Goal: Task Accomplishment & Management: Contribute content

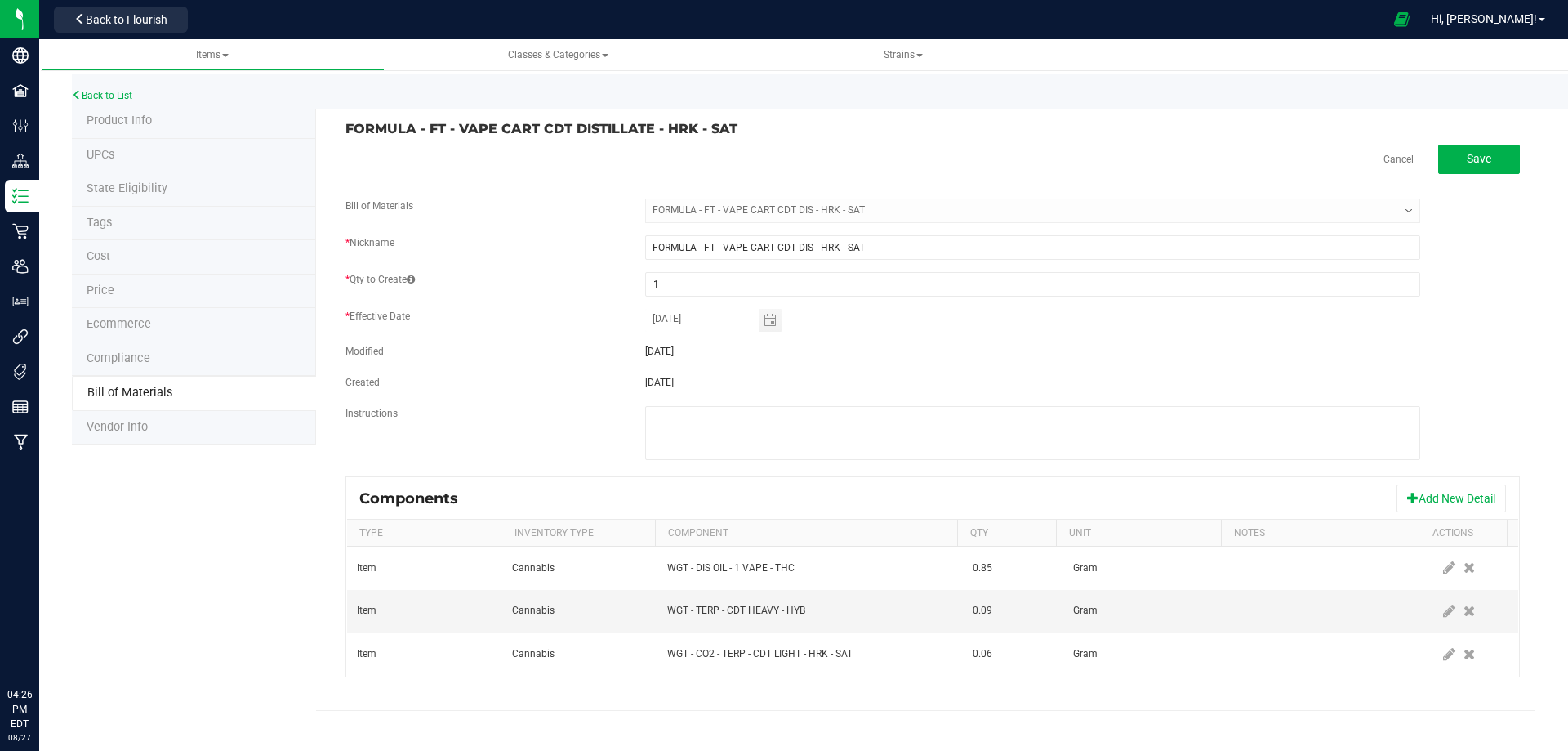
select select "13809"
click at [113, 98] on link "Back to List" at bounding box center [102, 96] width 60 height 12
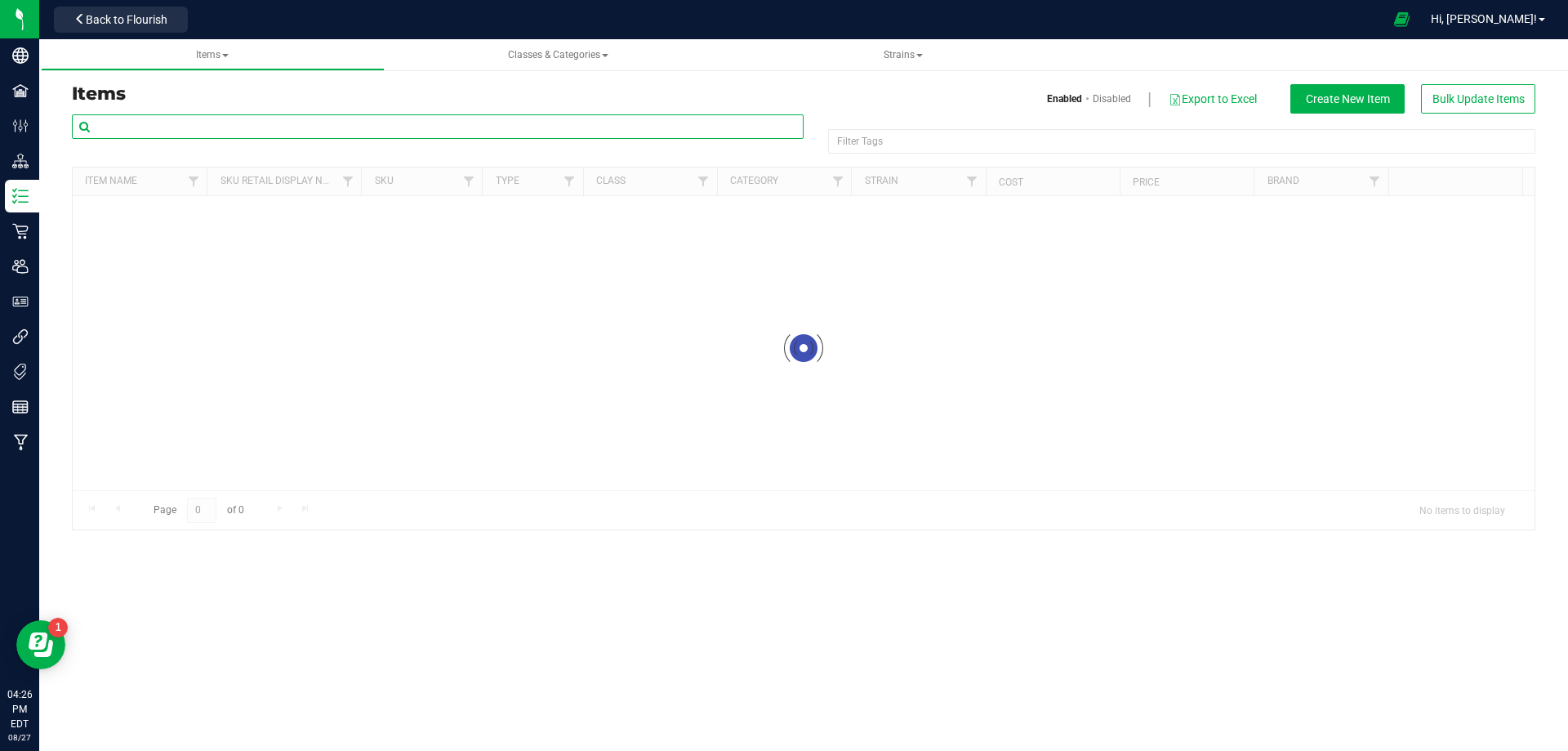
click at [139, 129] on input "text" at bounding box center [438, 126] width 732 height 24
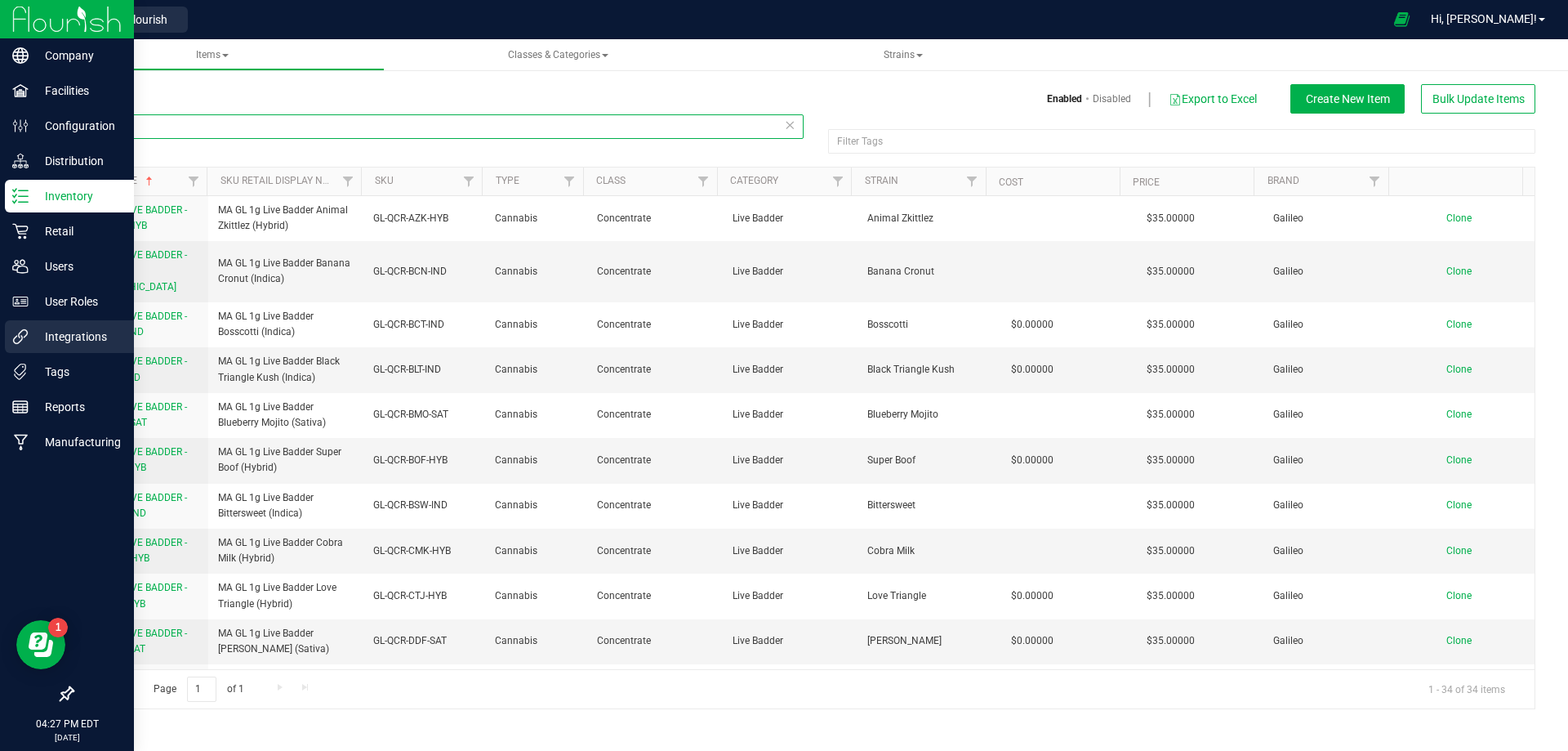
type input "GL-QCR"
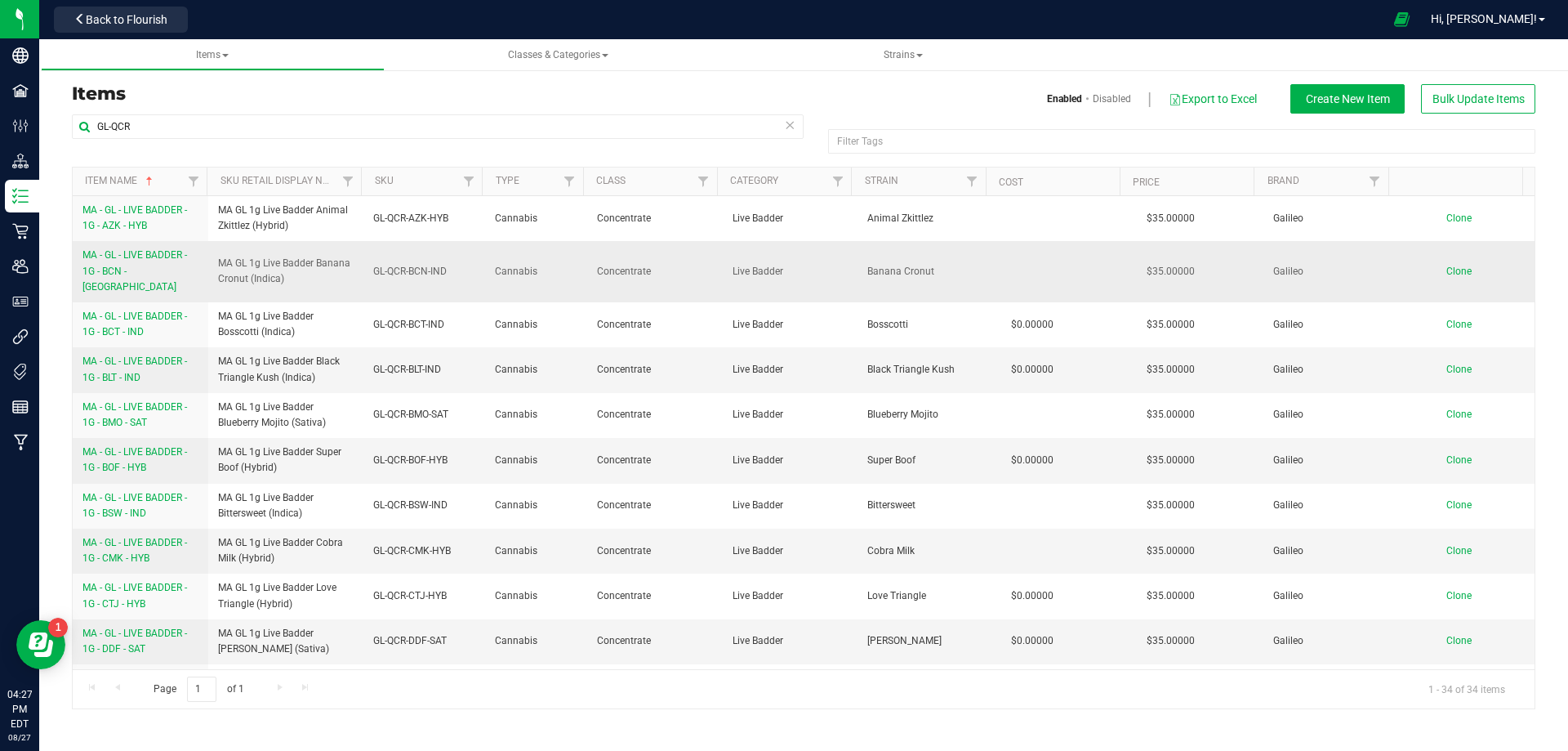
click at [1454, 266] on span "Clone" at bounding box center [1459, 271] width 25 height 12
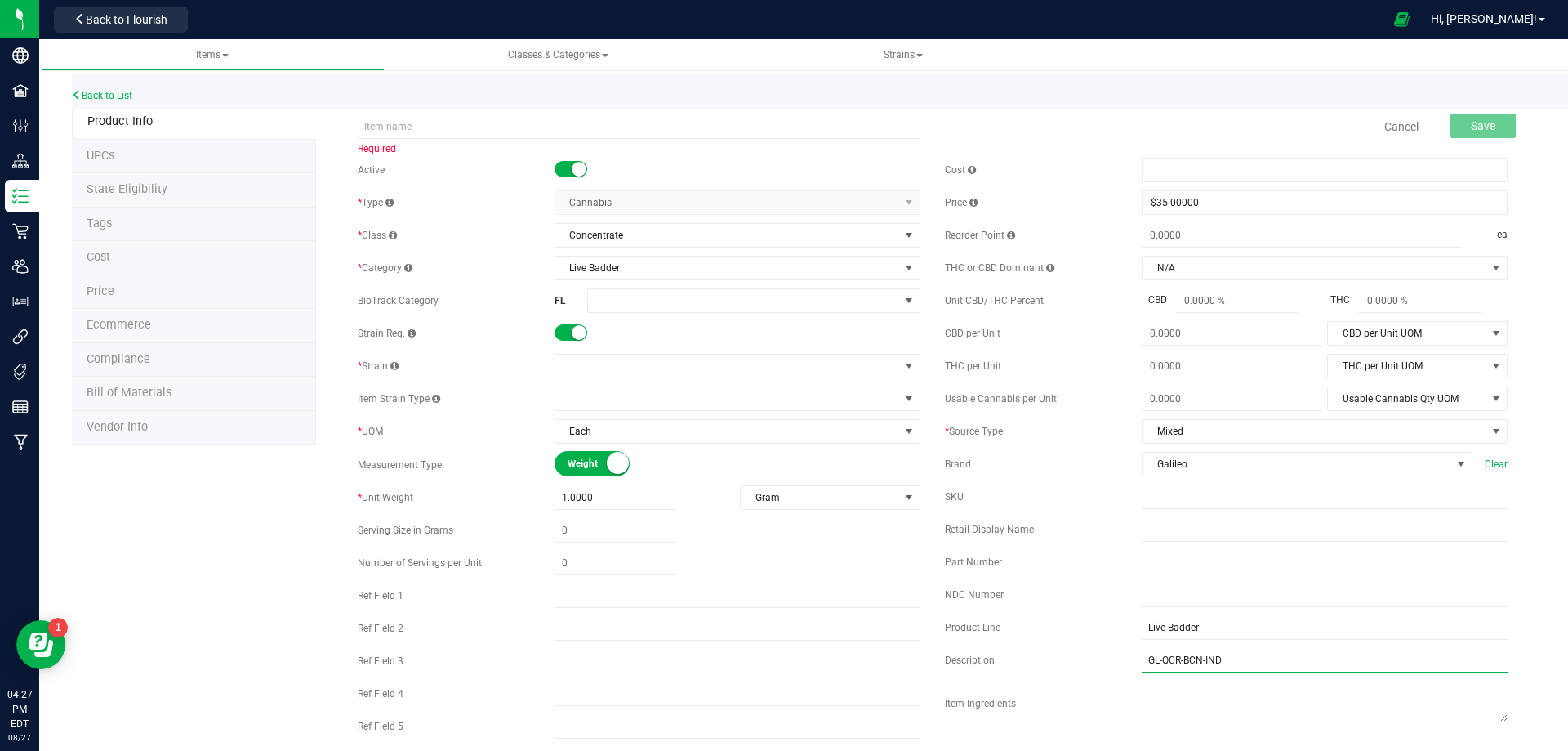
drag, startPoint x: 1228, startPoint y: 663, endPoint x: 1049, endPoint y: 656, distance: 179.1
click at [1049, 656] on div "Description GL-QCR-BCN-[GEOGRAPHIC_DATA]" at bounding box center [1227, 660] width 563 height 24
paste input "ABP-HYB"
type input "GL-QCR-ABP-HYB"
drag, startPoint x: 1171, startPoint y: 498, endPoint x: 1141, endPoint y: 505, distance: 30.8
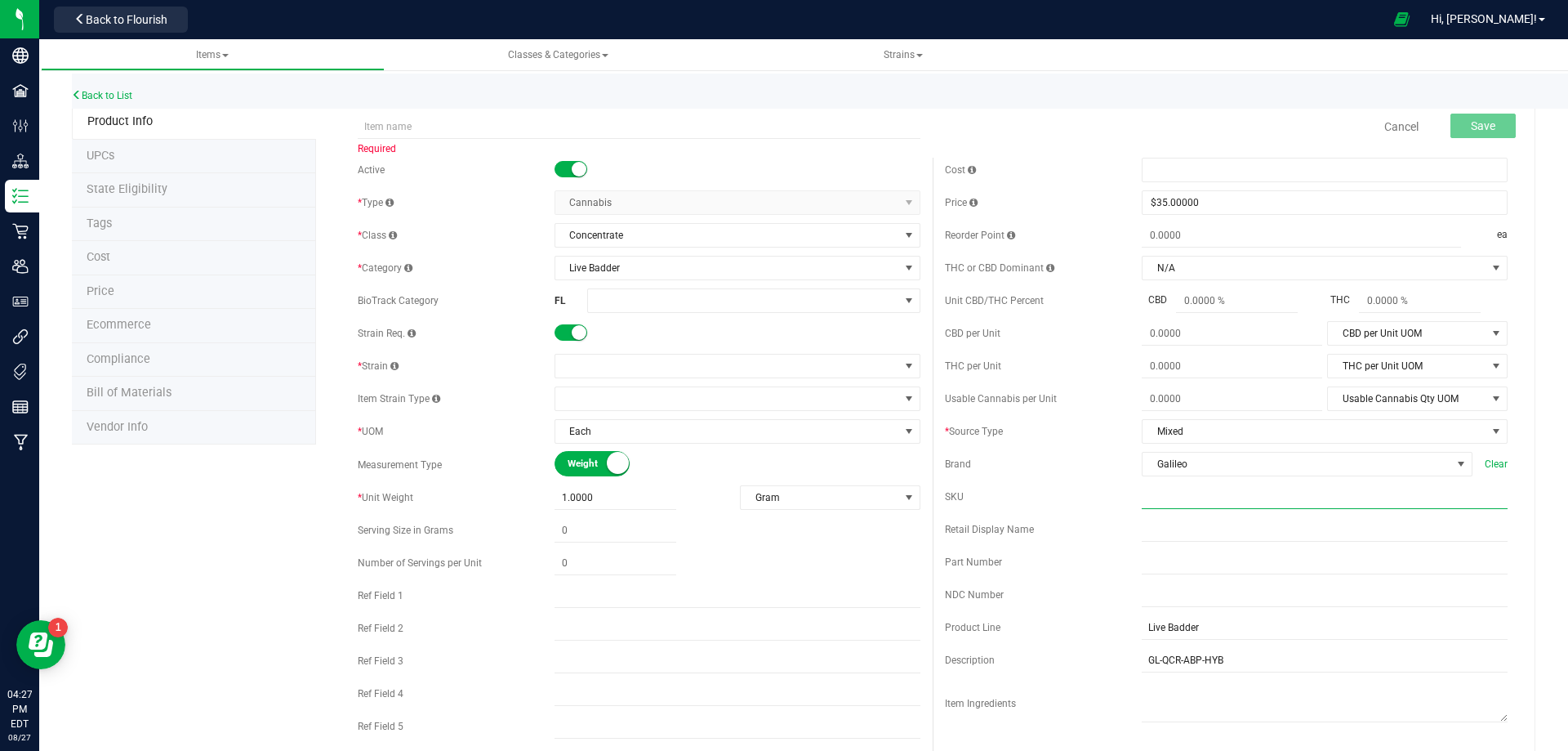
click at [1170, 498] on input "text" at bounding box center [1325, 496] width 366 height 24
paste input "GL-QCR-ABP-HYB"
type input "GL-QCR-ABP-HYB"
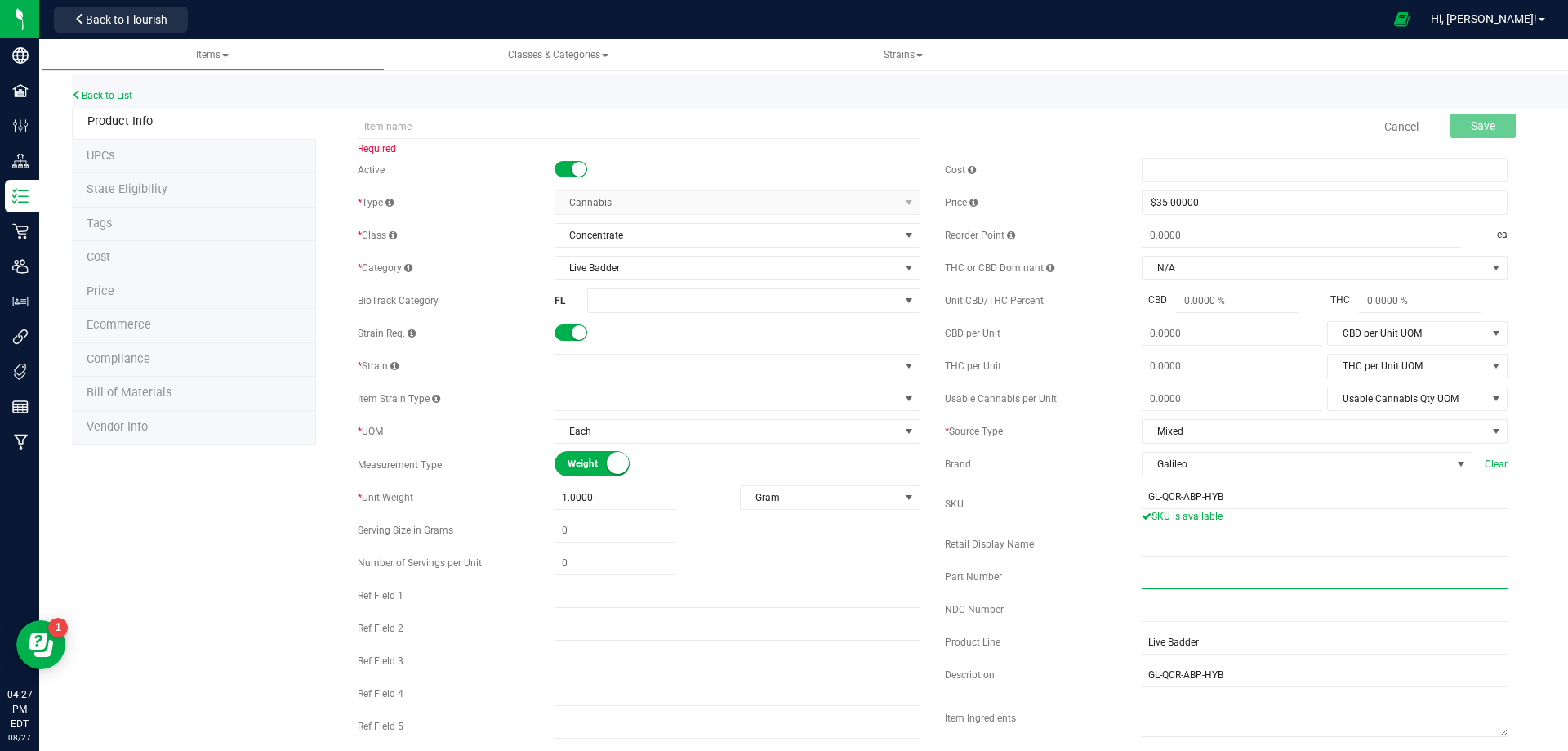
click at [1168, 578] on input "text" at bounding box center [1325, 576] width 366 height 24
paste input "1019963"
type input "1019963"
drag, startPoint x: 1187, startPoint y: 546, endPoint x: 1129, endPoint y: 533, distance: 59.4
click at [1187, 546] on input "text" at bounding box center [1325, 544] width 366 height 24
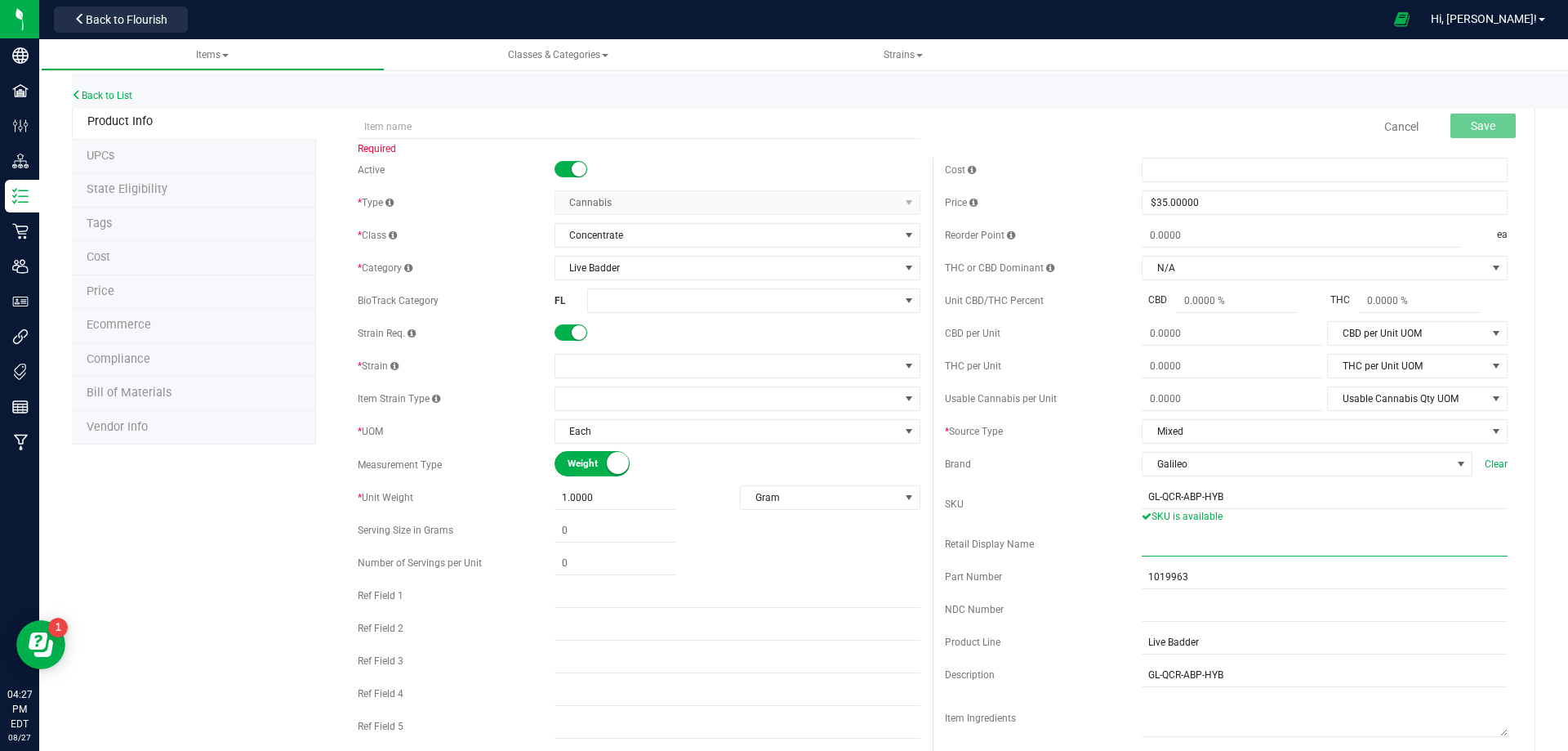
paste input "GL 1g Live Badder Apples N Bananas x Pancakes Jealousy (Hybrid)"
click at [1142, 540] on input "GL 1g Live Badder Apples N Bananas x Pancakes Jealousy (Hybrid)" at bounding box center [1325, 544] width 366 height 24
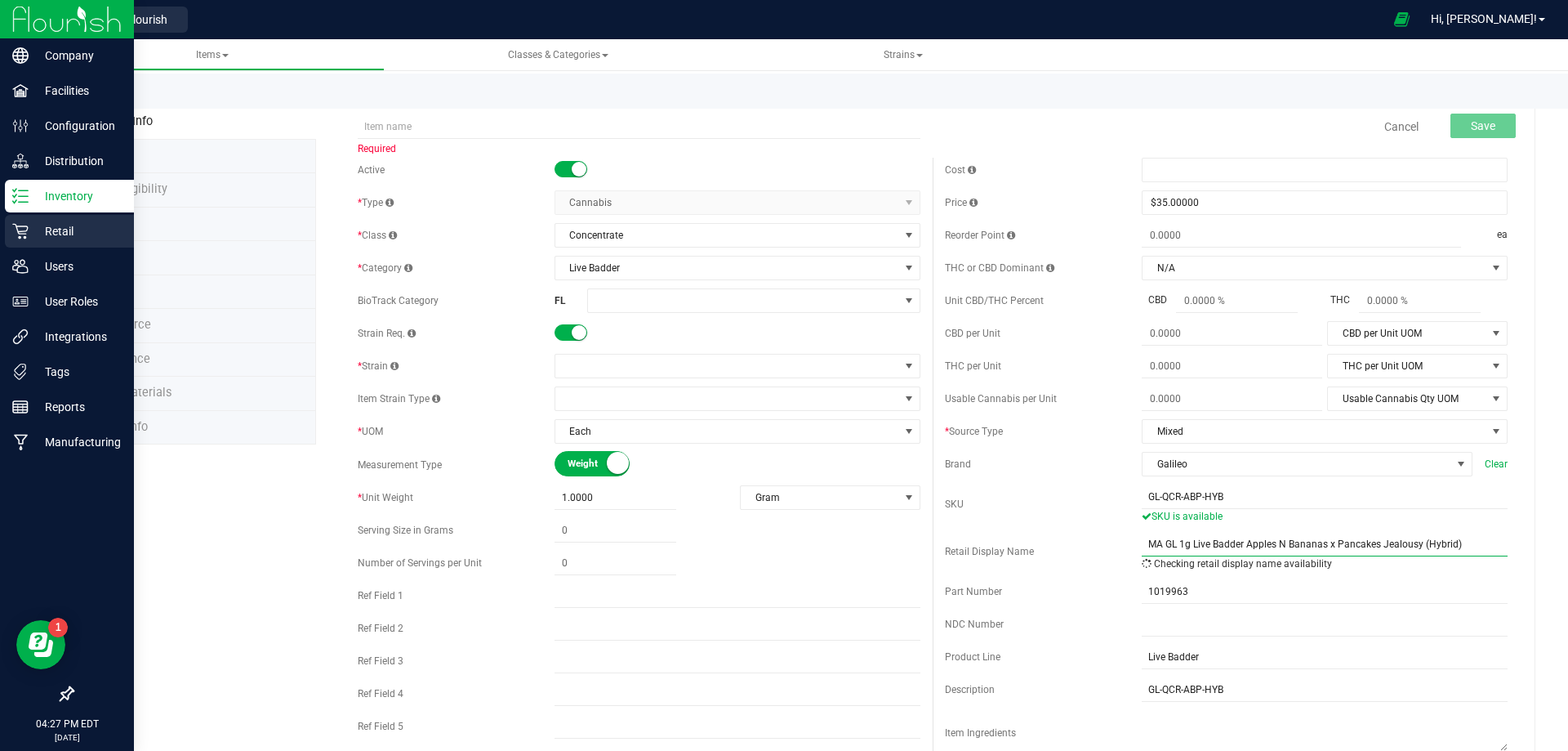
type input "MA GL 1g Live Badder Apples N Bananas x Pancakes Jealousy (Hybrid)"
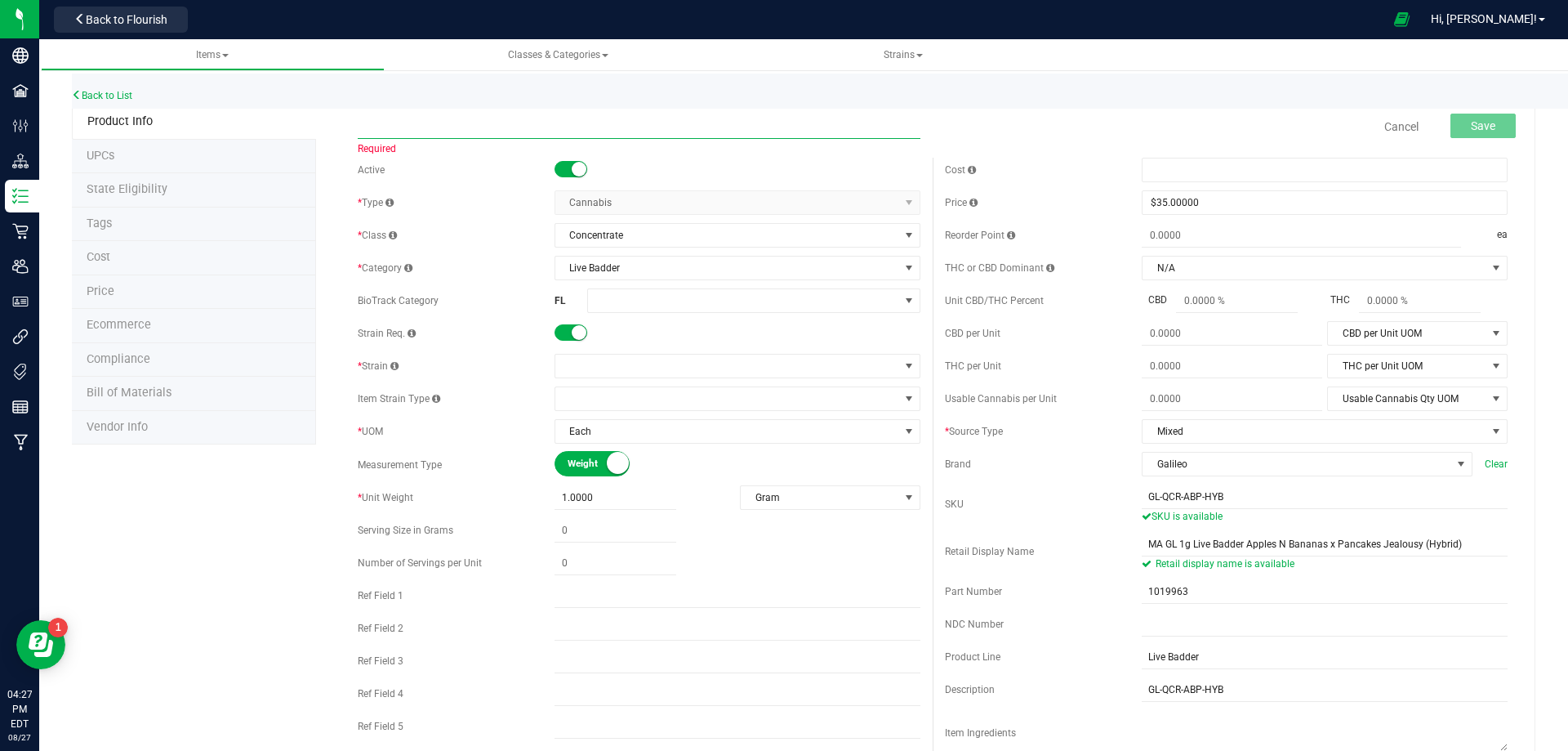
drag, startPoint x: 452, startPoint y: 126, endPoint x: 397, endPoint y: 125, distance: 55.0
click at [451, 126] on input "text" at bounding box center [640, 126] width 563 height 24
paste input "GL - LIVE BADDER - 1G - ABP - HYB"
click at [360, 124] on input "GL - LIVE BADDER - 1G - ABP - HYB" at bounding box center [640, 126] width 563 height 24
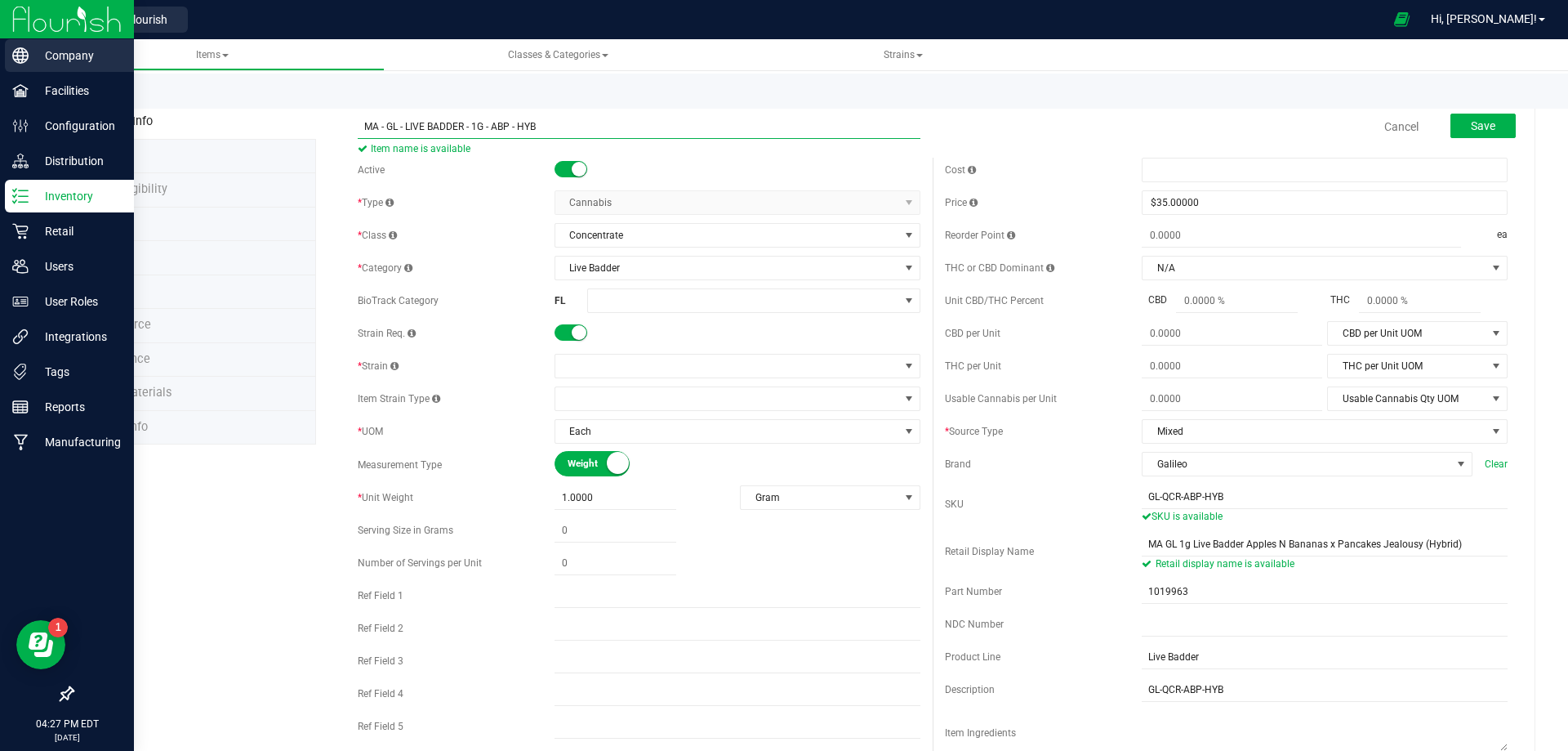
type input "MA - GL - LIVE BADDER - 1G - ABP - HYB"
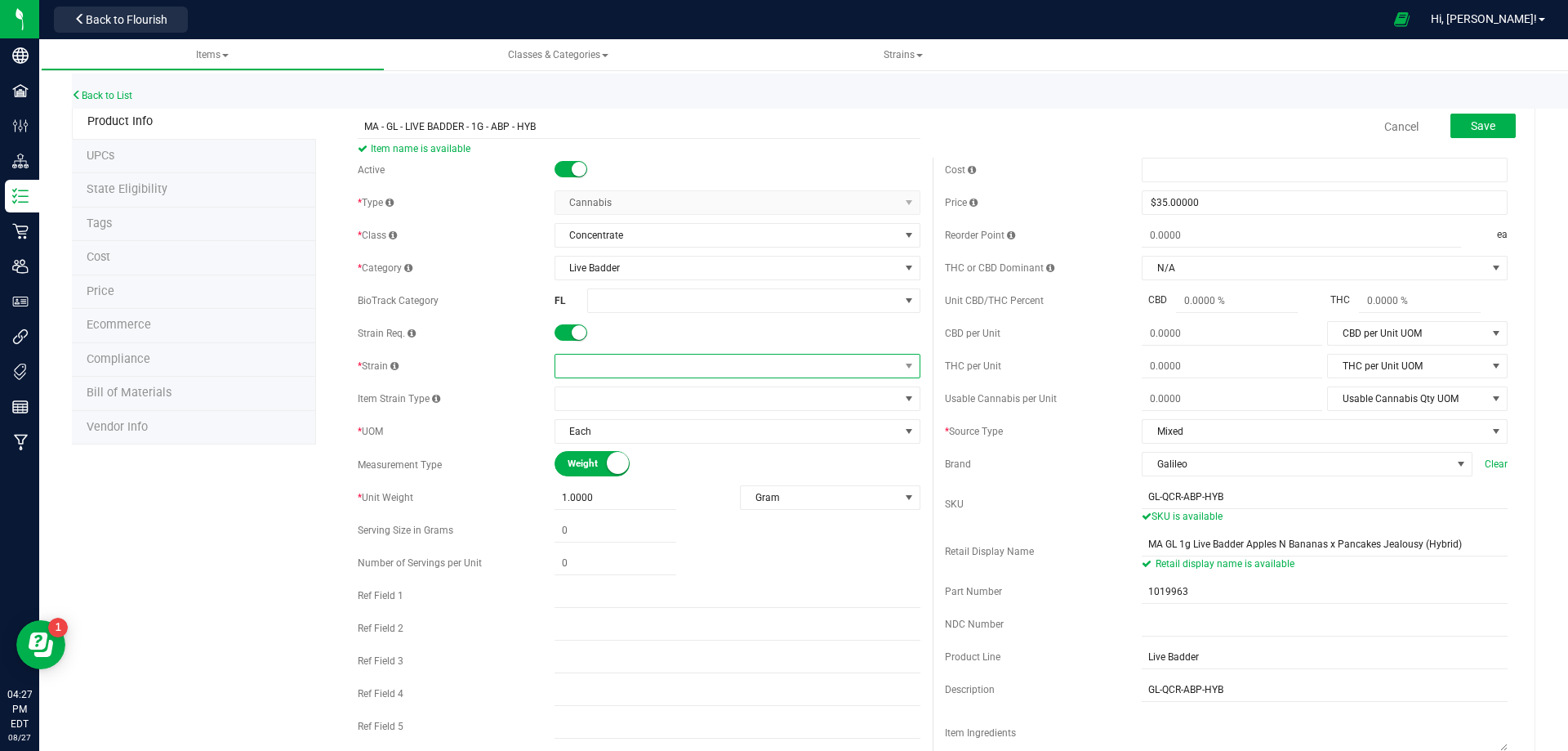
click at [623, 360] on span at bounding box center [727, 366] width 344 height 23
type input "Apples N Bananas x Pancakes Jealousy"
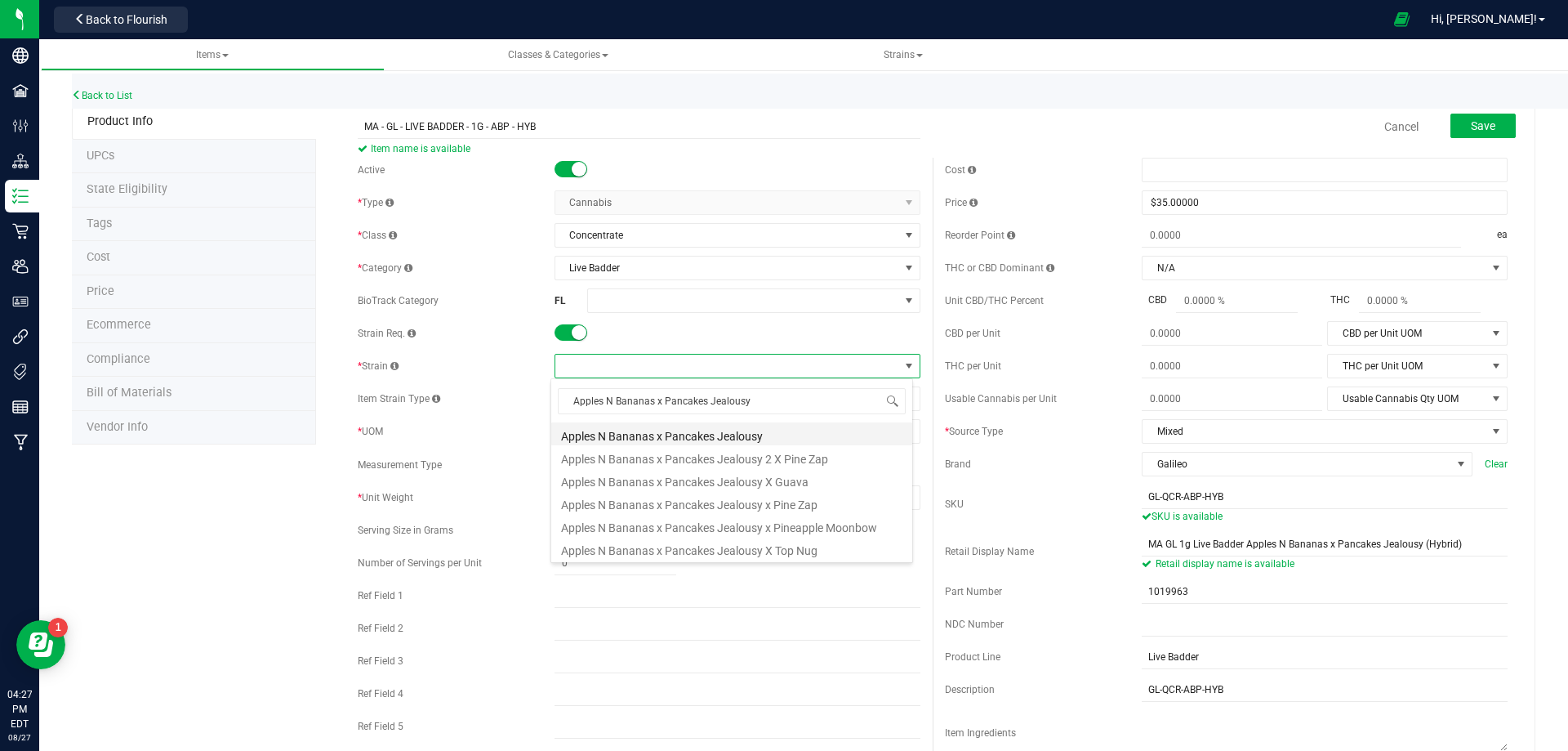
click at [634, 439] on li "Apples N Bananas x Pancakes Jealousy" at bounding box center [731, 434] width 361 height 23
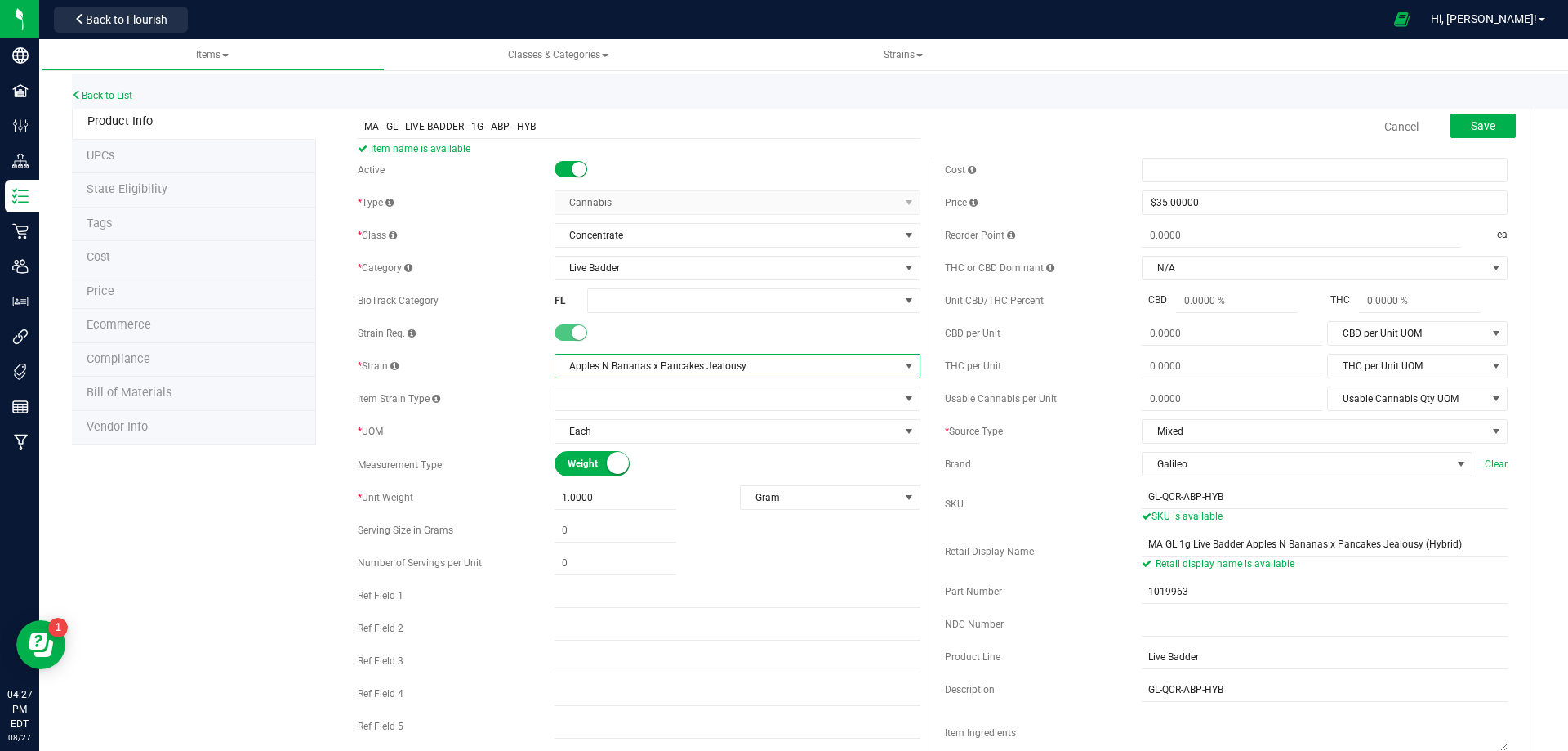
click at [229, 615] on div "Product Info UPCs State Eligibility Tags Cost Price Ecommerce Compliance Bill o…" at bounding box center [803, 756] width 1464 height 1304
click at [1471, 125] on span "Save" at bounding box center [1483, 126] width 24 height 13
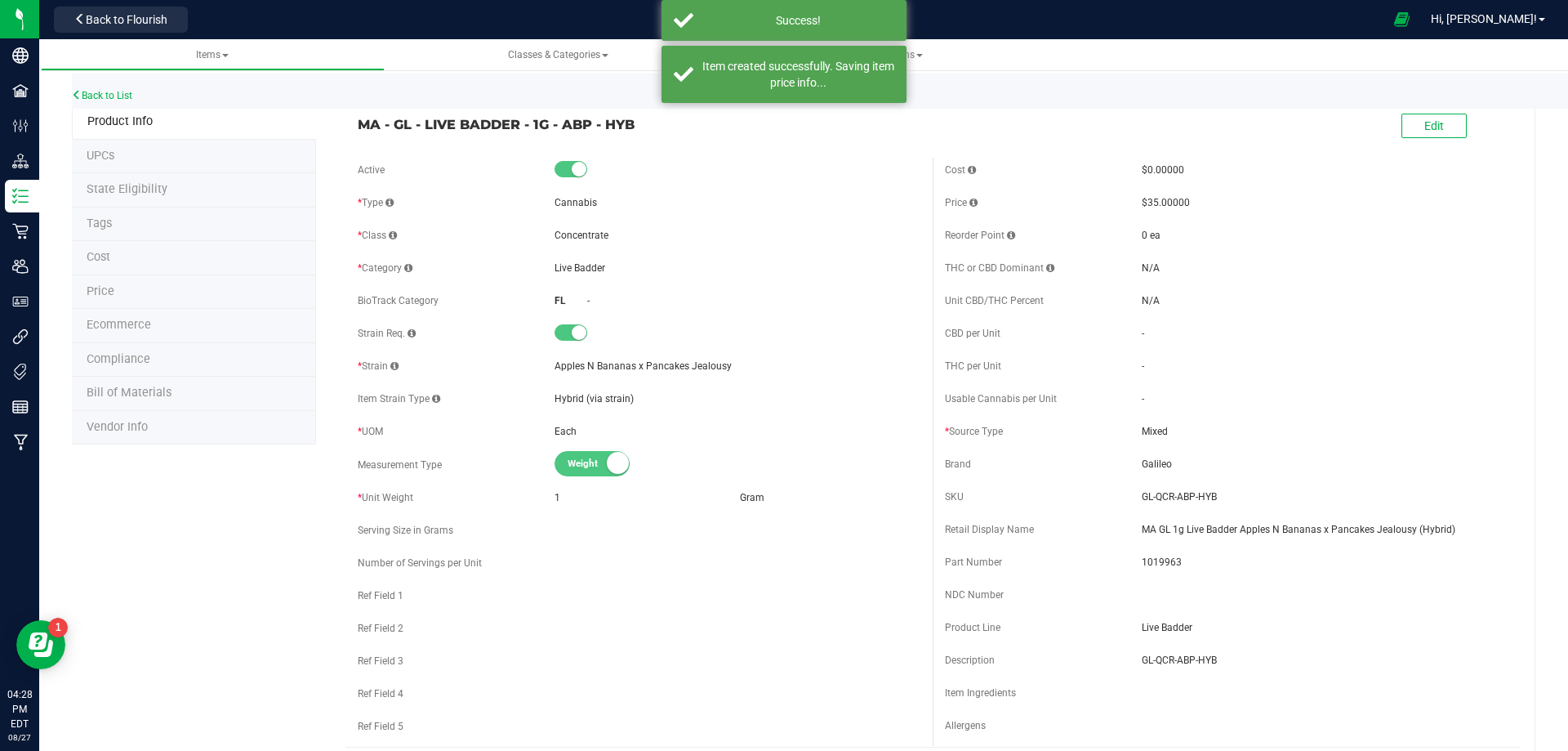
click at [162, 217] on li "Tags" at bounding box center [194, 224] width 245 height 34
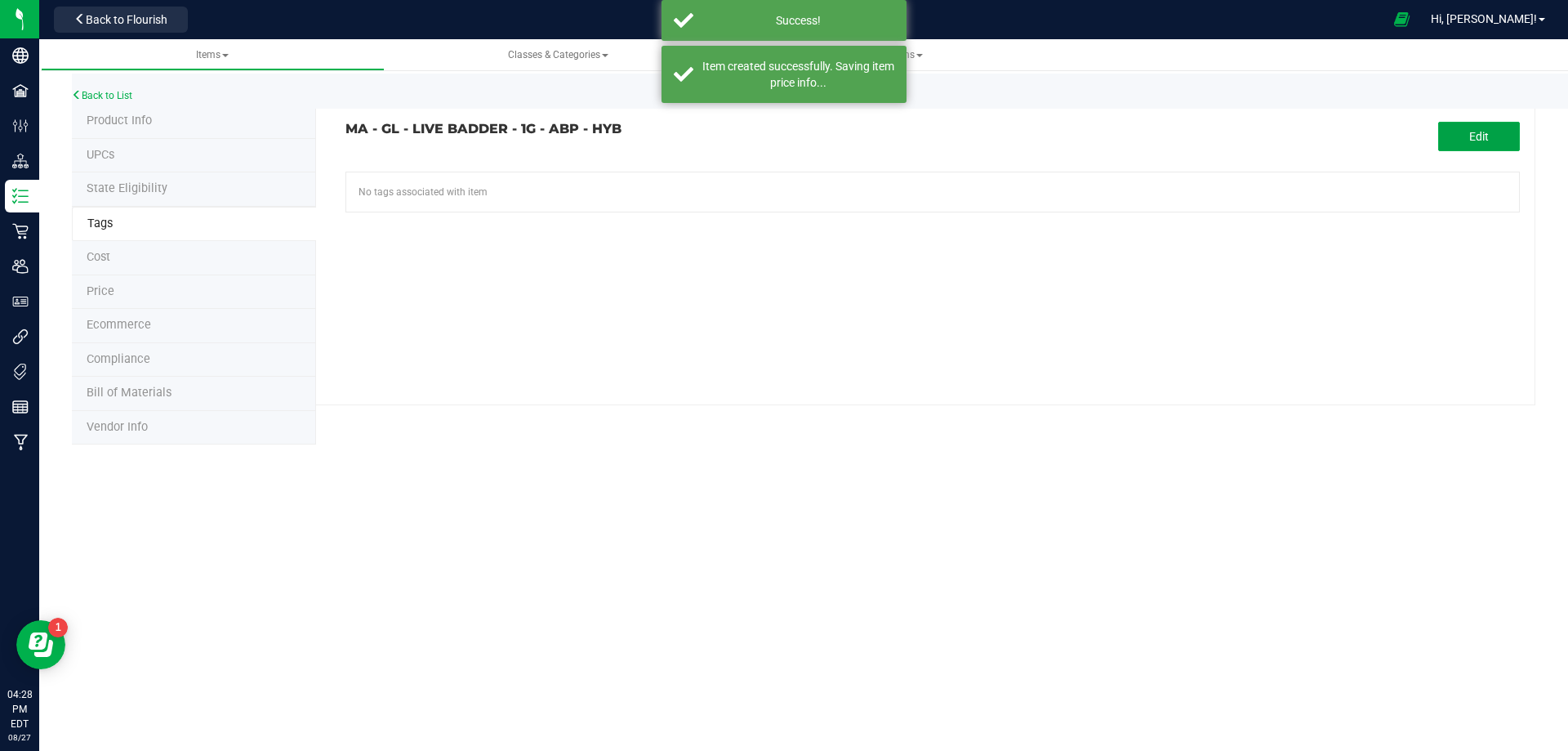
drag, startPoint x: 1492, startPoint y: 129, endPoint x: 731, endPoint y: 211, distance: 765.4
click at [1490, 129] on button "Edit" at bounding box center [1479, 136] width 82 height 29
drag, startPoint x: 599, startPoint y: 195, endPoint x: 603, endPoint y: 186, distance: 9.8
click at [600, 194] on tag-association "MA - GL - LIVE BADDER - 1G - ABP - HYB Cancel Save Items -FL Retail Available R…" at bounding box center [933, 188] width 1175 height 132
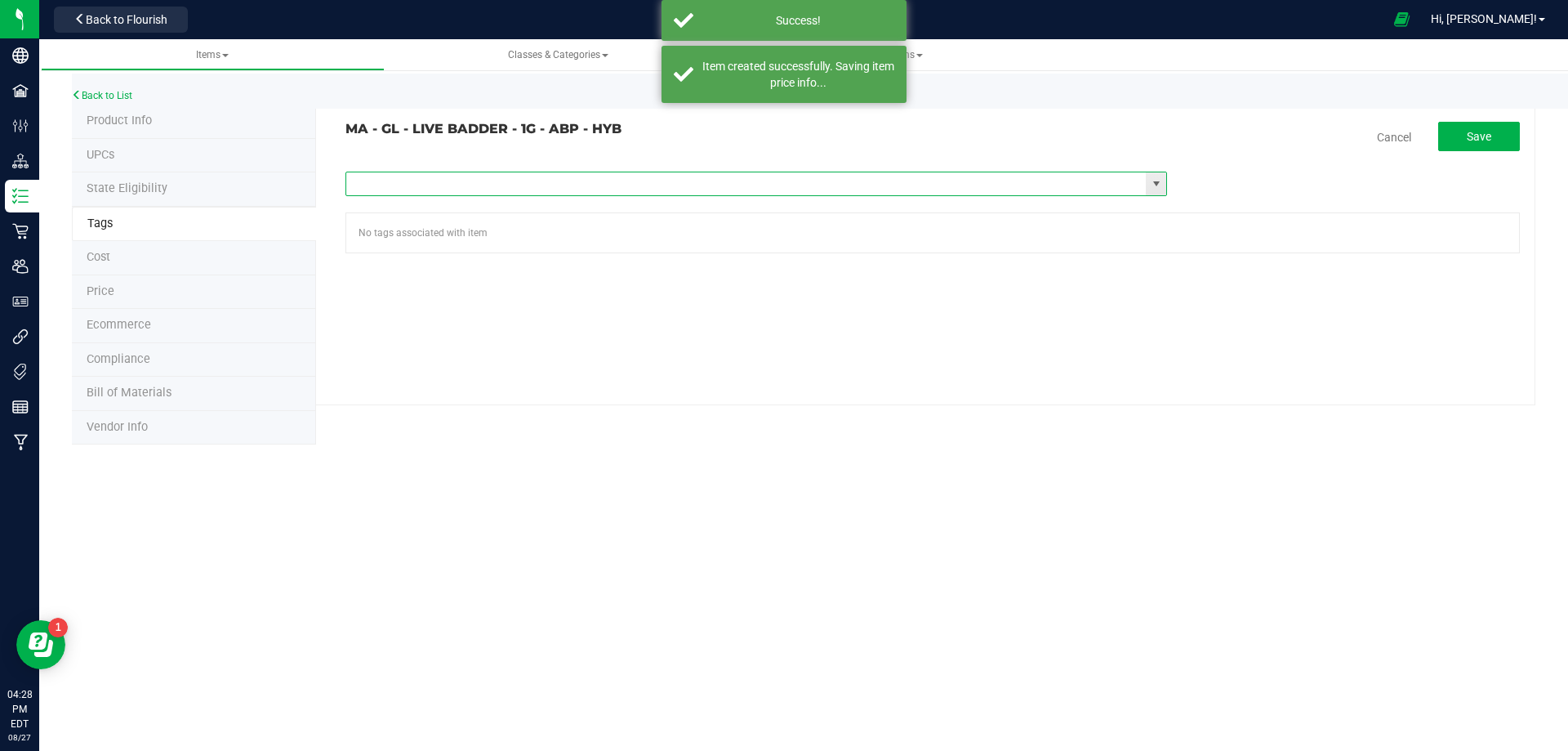
click at [603, 186] on input "text" at bounding box center [746, 183] width 801 height 23
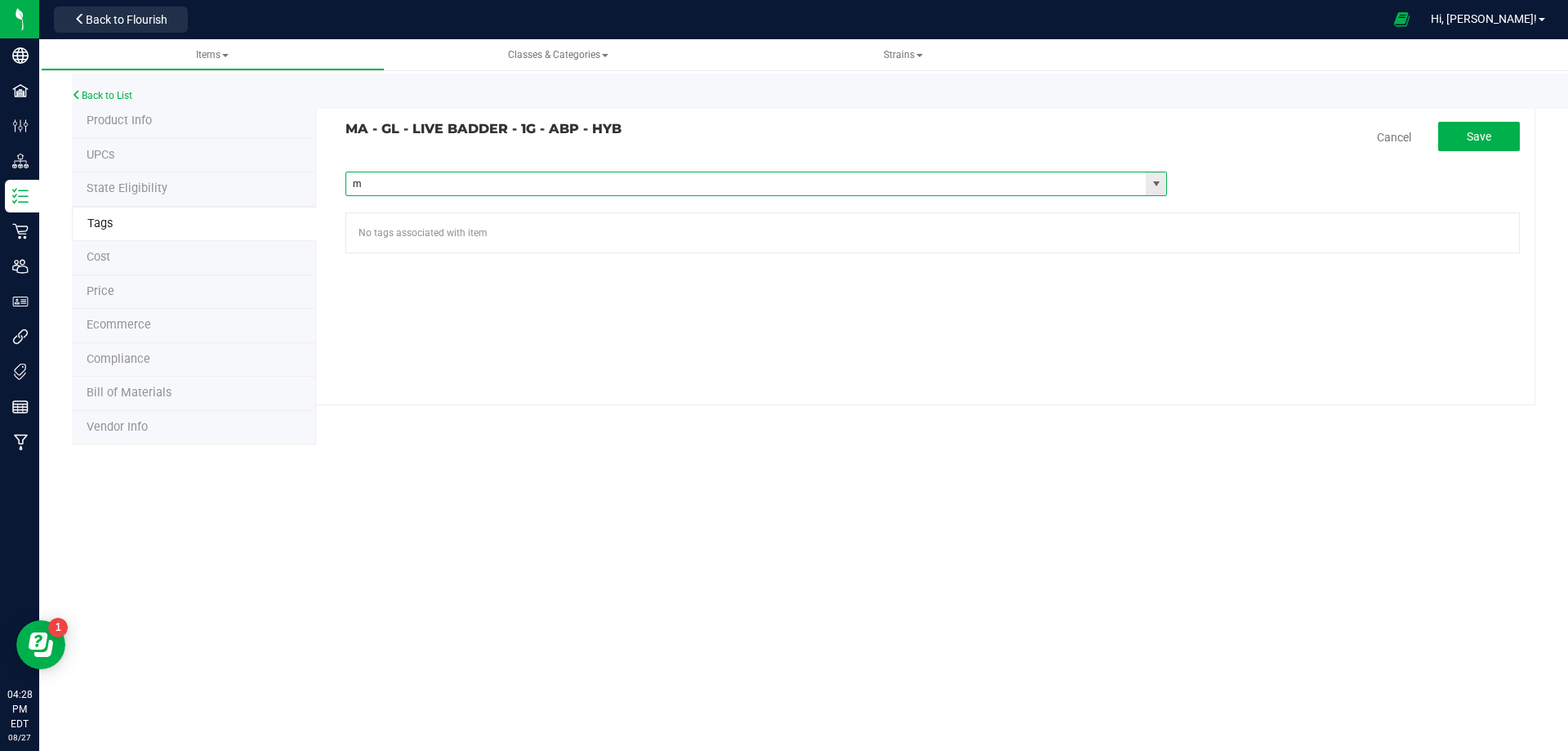
type input "ma"
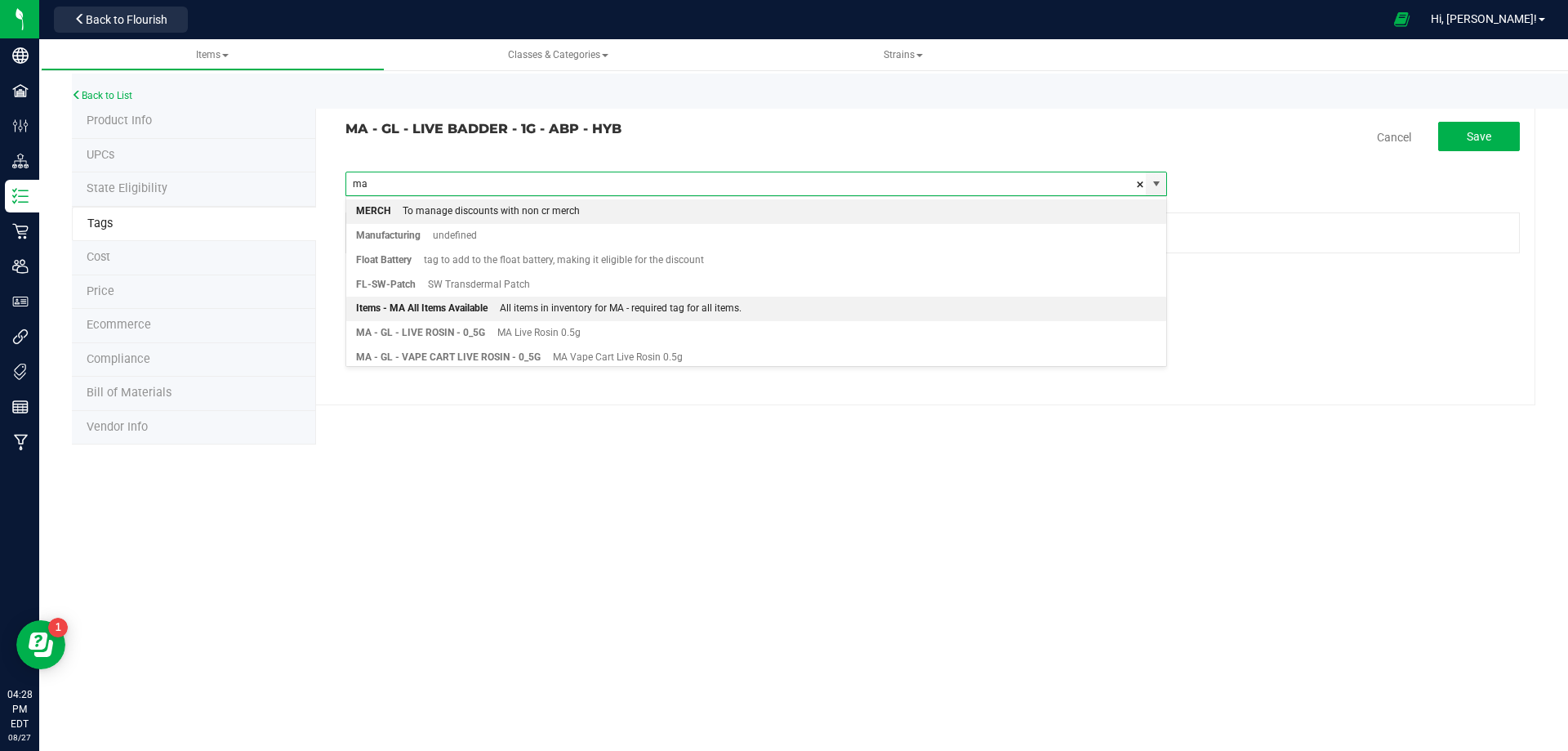
drag, startPoint x: 487, startPoint y: 316, endPoint x: 539, endPoint y: 296, distance: 55.7
click at [491, 315] on li "Items - MA All Items Available All items in inventory for MA - required tag for…" at bounding box center [756, 308] width 821 height 24
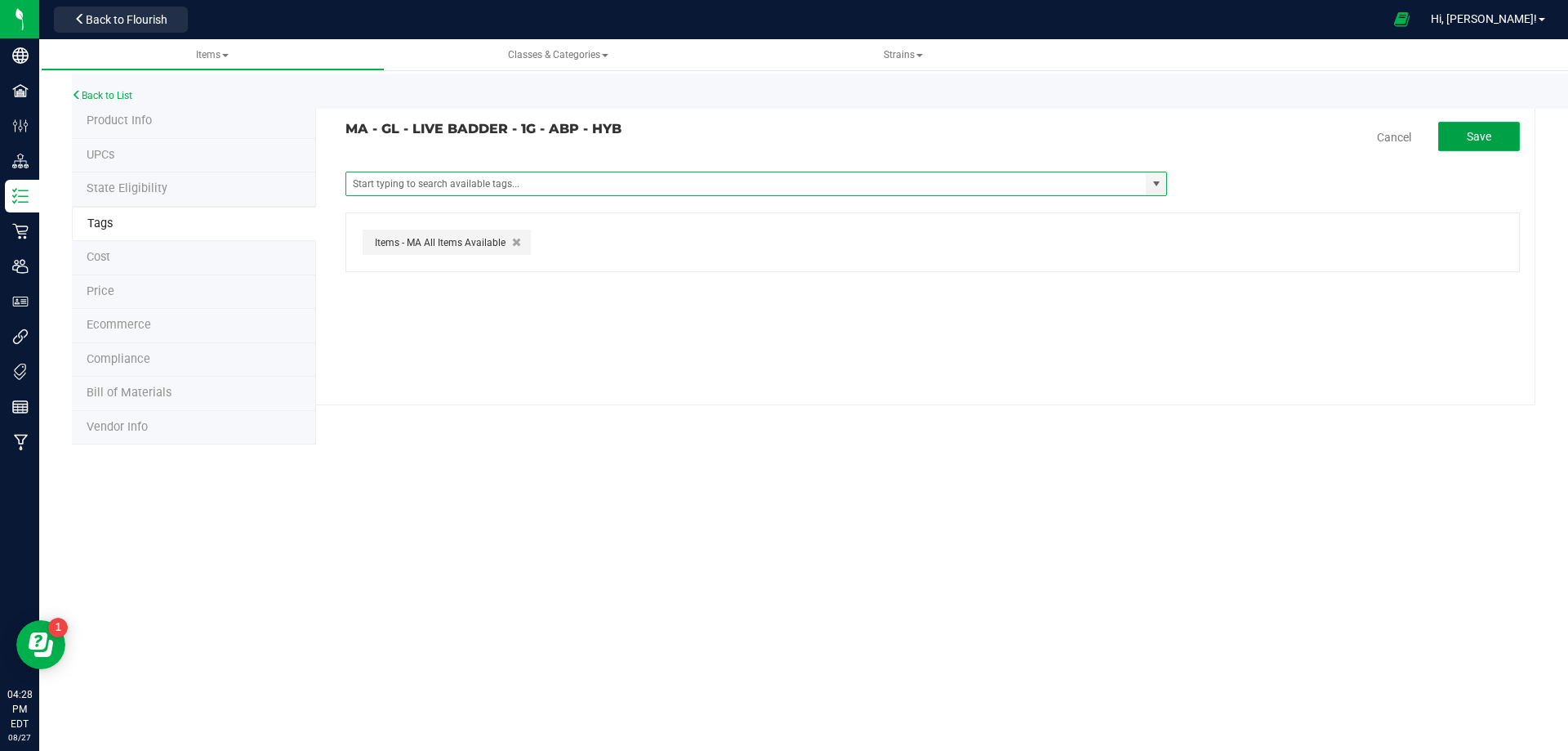
click at [1484, 136] on span "Save" at bounding box center [1479, 137] width 24 height 13
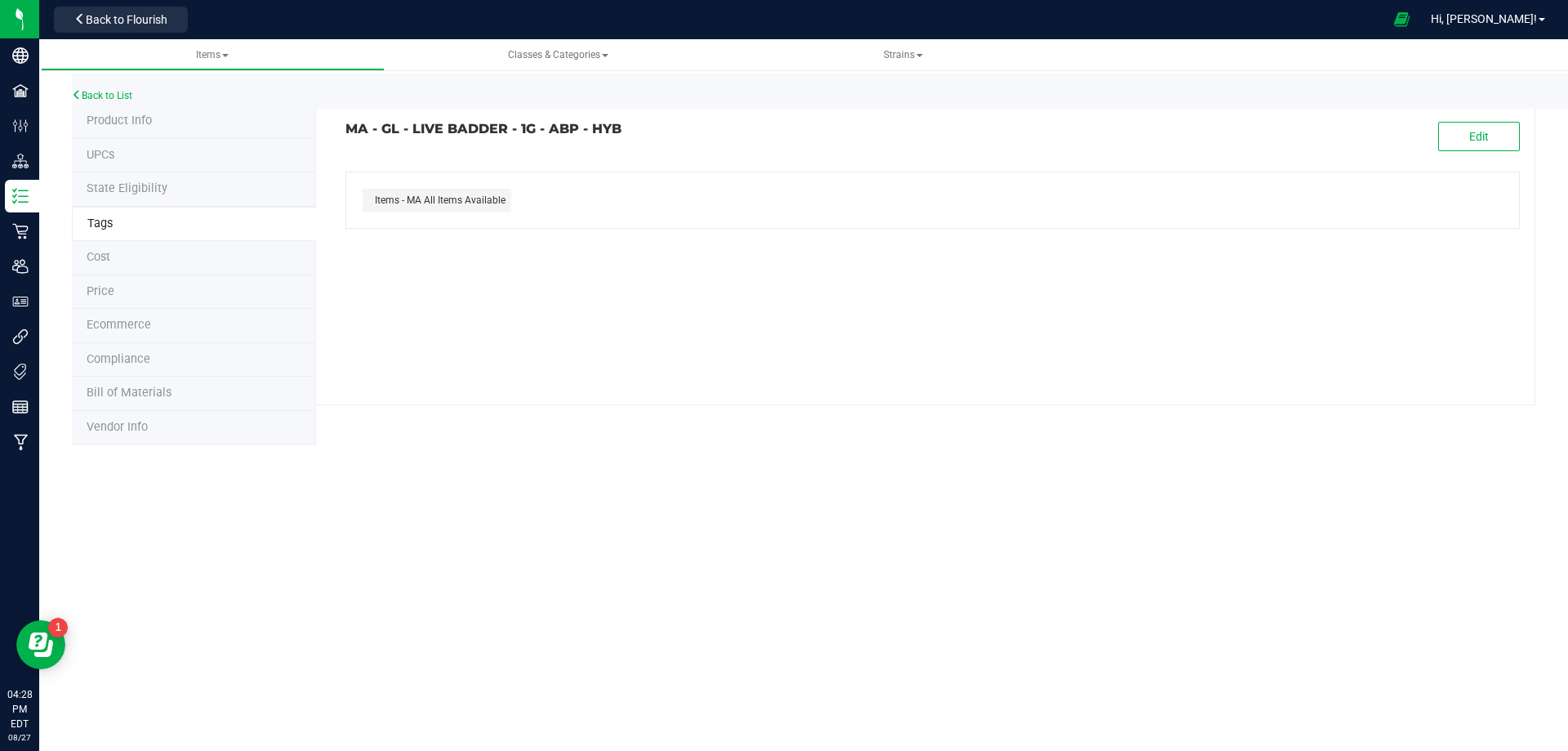
drag, startPoint x: 627, startPoint y: 132, endPoint x: 349, endPoint y: 132, distance: 278.0
click at [349, 132] on h3 "MA - GL - LIVE BADDER - 1G - ABP - HYB" at bounding box center [633, 129] width 575 height 15
copy h3 "MA - GL - LIVE BADDER - 1G - ABP - HYB"
click at [140, 391] on span "Bill of Materials" at bounding box center [129, 393] width 85 height 14
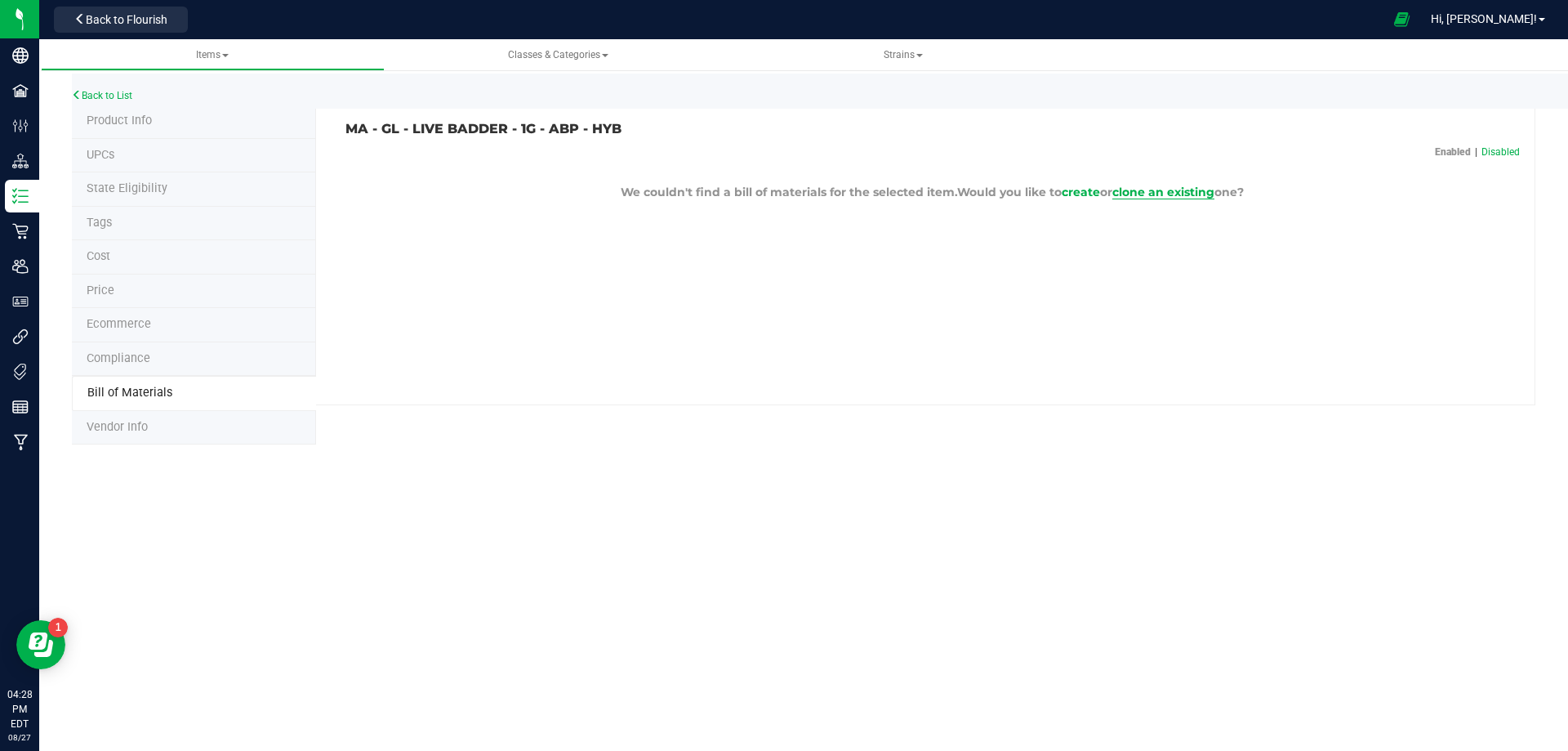
click at [1155, 185] on span "clone an existing" at bounding box center [1163, 192] width 102 height 15
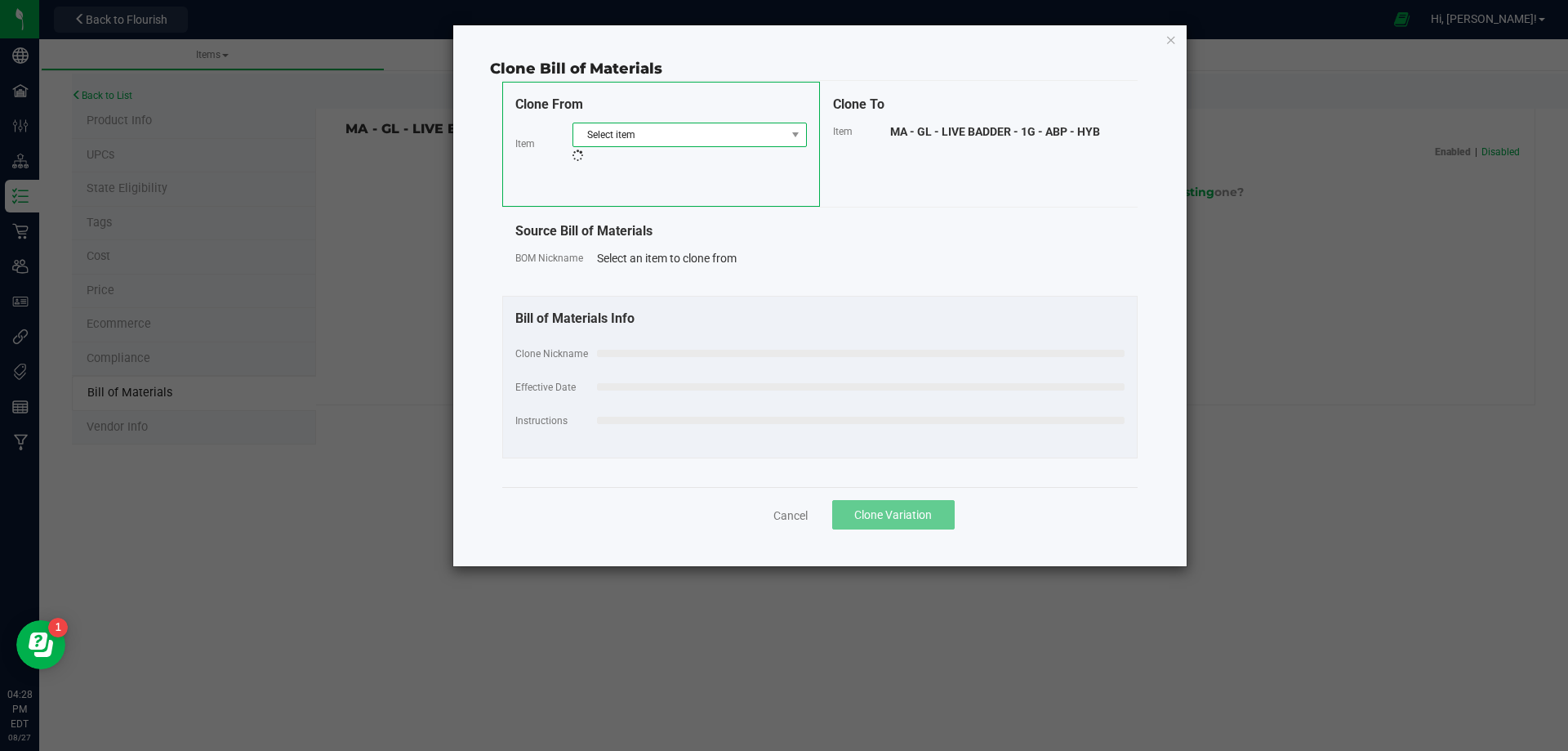
click at [701, 135] on span "Select item" at bounding box center [680, 134] width 212 height 23
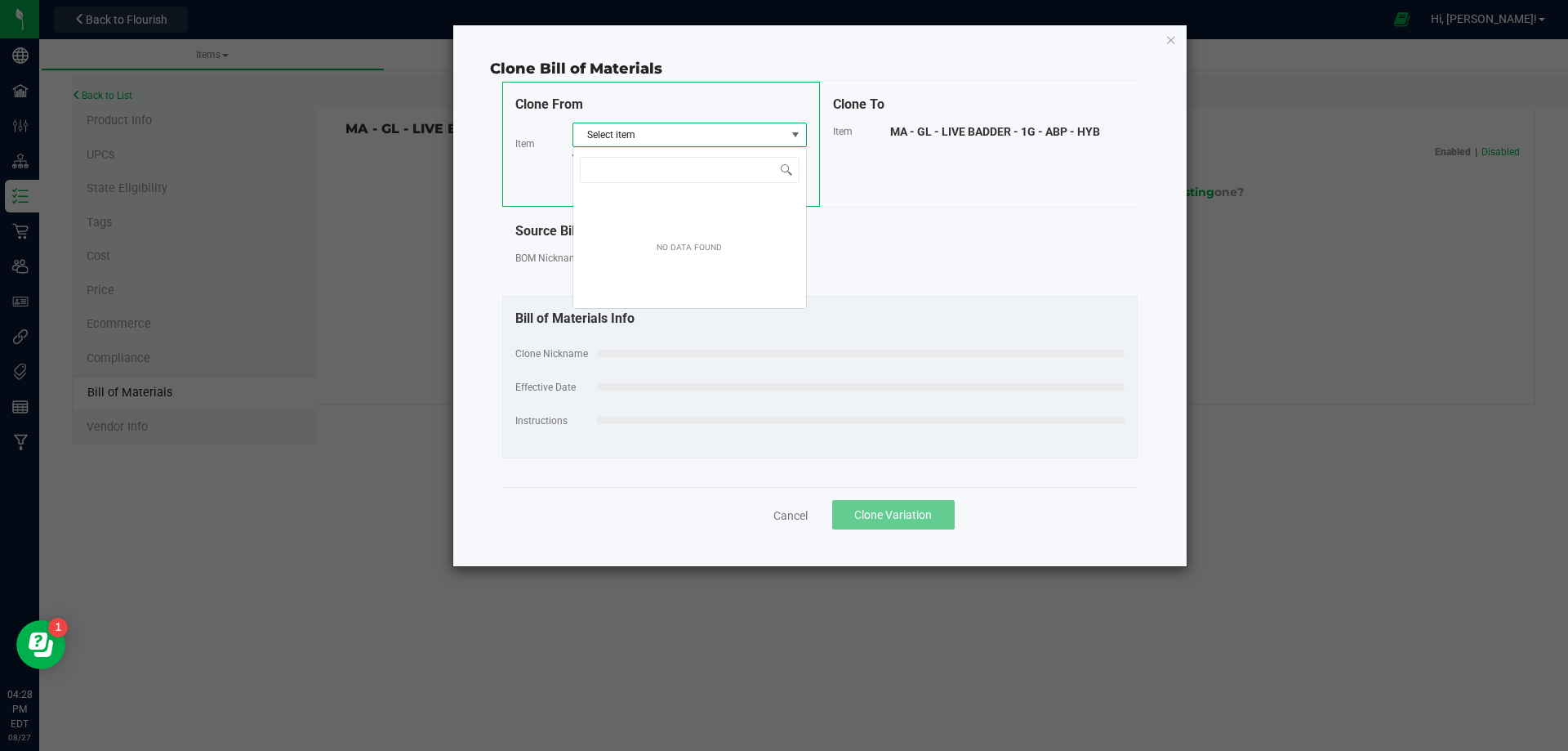
scroll to position [24, 235]
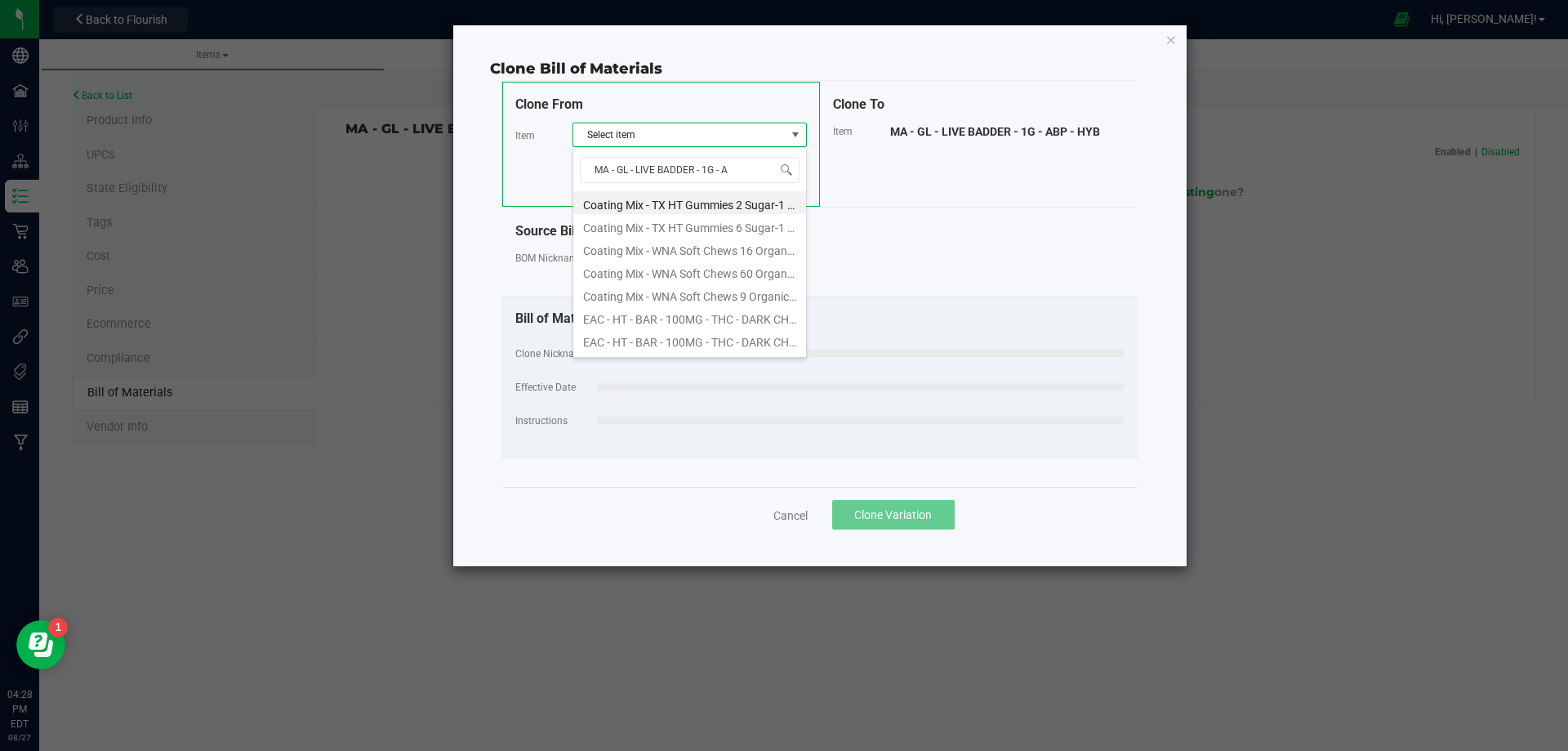
type input "MA - GL - LIVE BADDER - 1G - A"
drag, startPoint x: 737, startPoint y: 207, endPoint x: 718, endPoint y: 249, distance: 46.1
click at [732, 216] on div "MA - GL - LIVE BADDER - 1G - A MA - GL - LIVE BADDER - 1G - AZK - HYB" at bounding box center [690, 182] width 235 height 70
click at [734, 204] on li "MA - GL - LIVE BADDER - 1G - AZK - HYB" at bounding box center [690, 202] width 233 height 23
select select "9189"
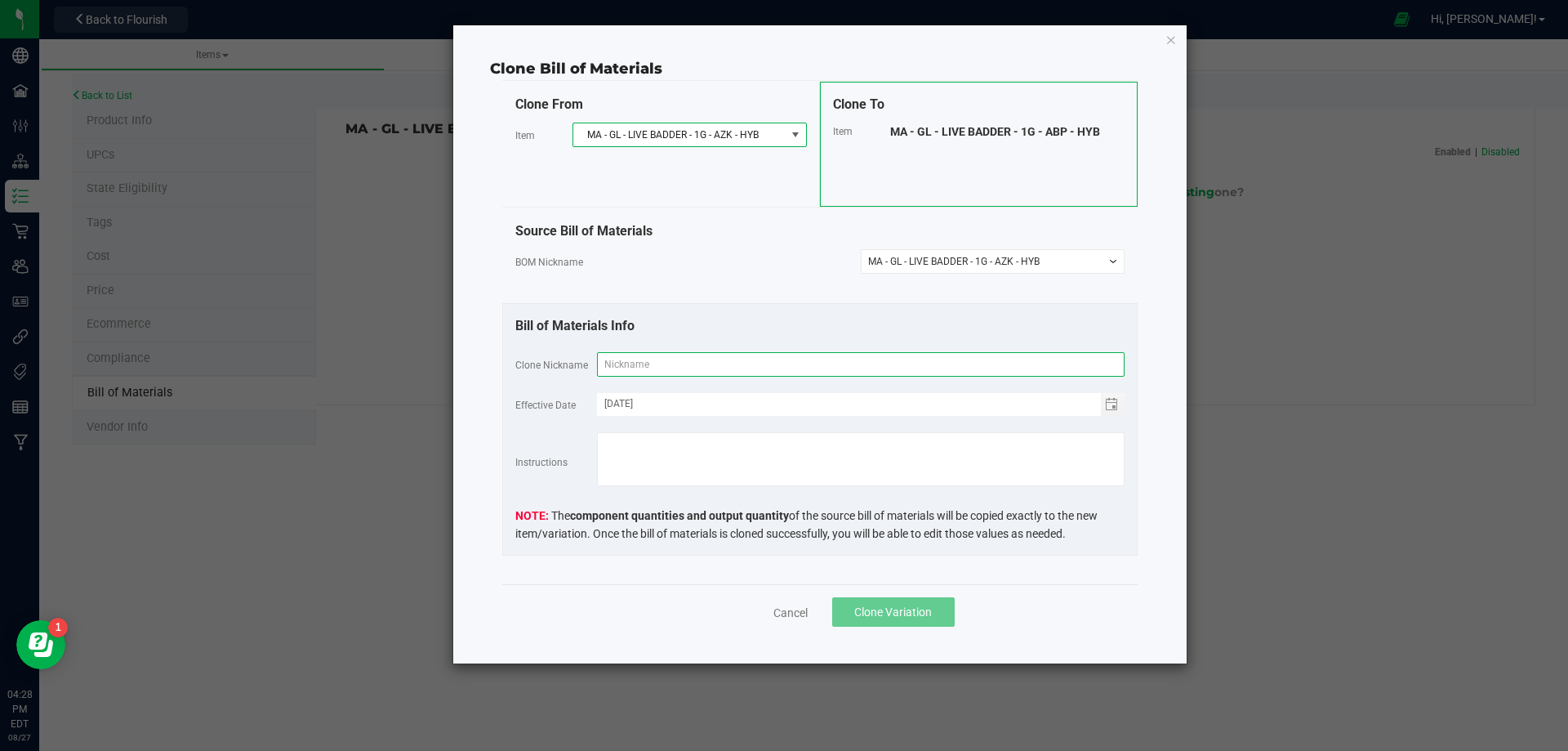
click at [708, 364] on input "text" at bounding box center [861, 364] width 528 height 24
paste input "MA - GL - LIVE BADDER - 1G - ABP - HYB"
type input "MA - GL - LIVE BADDER - 1G - ABP - HYB"
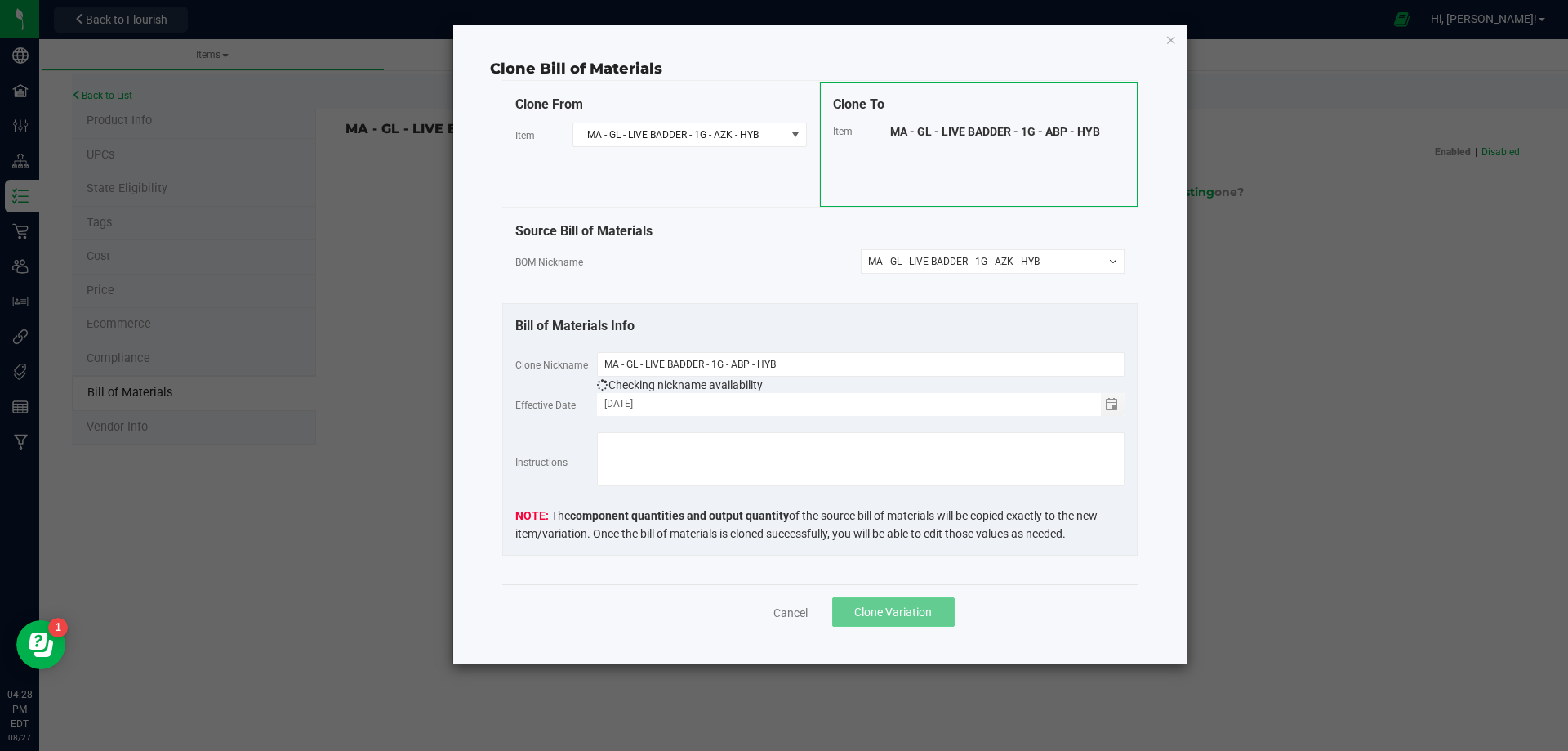
click at [901, 611] on span "Clone Variation" at bounding box center [893, 612] width 78 height 13
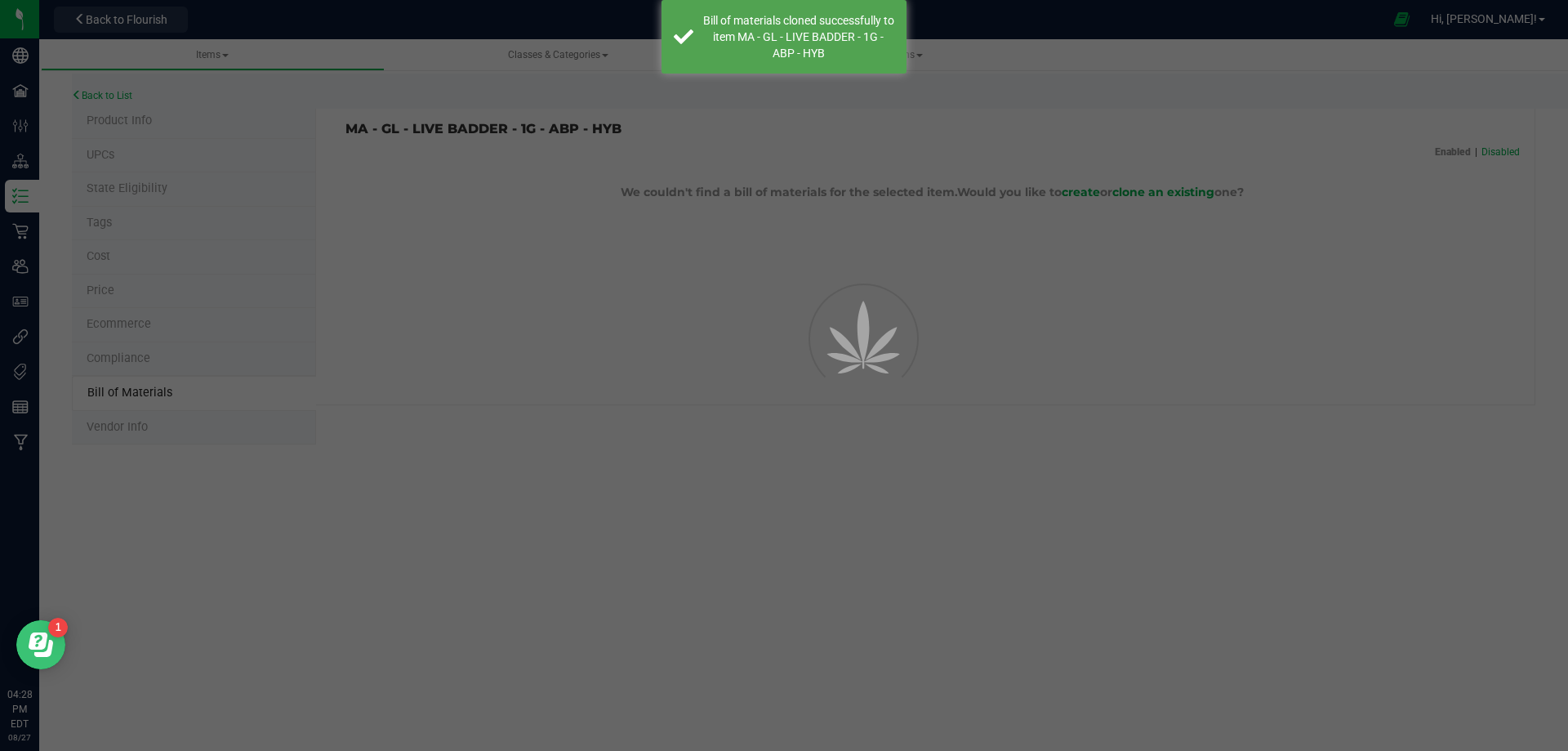
select select "13810"
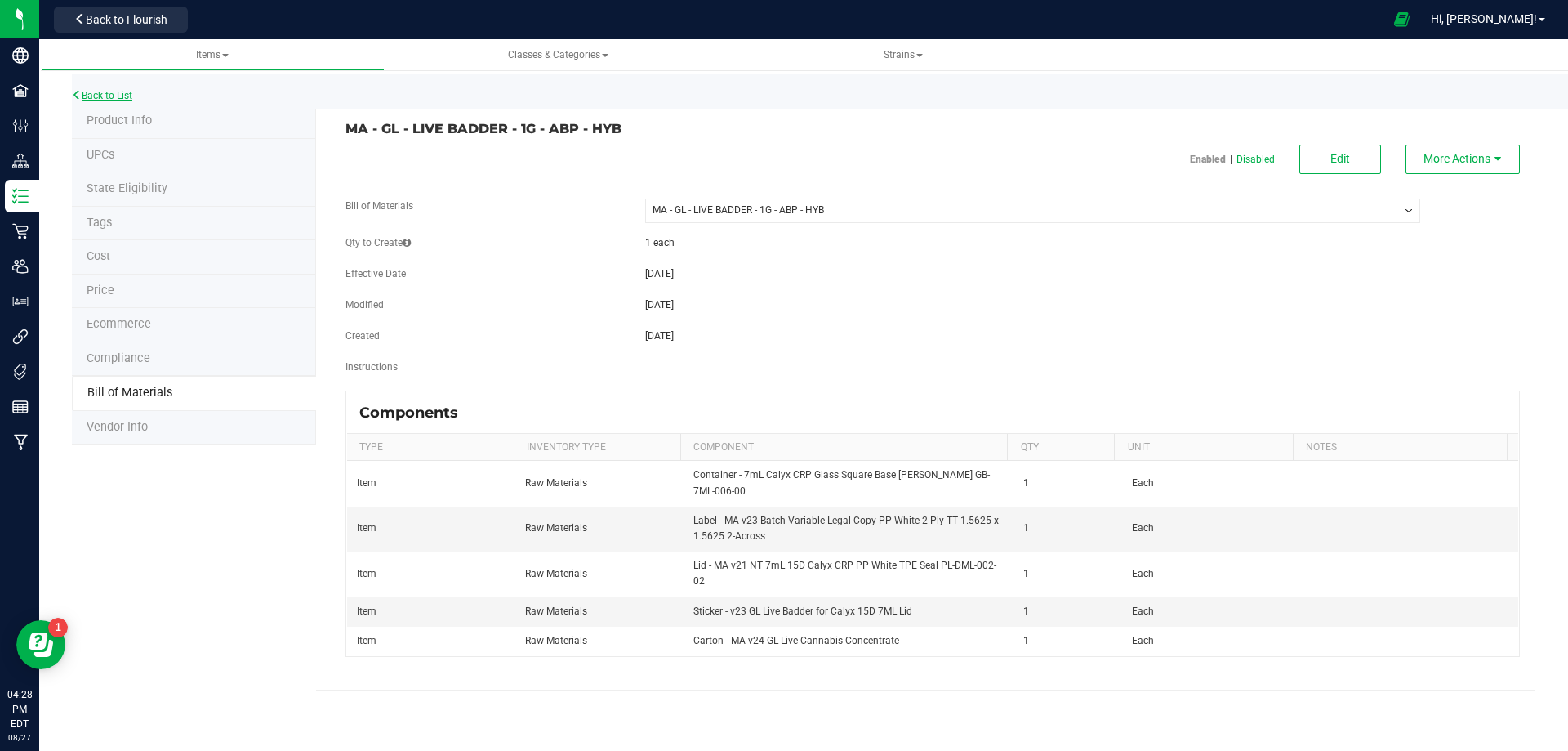
click at [129, 97] on link "Back to List" at bounding box center [102, 96] width 60 height 12
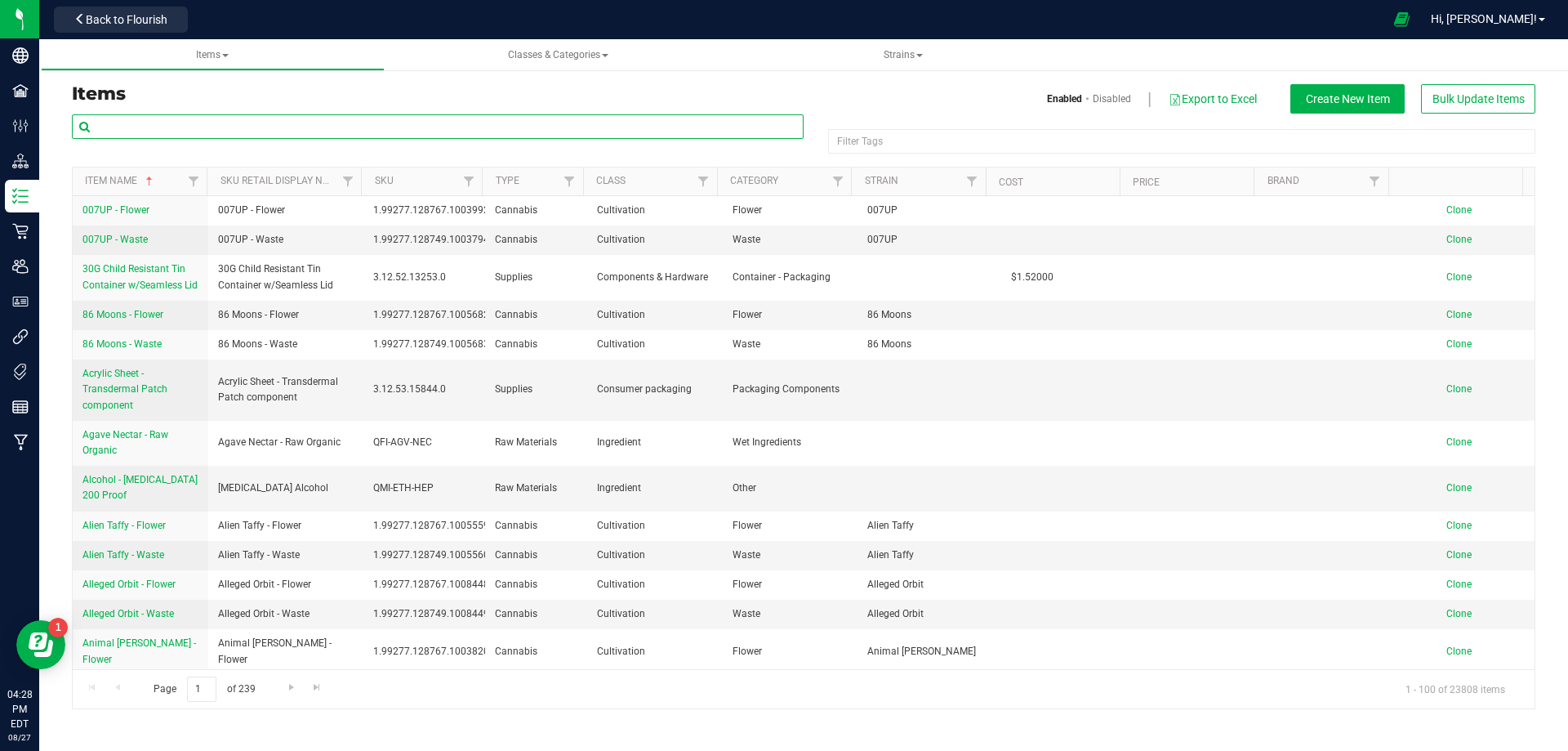
click at [214, 129] on input "text" at bounding box center [438, 126] width 732 height 24
paste input "GL-QAV-ABP-HYB"
drag, startPoint x: 145, startPoint y: 122, endPoint x: 339, endPoint y: 142, distance: 195.0
click at [338, 142] on div "GL-QAV-ABP-HYB" at bounding box center [438, 133] width 732 height 38
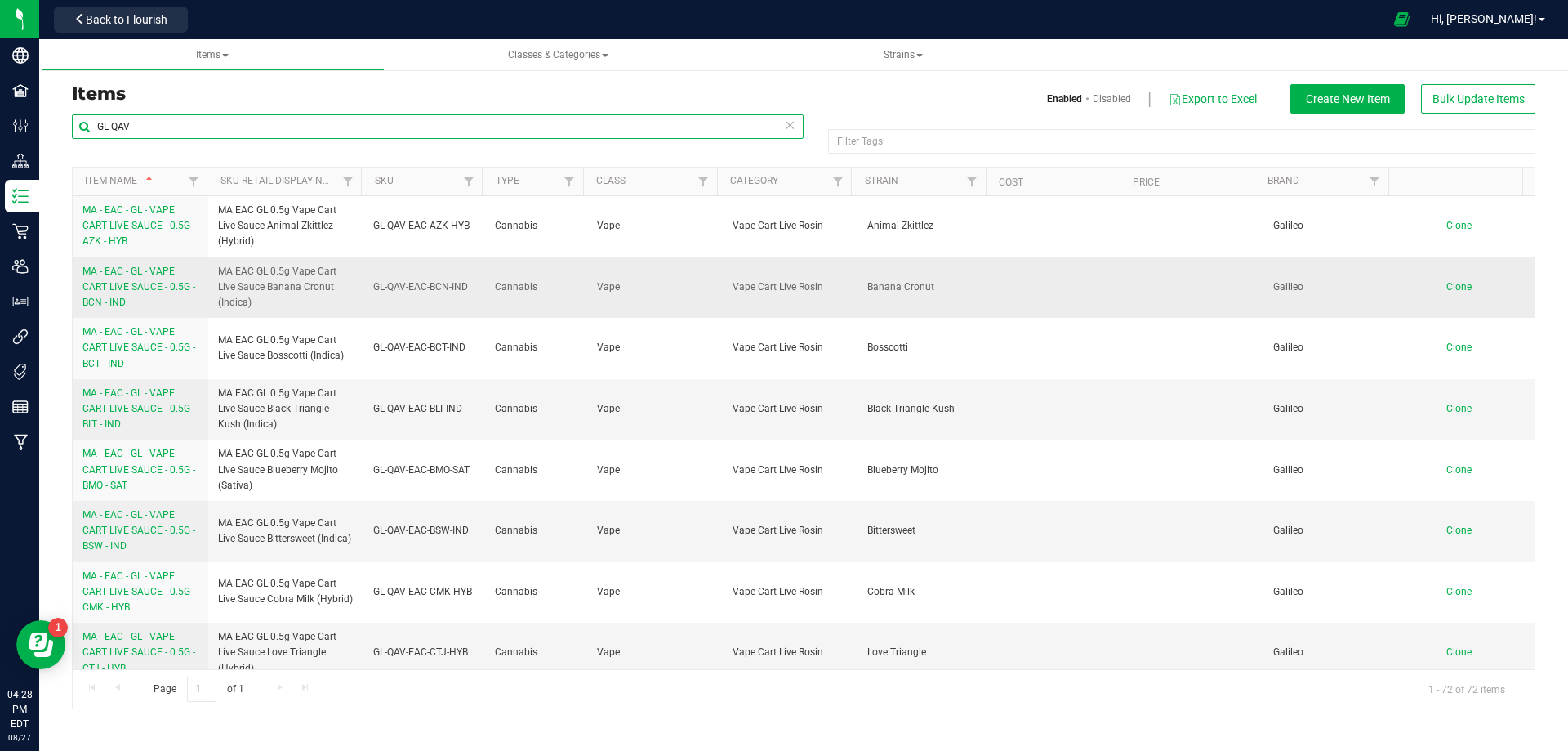
type input "GL-QAV-"
click at [1441, 281] on td "Clone" at bounding box center [1467, 287] width 135 height 61
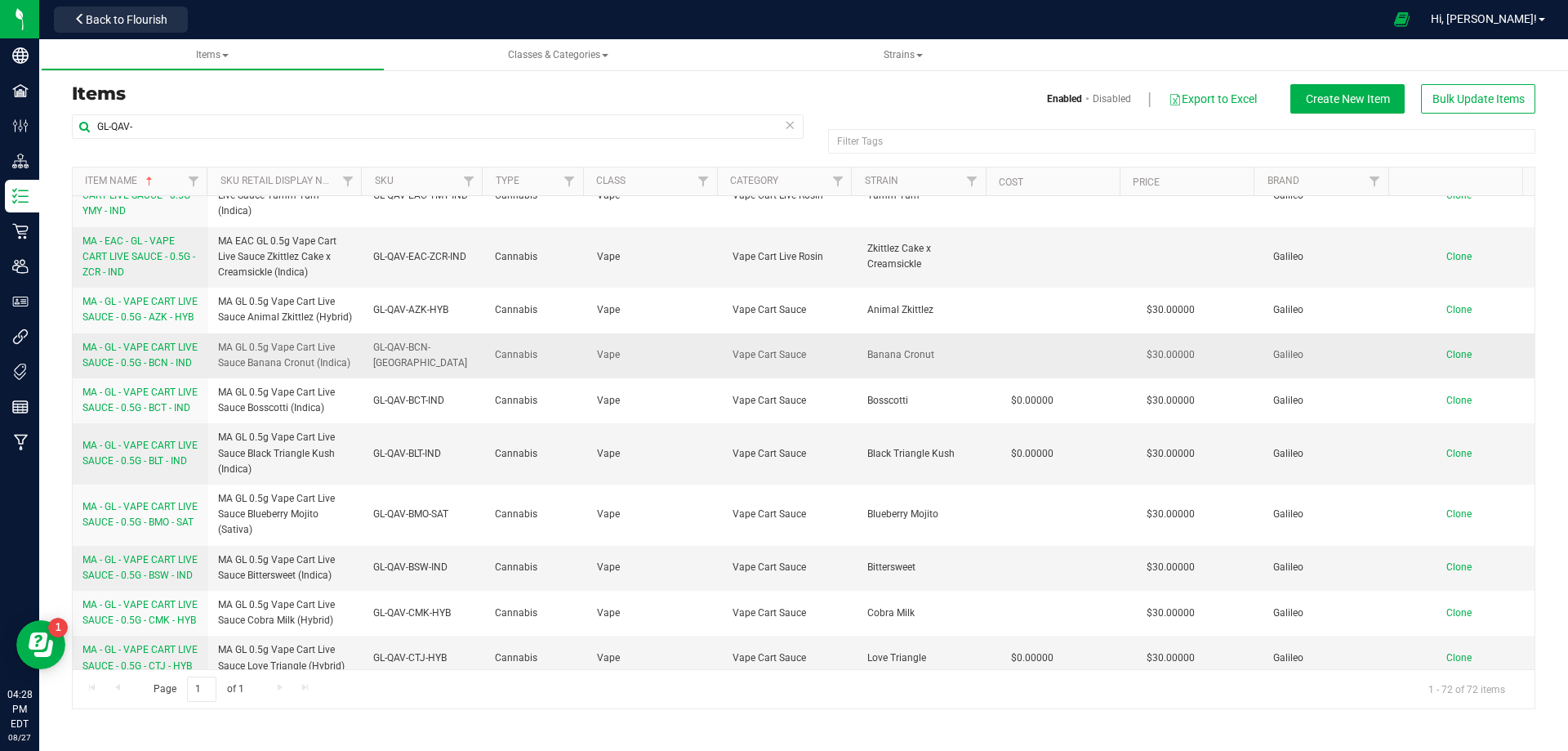
scroll to position [2534, 0]
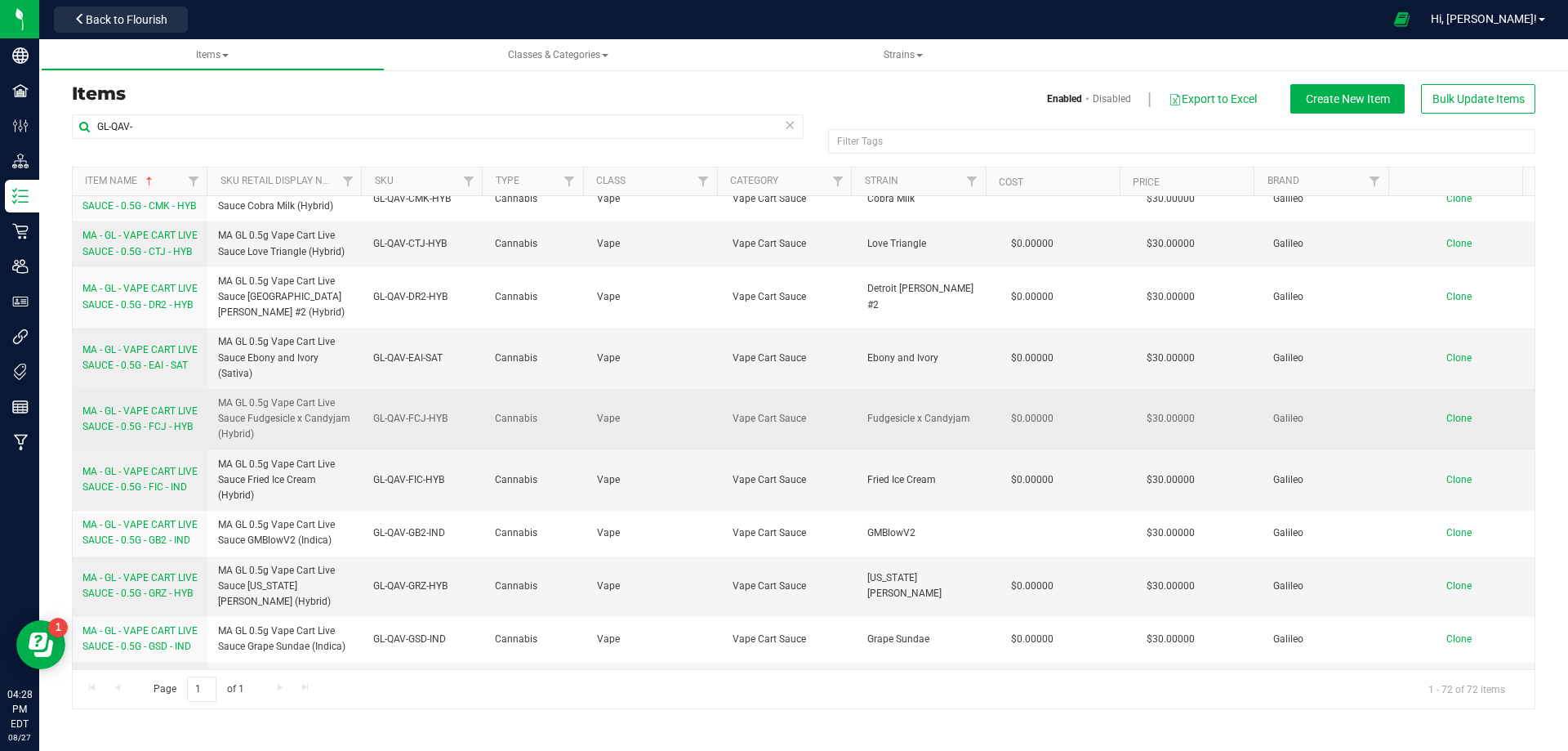
click at [1455, 424] on span "Clone" at bounding box center [1459, 419] width 25 height 12
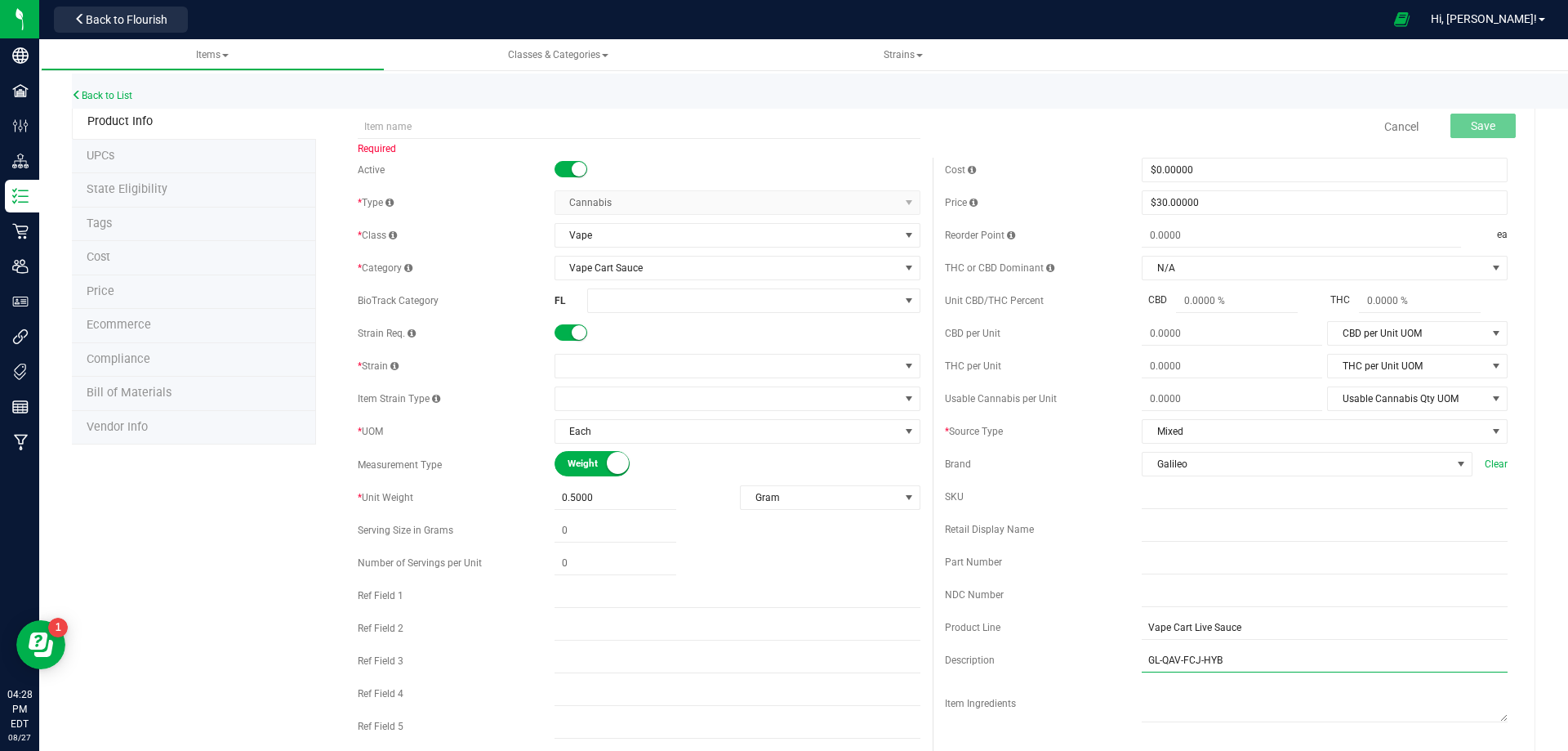
drag, startPoint x: 1224, startPoint y: 660, endPoint x: 1034, endPoint y: 641, distance: 190.9
click at [1039, 643] on div "Cost $0.00000 0 Price $30.00000 30 Reorder Point ea THC or CBD Dominant N/A N/A" at bounding box center [1226, 473] width 587 height 631
paste input "ABP"
type input "GL-QAV-ABP-HYB"
drag, startPoint x: 1147, startPoint y: 495, endPoint x: 1120, endPoint y: 502, distance: 27.9
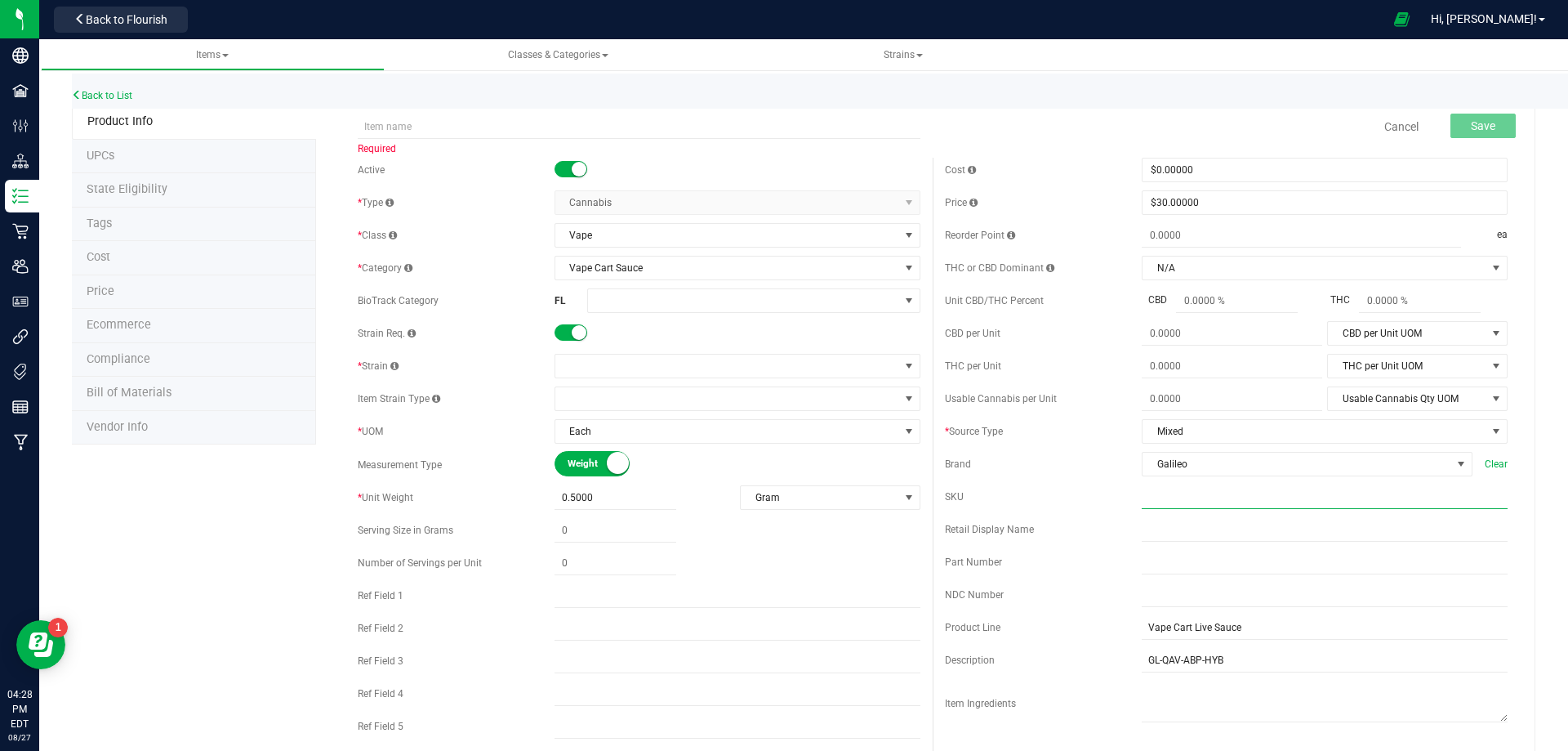
click at [1147, 495] on input "text" at bounding box center [1325, 496] width 366 height 24
paste input "GL-QAV-ABP-HYB"
type input "GL-QAV-ABP-HYB"
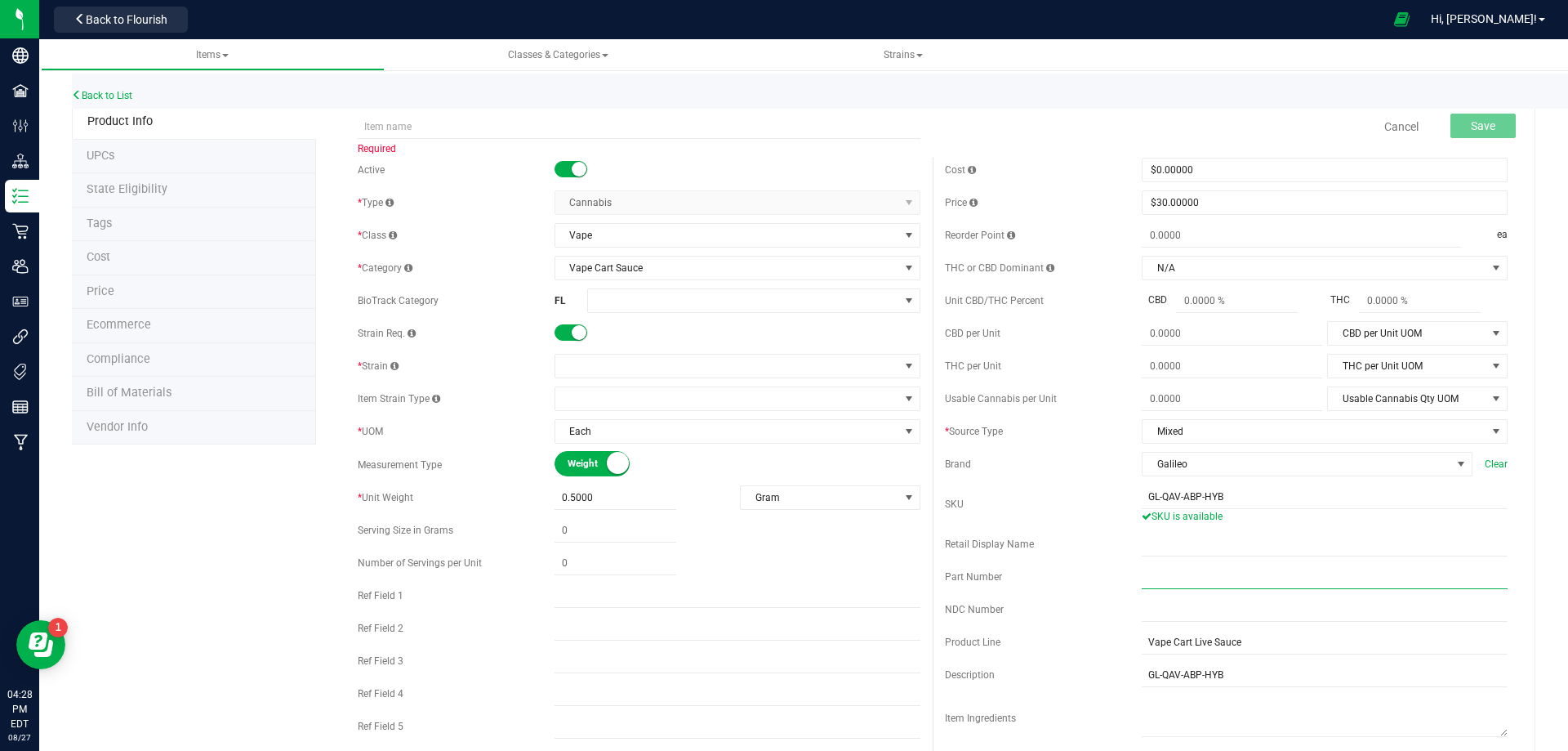
drag, startPoint x: 1214, startPoint y: 578, endPoint x: 1161, endPoint y: 589, distance: 54.1
click at [1209, 578] on input "text" at bounding box center [1325, 576] width 366 height 24
paste input "1019964"
type input "1019964"
drag, startPoint x: 500, startPoint y: 136, endPoint x: 484, endPoint y: 134, distance: 16.1
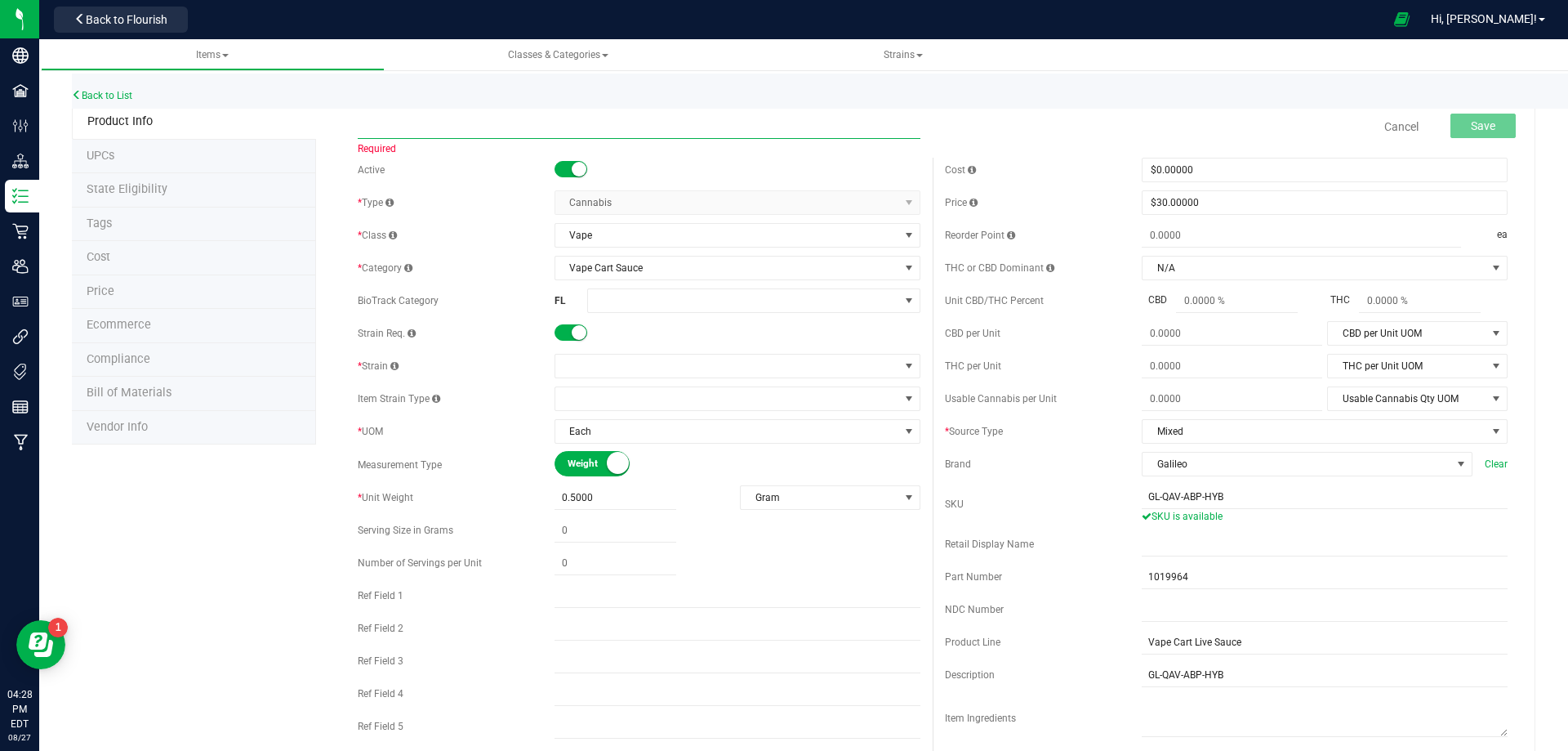
click at [498, 136] on input "text" at bounding box center [640, 126] width 563 height 24
paste input "GL - VAPE CART LIVE SAUCE - 0.5G - ABP - HYB"
click at [362, 124] on input "GL - VAPE CART LIVE SAUCE - 0.5G - ABP - HYB" at bounding box center [640, 126] width 563 height 24
type input "MA - GL - VAPE CART LIVE SAUCE - 0.5G - ABP - HYB"
click at [1176, 551] on input "text" at bounding box center [1325, 544] width 366 height 24
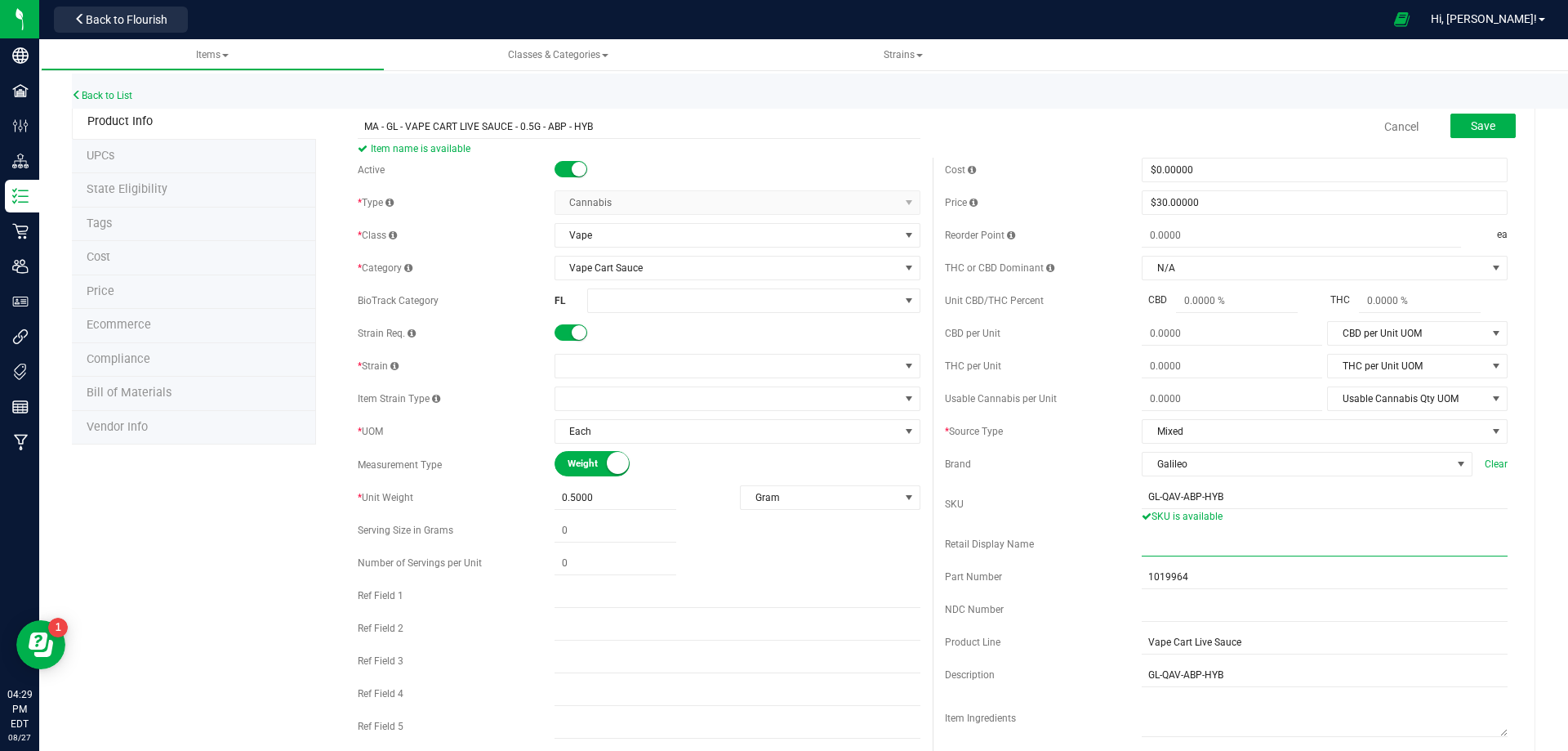
paste input "GL 0.5g Vape Cart Live Sauce Apples N Bananas x Pancakes Jealousy (Hybrid)"
click at [1142, 548] on input "GL 0.5g Vape Cart Live Sauce Apples N Bananas x Pancakes Jealousy (Hybrid)" at bounding box center [1325, 544] width 366 height 24
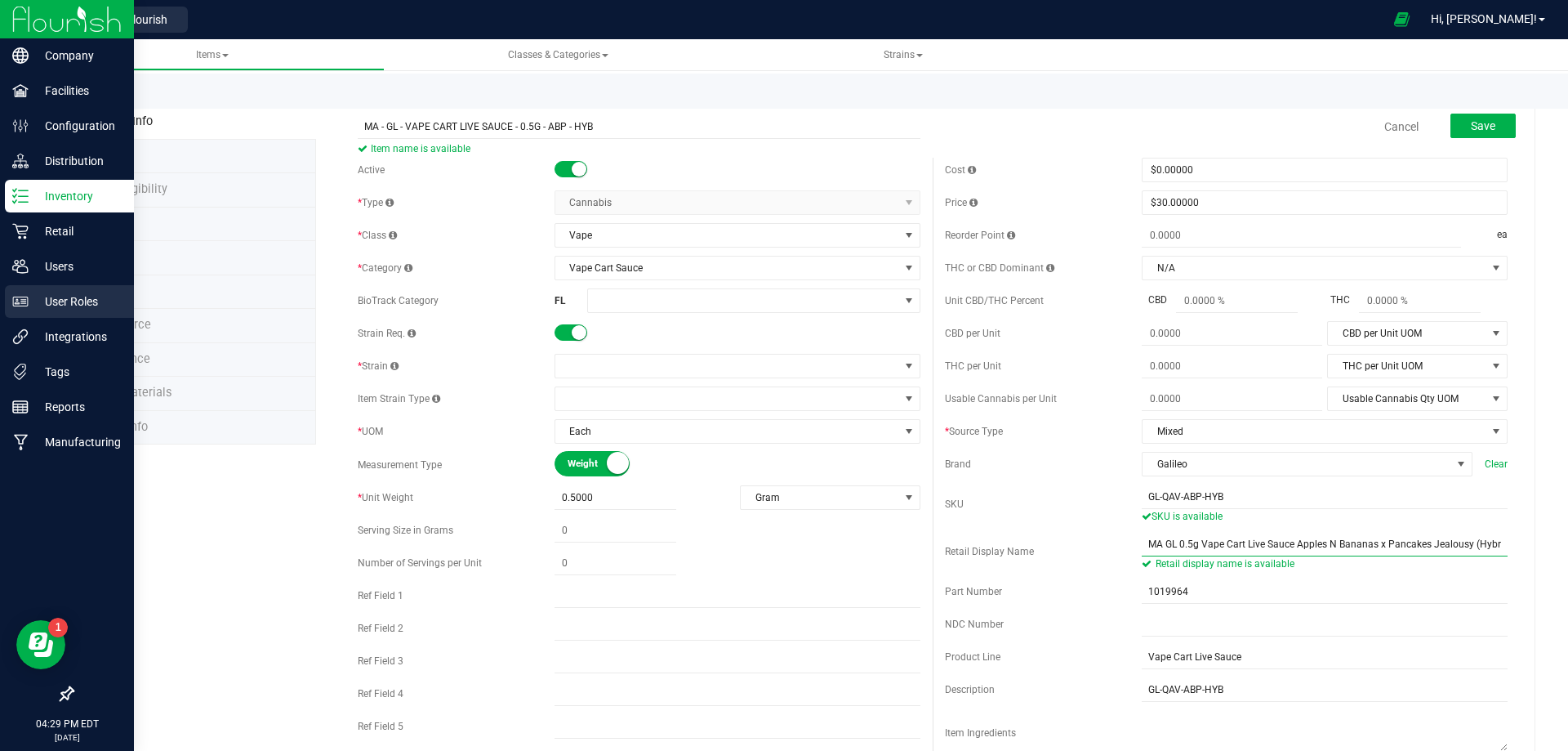
type input "MA GL 0.5g Vape Cart Live Sauce Apples N Bananas x Pancakes Jealousy (Hybrid)"
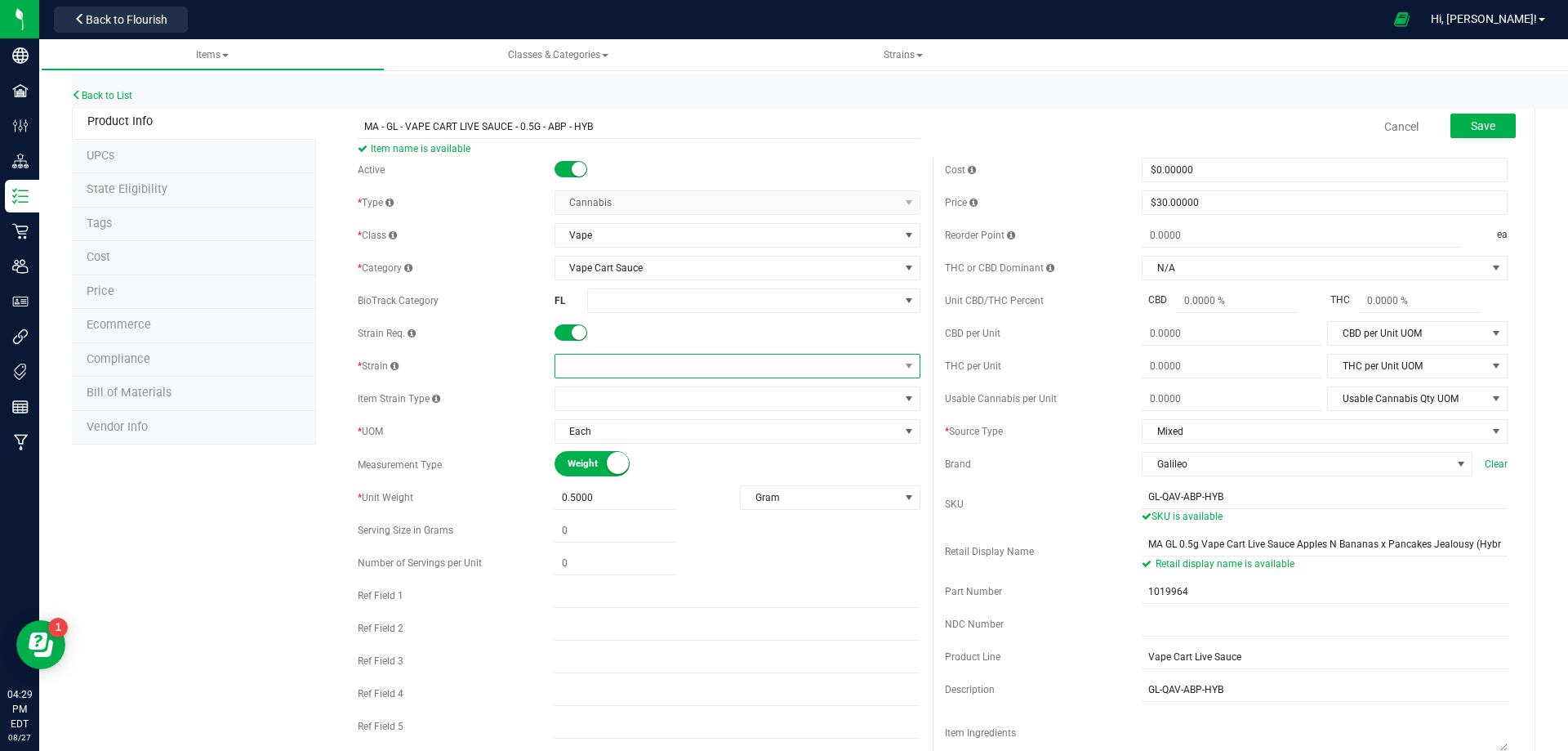
click at [642, 365] on span at bounding box center [727, 366] width 344 height 23
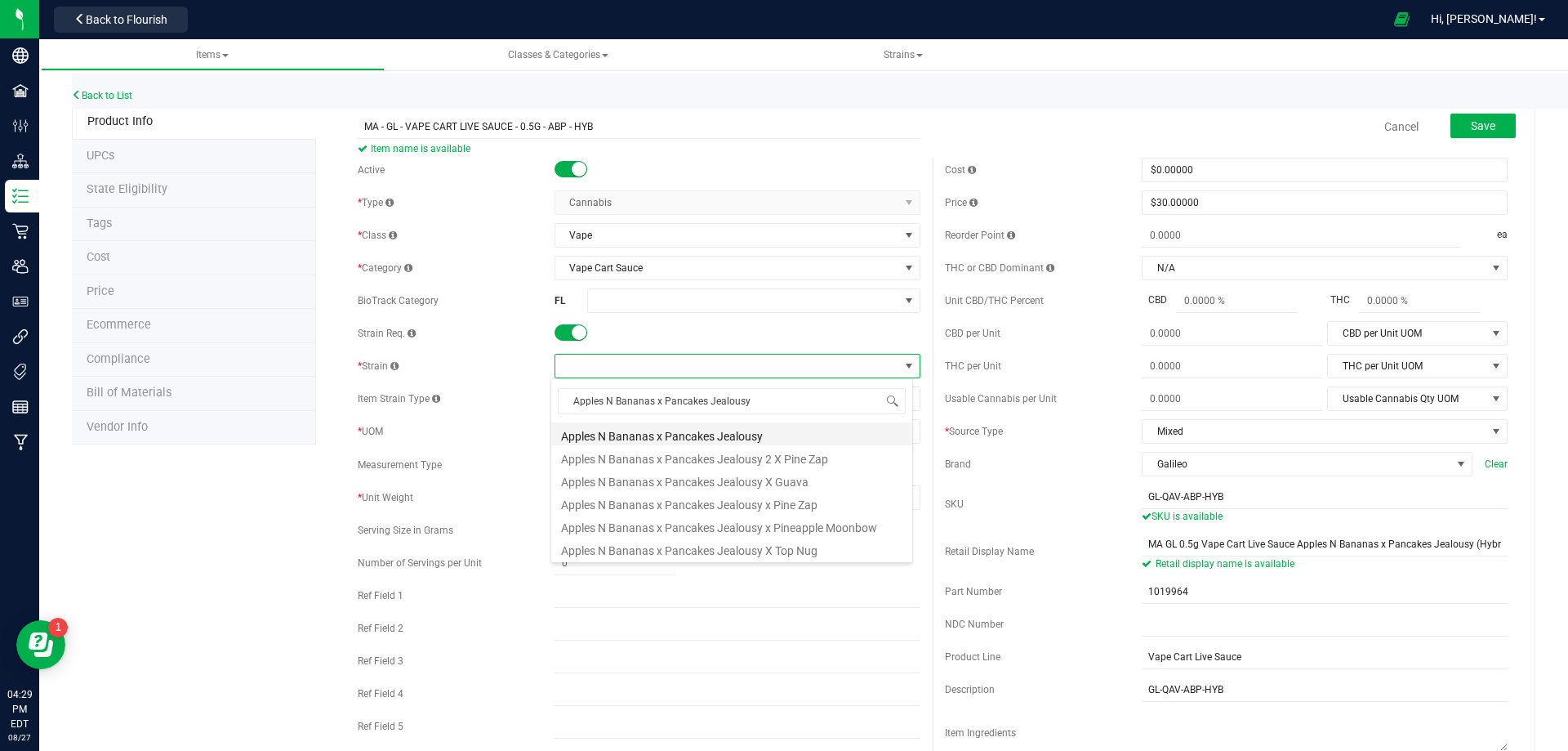
click at [640, 441] on li "Apples N Bananas x Pancakes Jealousy" at bounding box center [731, 434] width 361 height 23
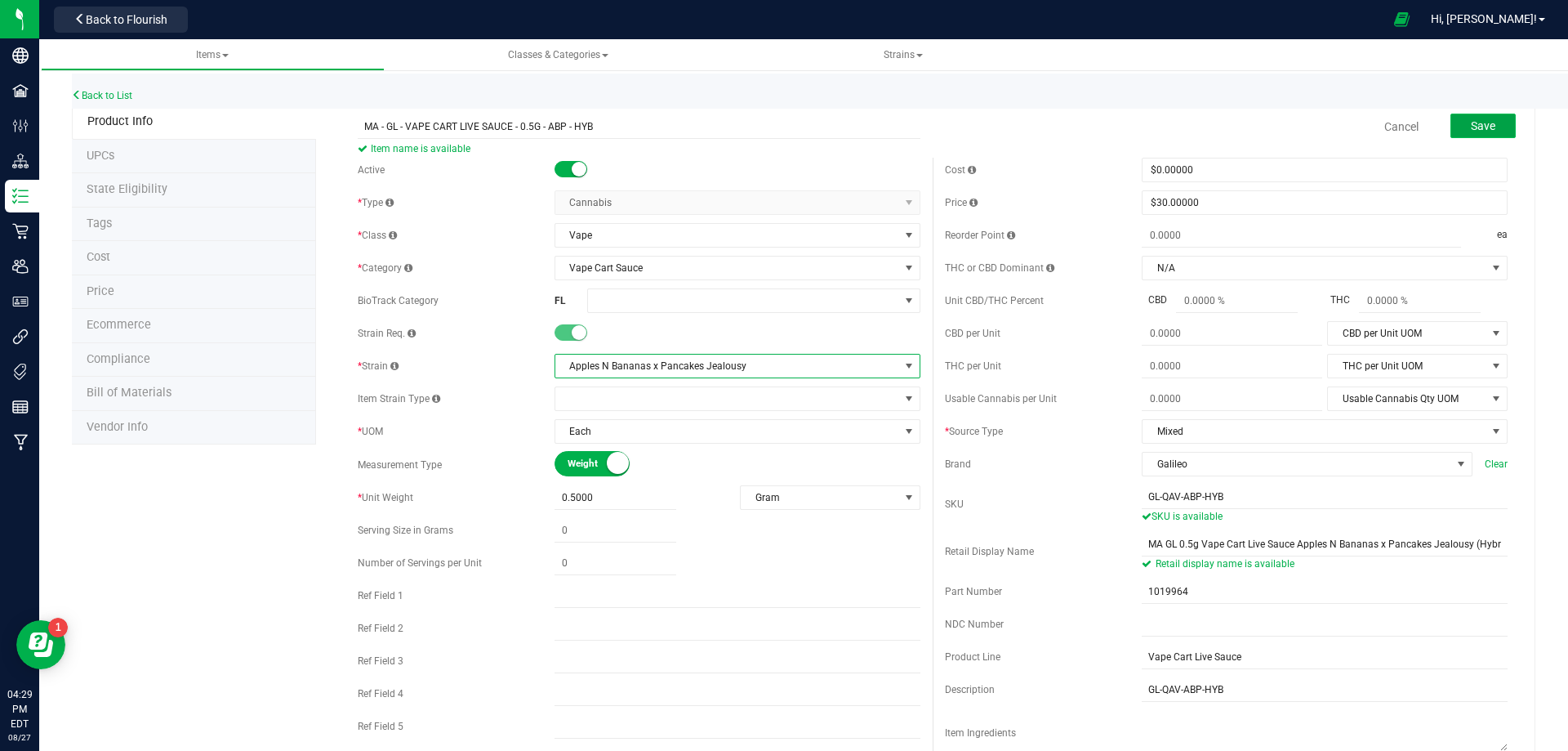
click at [1472, 125] on span "Save" at bounding box center [1483, 126] width 24 height 13
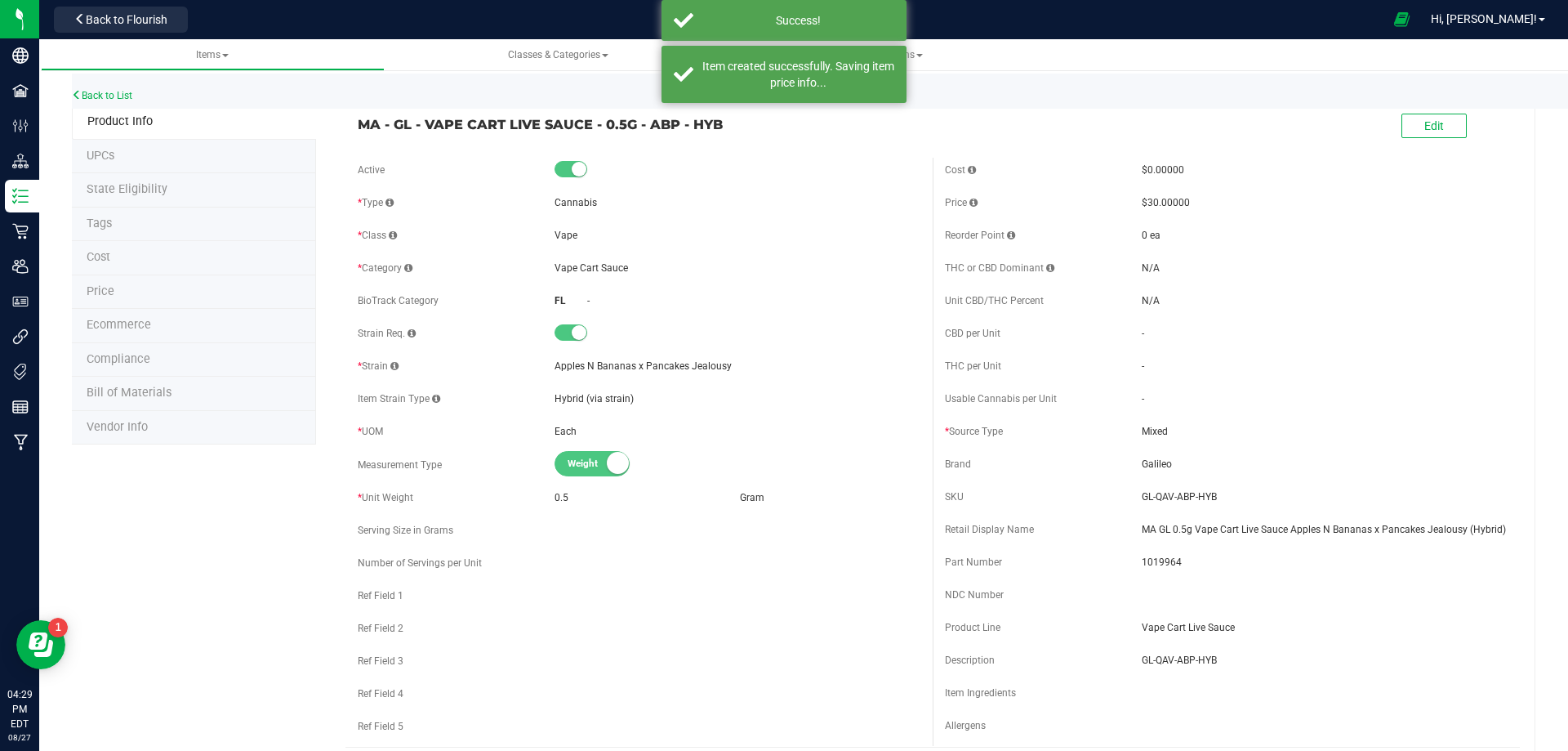
click at [106, 231] on li "Tags" at bounding box center [194, 224] width 245 height 34
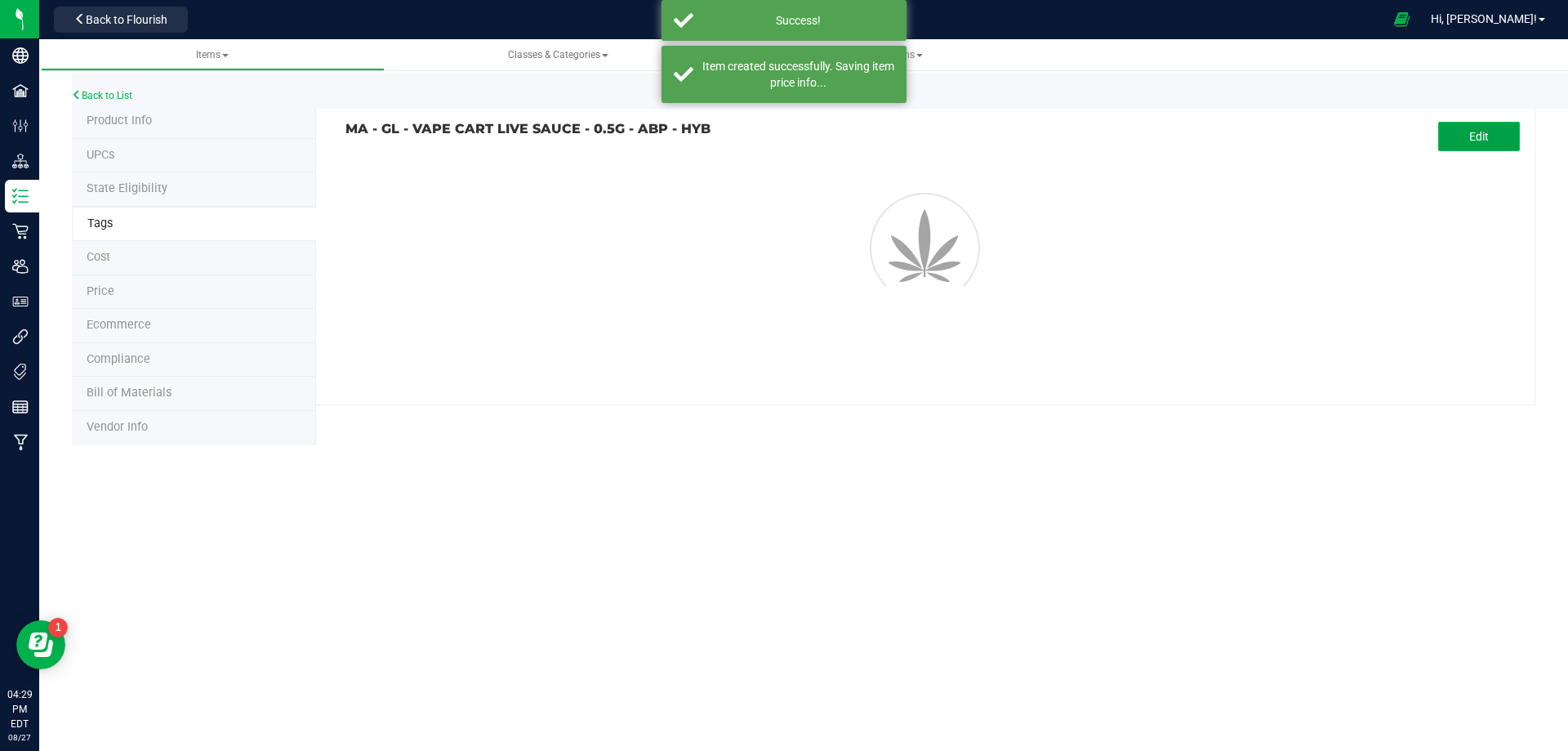
click at [1481, 136] on span "Edit" at bounding box center [1479, 137] width 19 height 13
click at [528, 181] on input "text" at bounding box center [746, 183] width 801 height 23
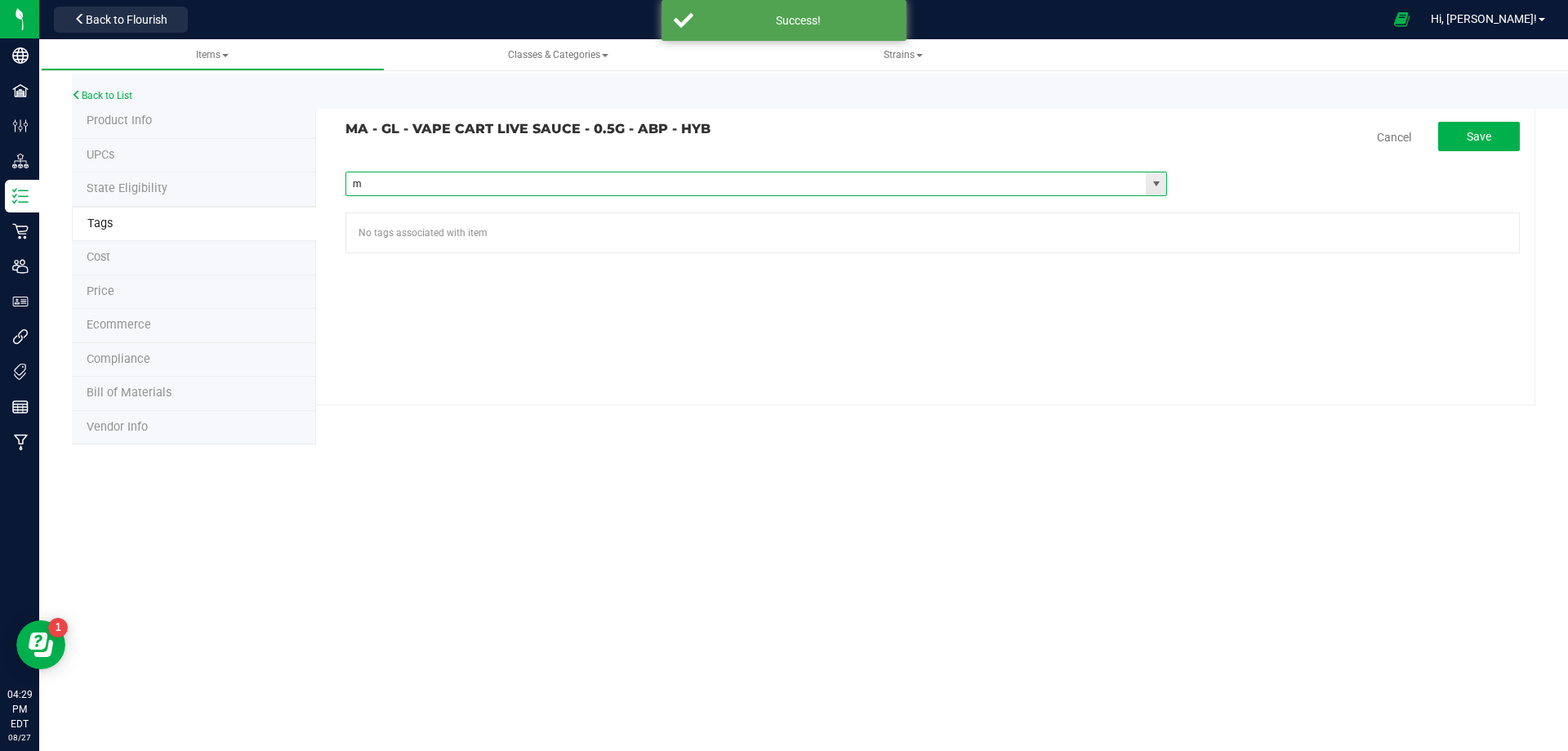
type input "ma"
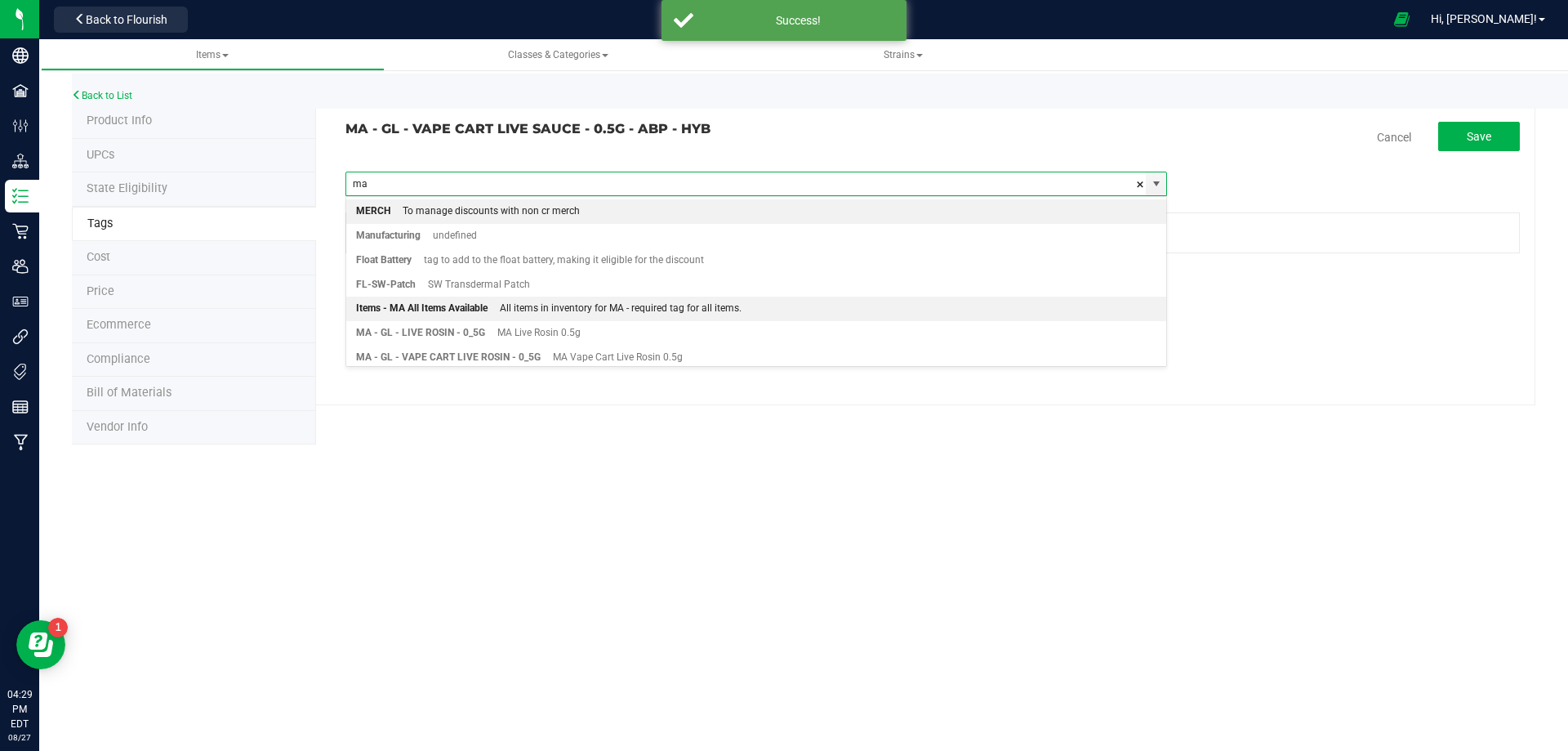
click at [466, 307] on div "Items - MA All Items Available" at bounding box center [422, 308] width 132 height 21
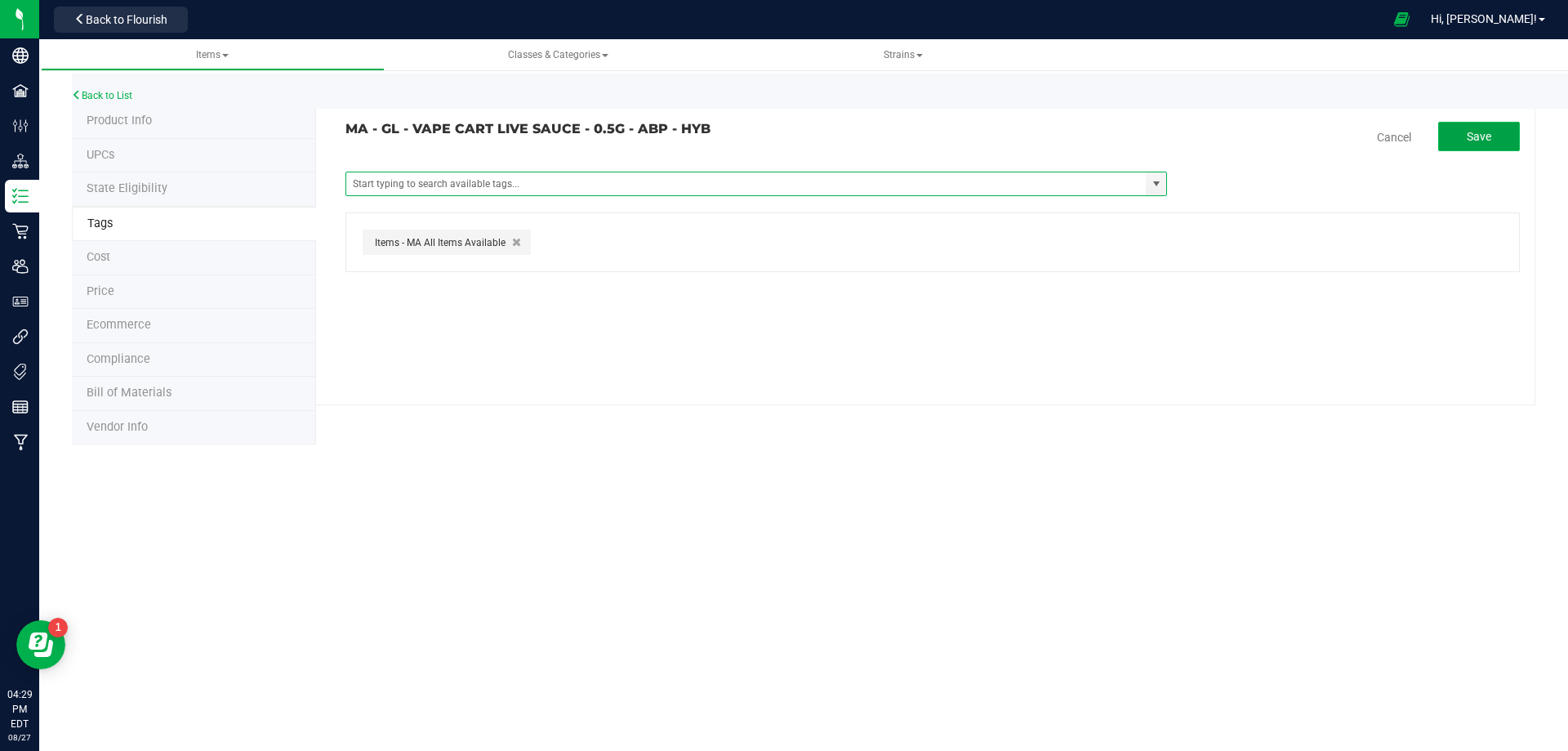
click at [1468, 131] on span "Save" at bounding box center [1479, 137] width 24 height 13
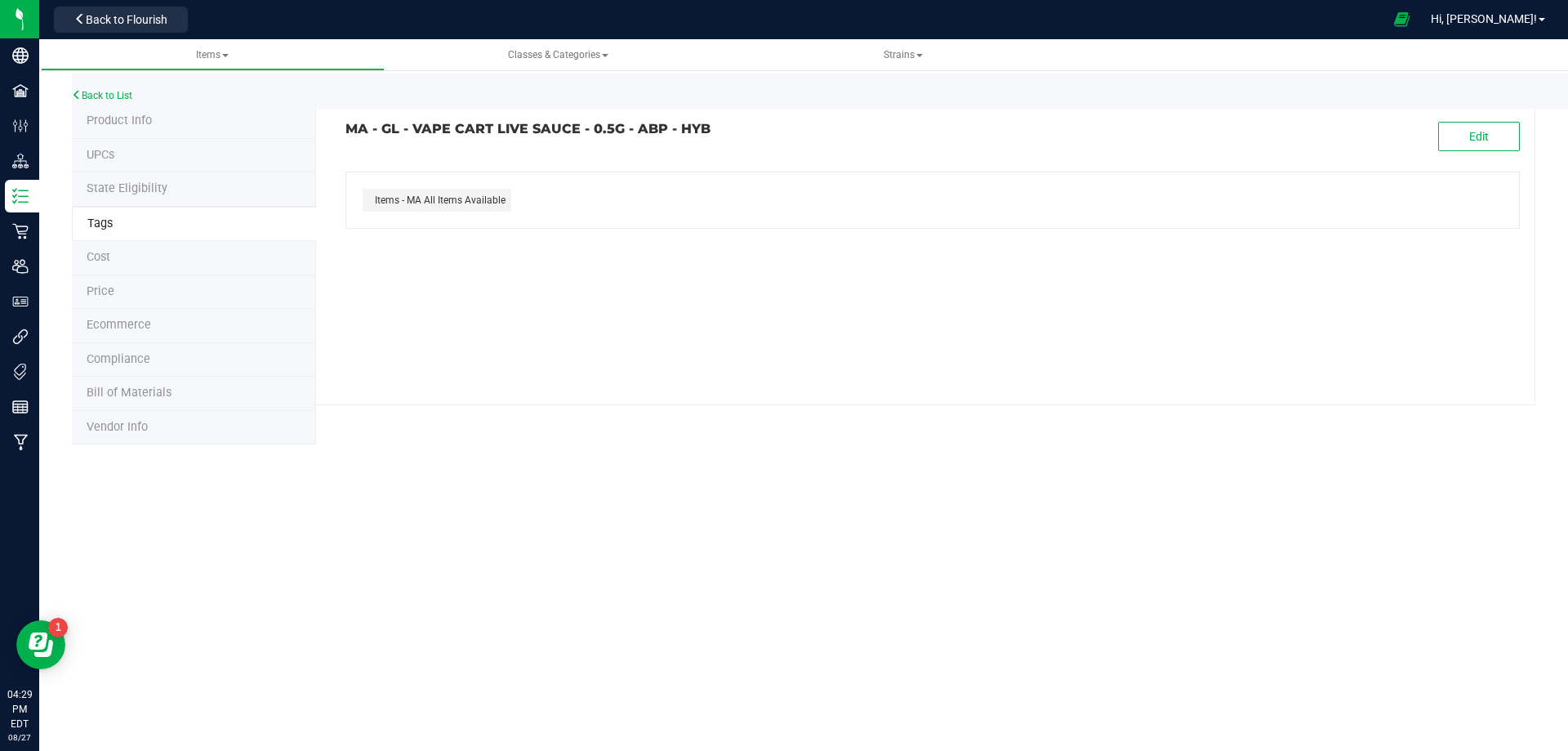
drag, startPoint x: 738, startPoint y: 124, endPoint x: 250, endPoint y: 263, distance: 507.4
click at [352, 129] on h3 "MA - GL - VAPE CART LIVE SAUCE - 0.5G - ABP - HYB" at bounding box center [633, 129] width 575 height 15
copy h3 "MA - GL - VAPE CART LIVE SAUCE - 0.5G - ABP - HYB"
click at [123, 391] on span "Bill of Materials" at bounding box center [129, 393] width 85 height 14
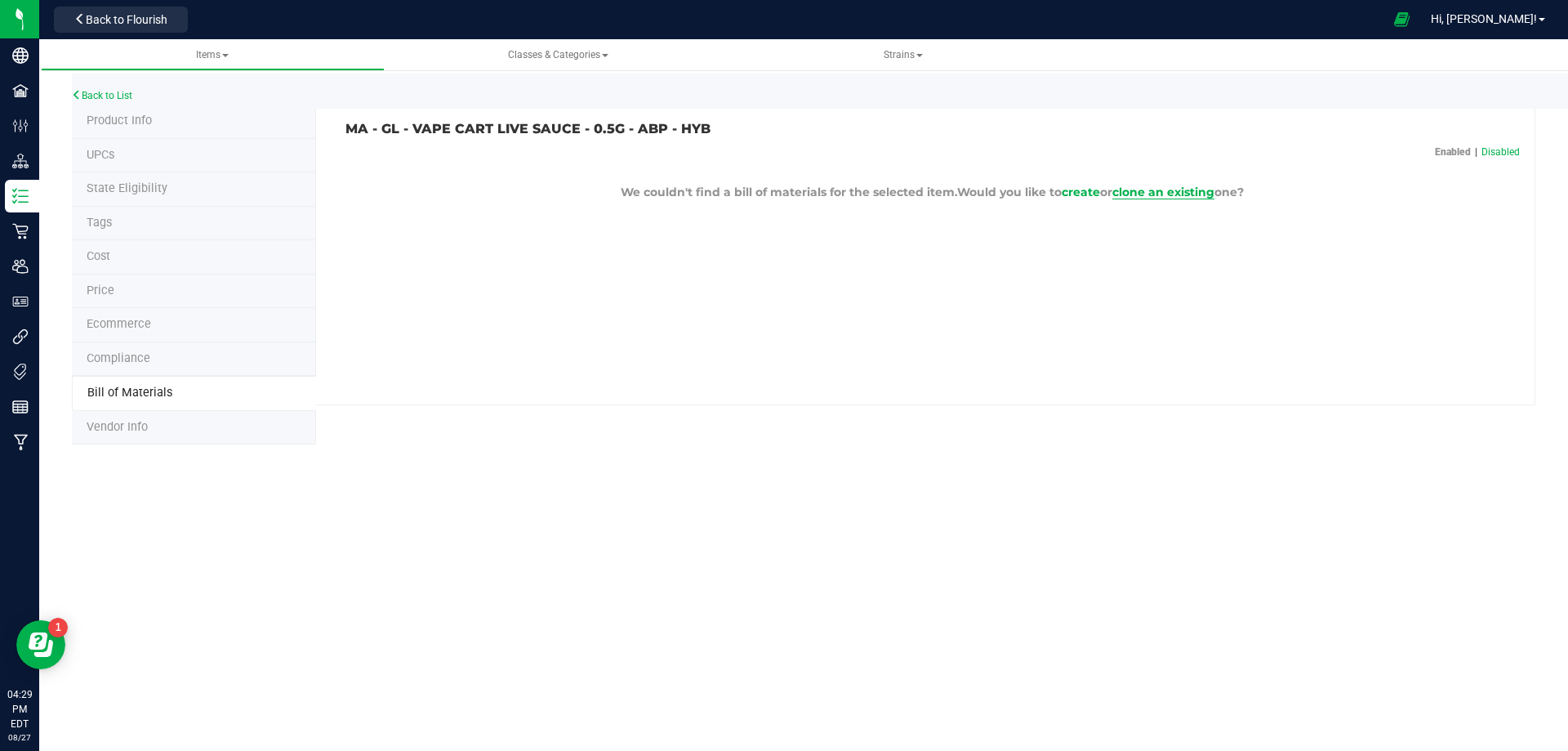
click at [1186, 194] on span "clone an existing" at bounding box center [1163, 192] width 102 height 15
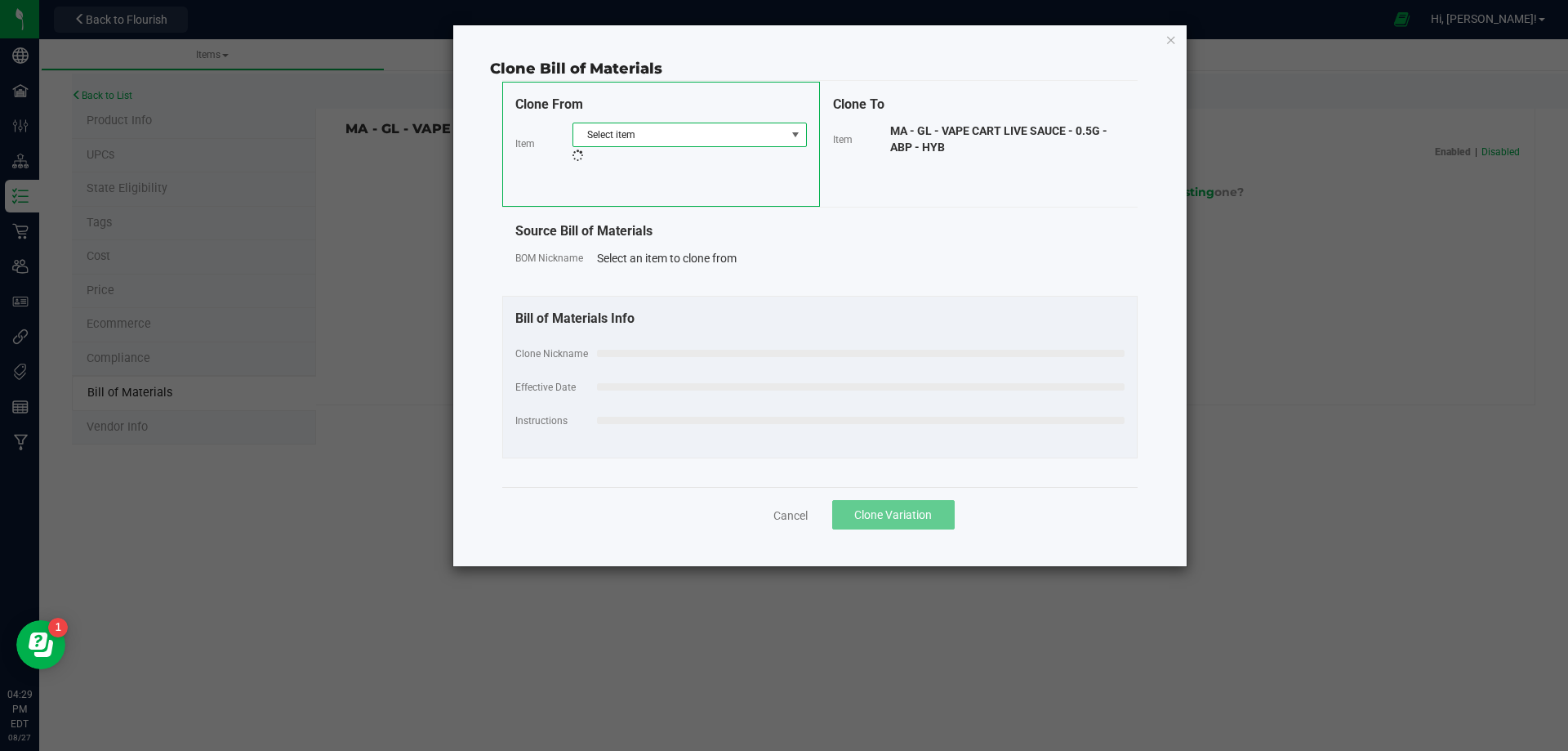
click at [710, 137] on span "Select item" at bounding box center [680, 134] width 212 height 23
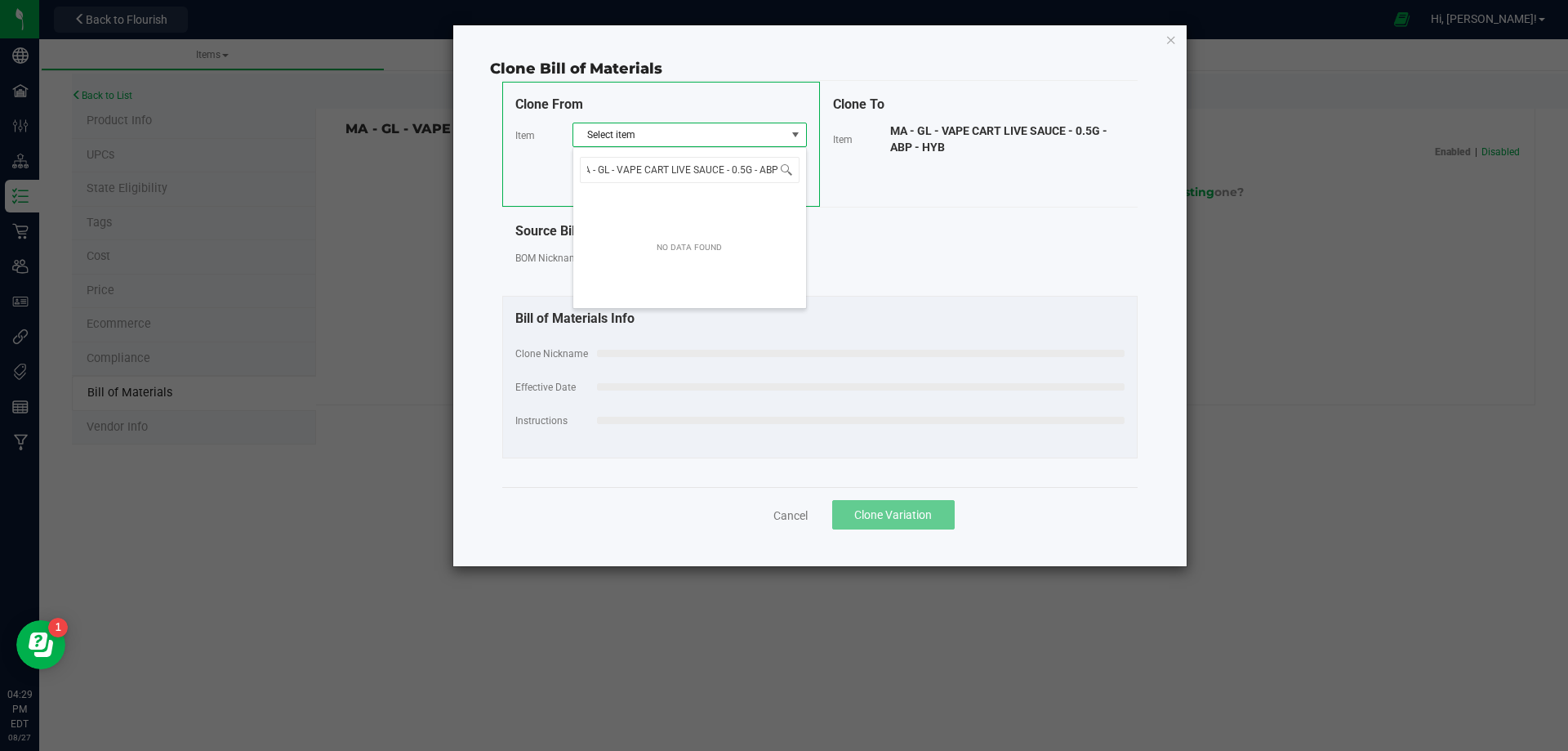
scroll to position [0, 20]
type input "MA - GL - VAPE CART LIVE SAUCE - 0.5G - A"
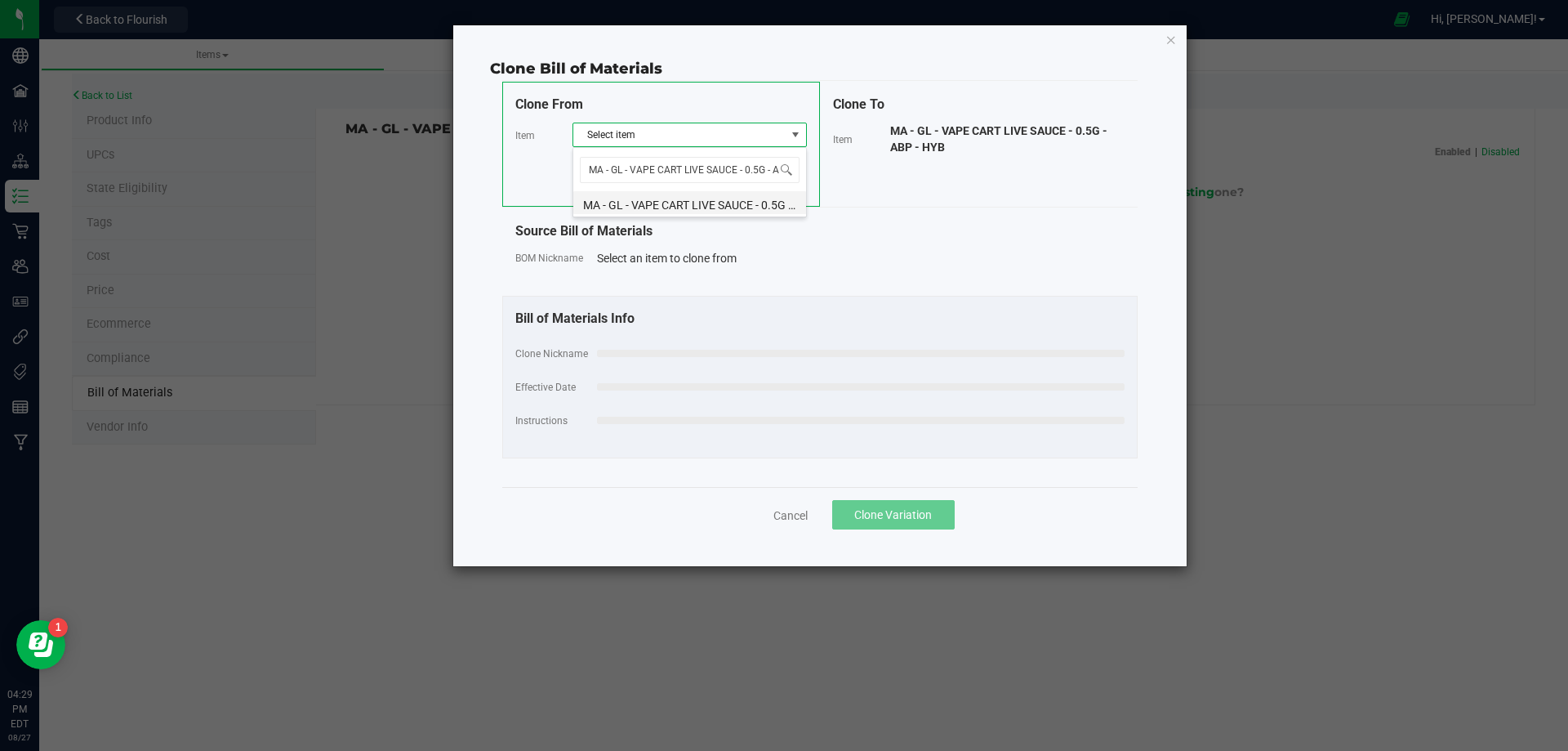
click at [721, 206] on li "MA - GL - VAPE CART LIVE SAUCE - 0.5G - AZK - HYB" at bounding box center [690, 202] width 233 height 23
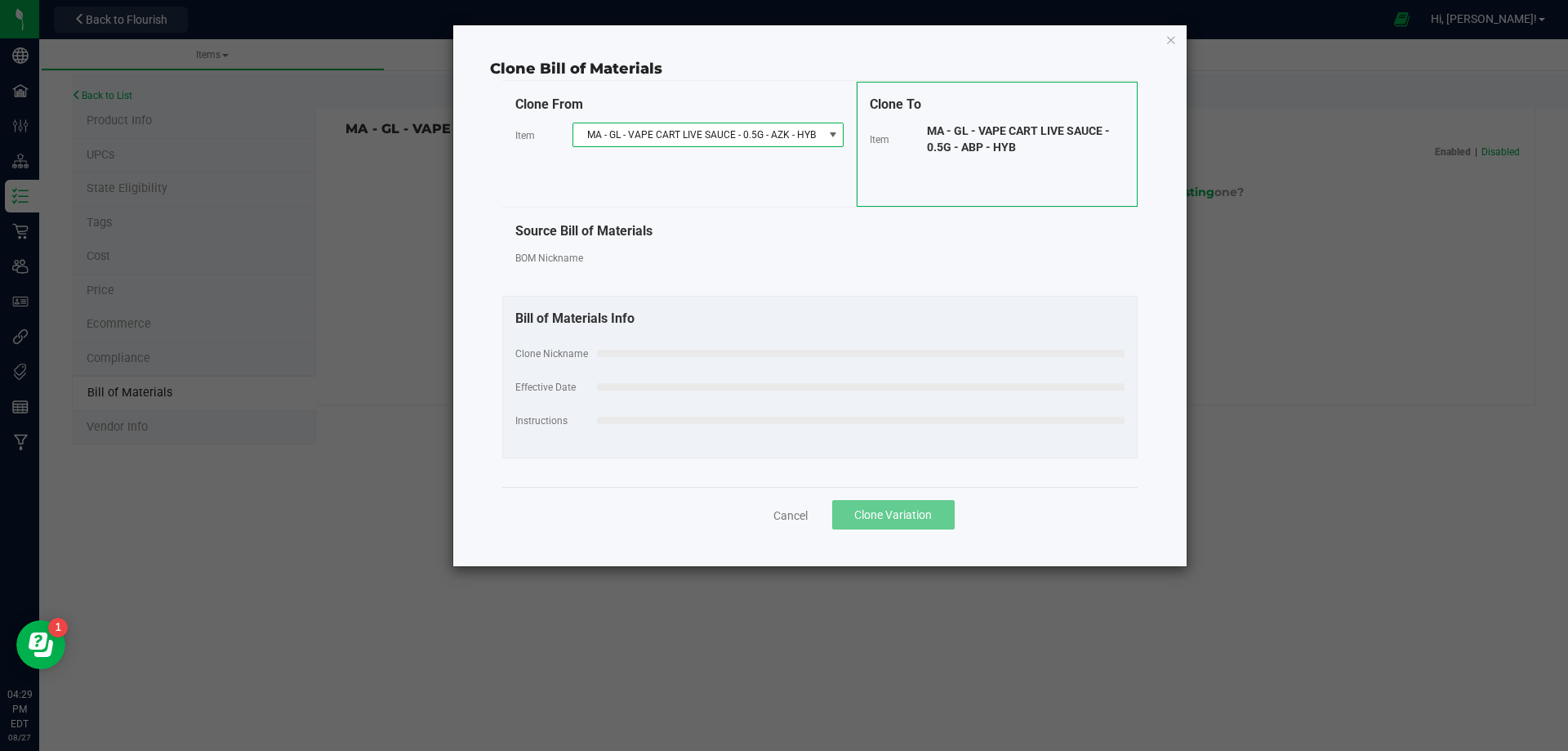
click at [634, 384] on fieldset "Clone Nickname Effective Date Instructions" at bounding box center [820, 395] width 609 height 100
select select "7745"
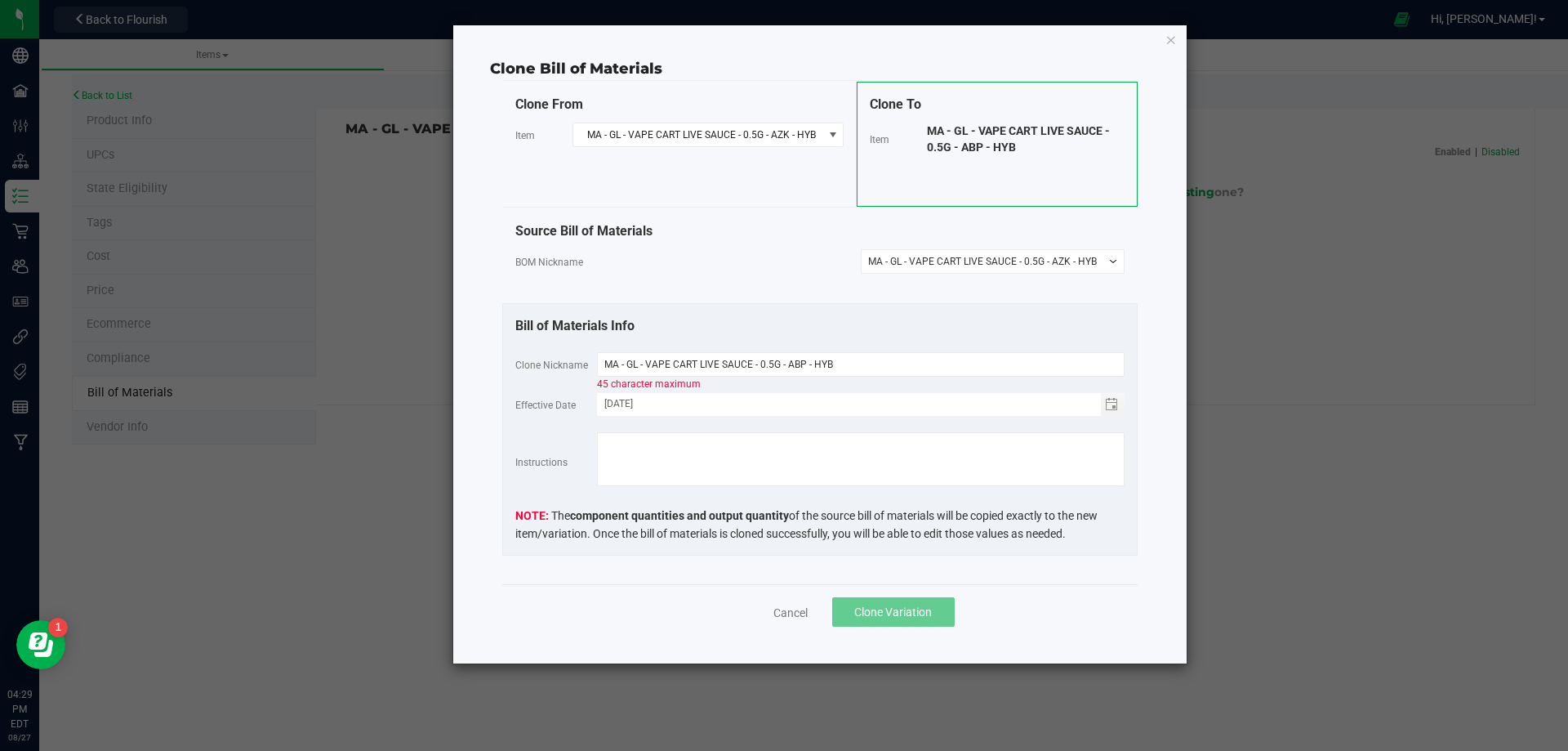
click at [756, 241] on div "Source Bill of Materials" at bounding box center [820, 231] width 609 height 19
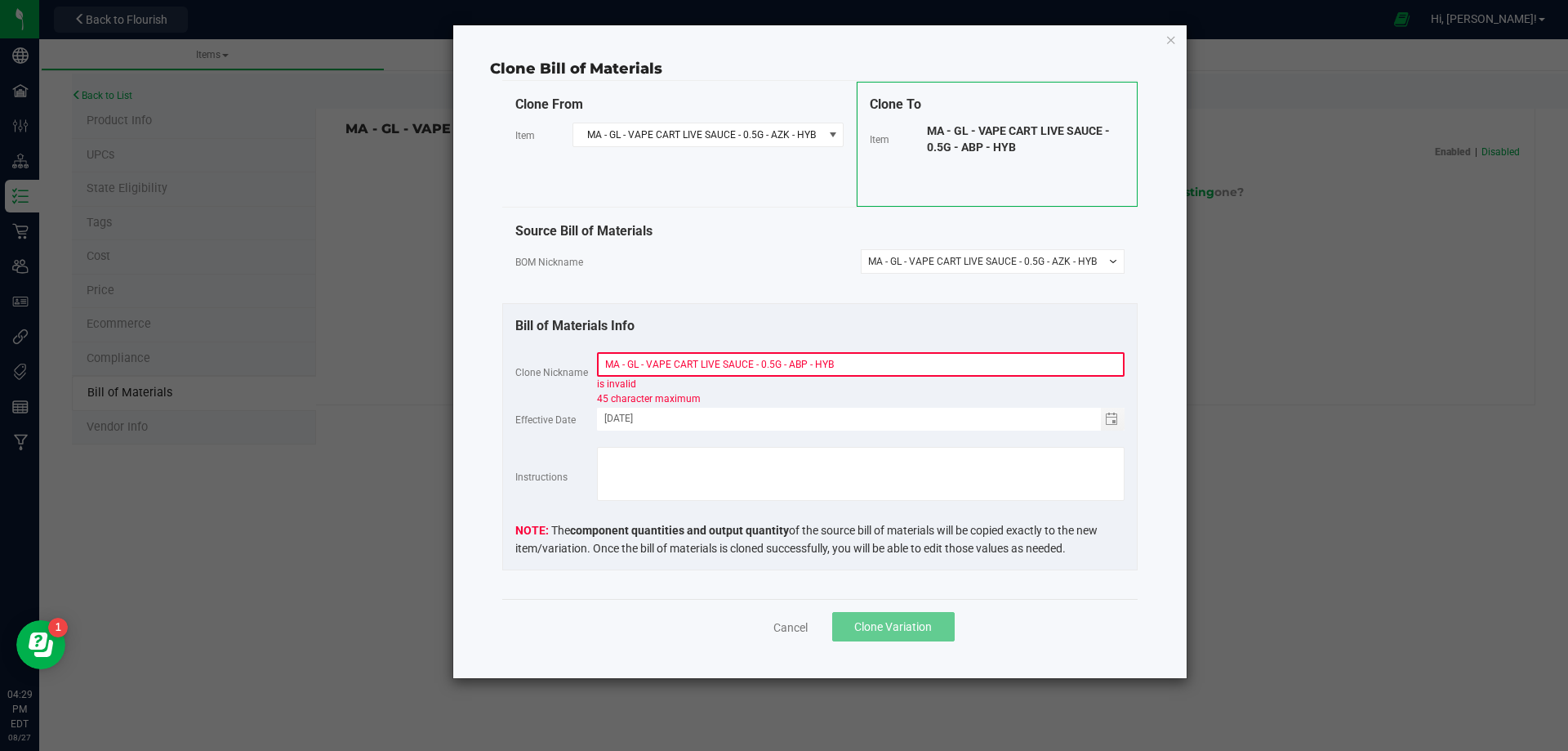
click at [807, 256] on div "BOM Nickname -- Select -- MA - GL - VAPE CART LIVE SAUCE - 0.5G - AZK - HYB" at bounding box center [820, 261] width 609 height 24
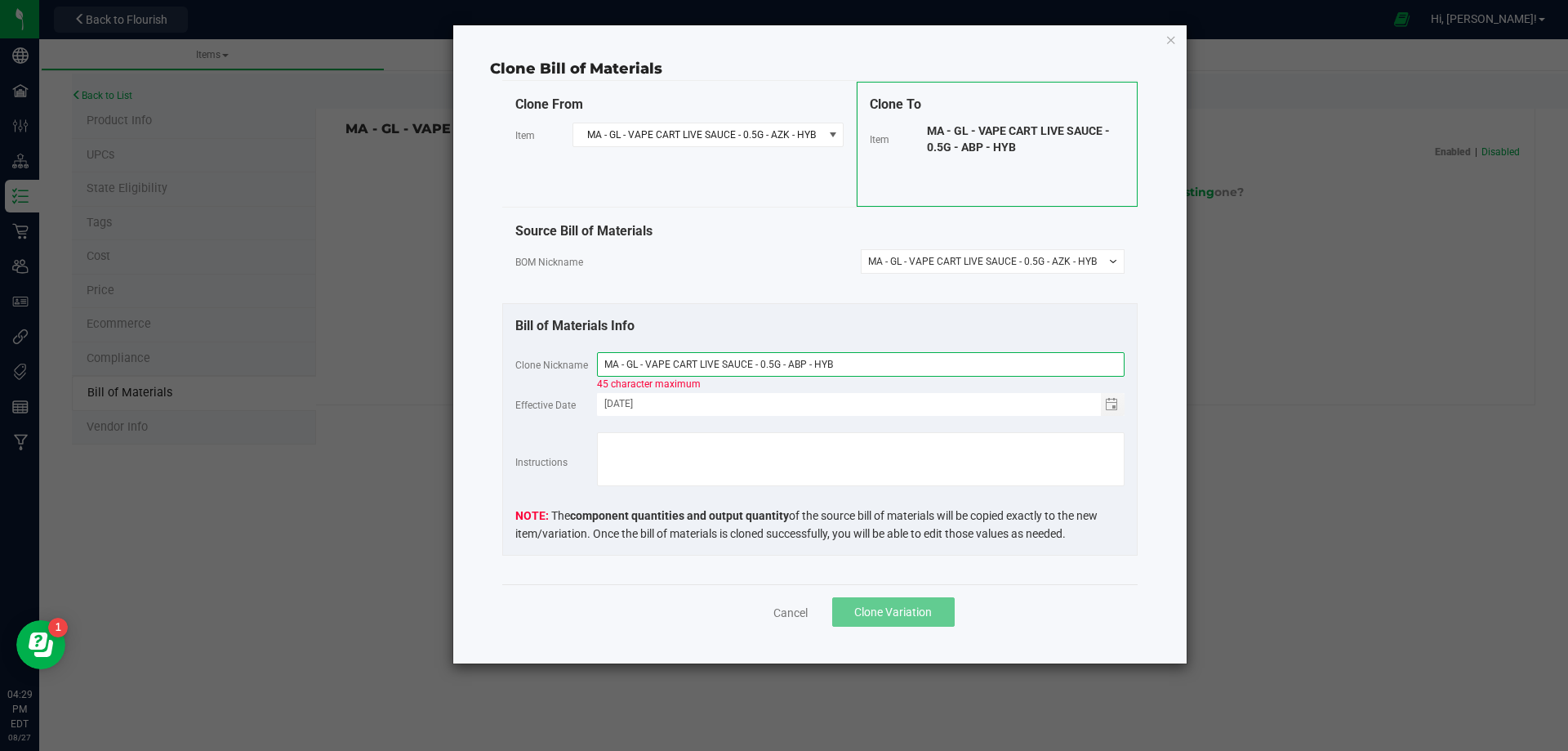
click at [816, 360] on input "MA - GL - VAPE CART LIVE SAUCE - 0.5G - ABP - HYB" at bounding box center [861, 364] width 528 height 24
type input "MA - GL - VAPE CART LIVE SAUCE - 0.5G-ABP-HYB"
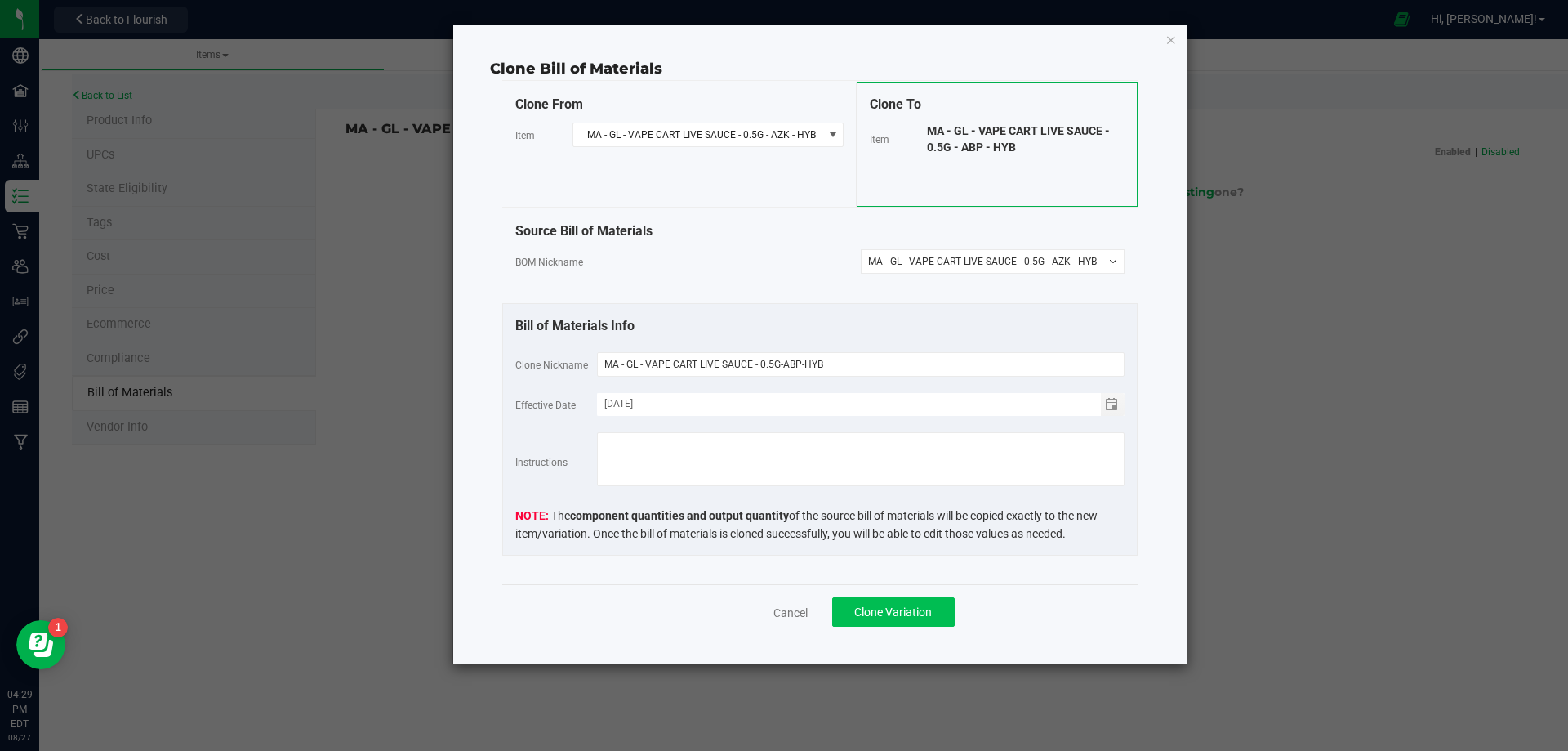
click at [868, 607] on span "Clone Variation" at bounding box center [893, 612] width 78 height 13
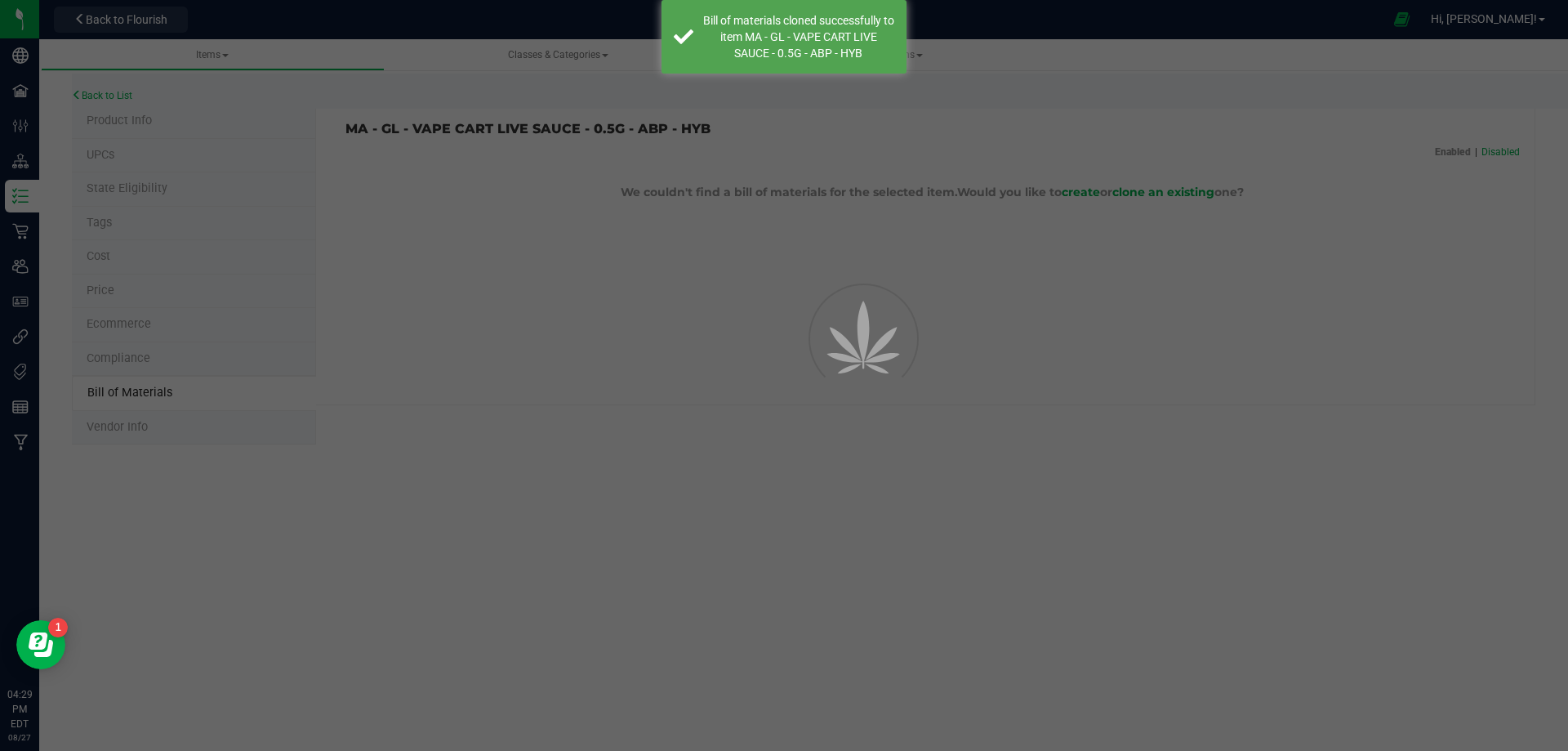
select select "13811"
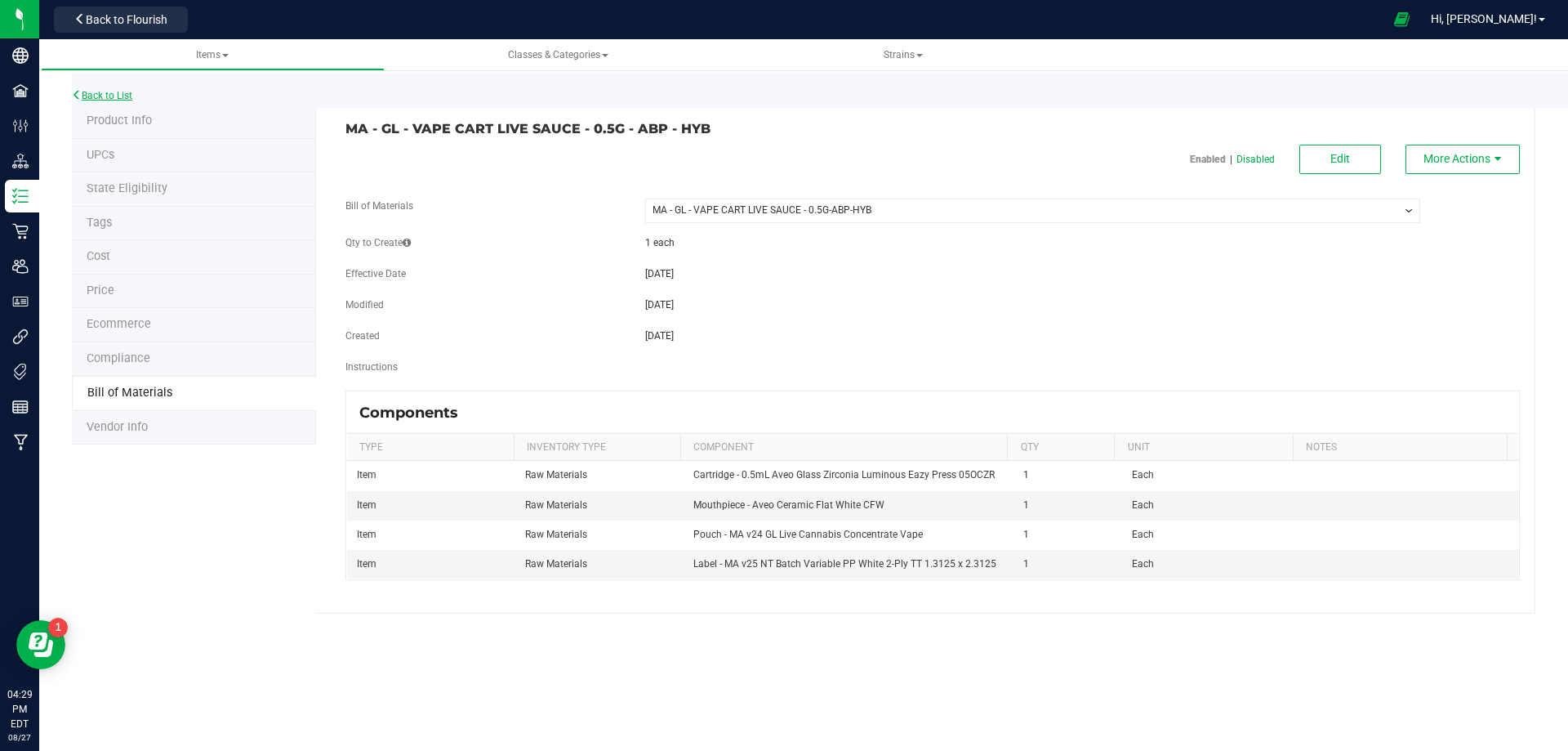
click at [123, 94] on link "Back to List" at bounding box center [102, 96] width 60 height 12
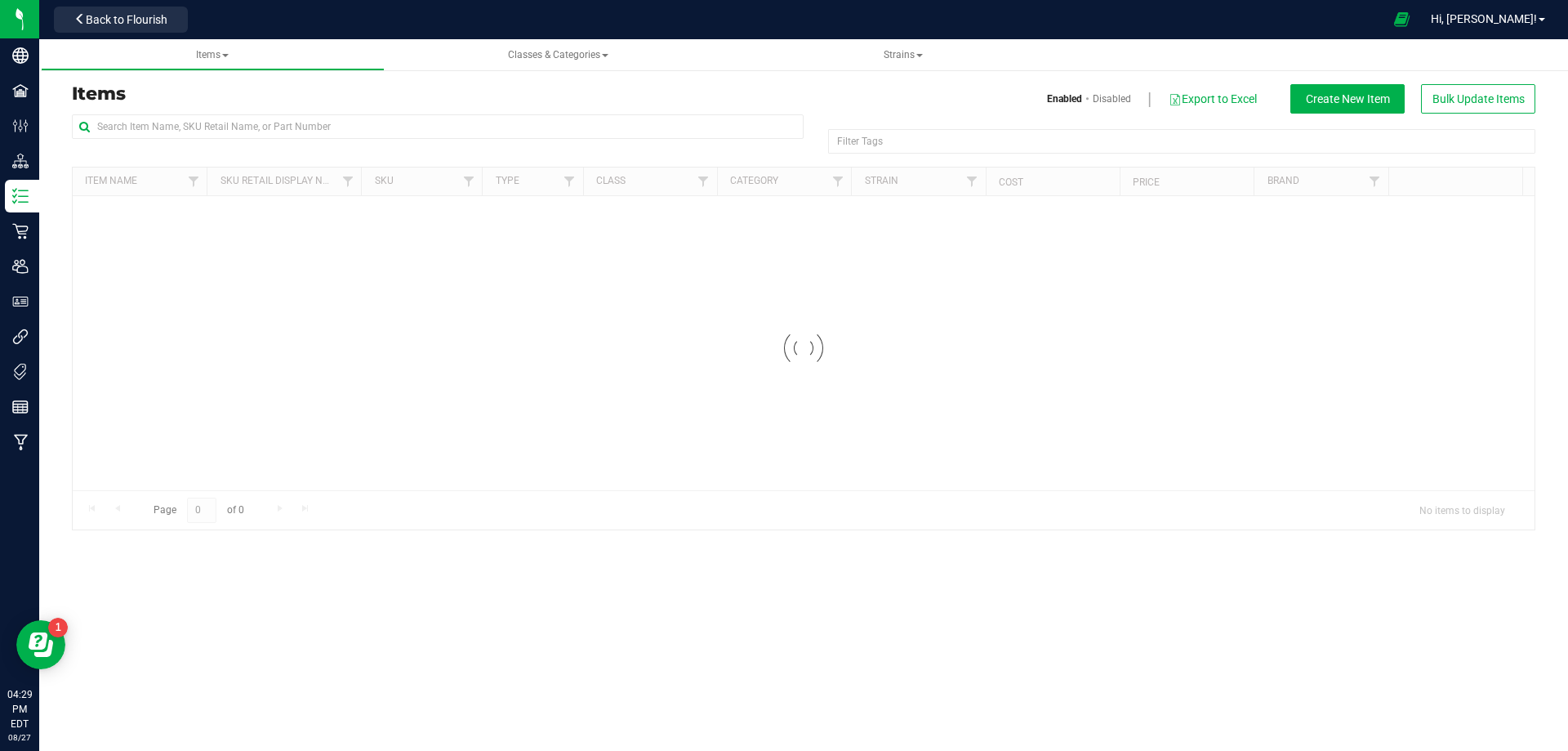
click at [131, 109] on div "Items Enabled Disabled Export to Excel Create New Item Bulk Update Items" at bounding box center [803, 99] width 1488 height 29
click at [132, 118] on input "text" at bounding box center [438, 126] width 732 height 24
paste input "EAC - GL - VAPE CART LIVE SAUCE - 0.5G - ABP - HYB"
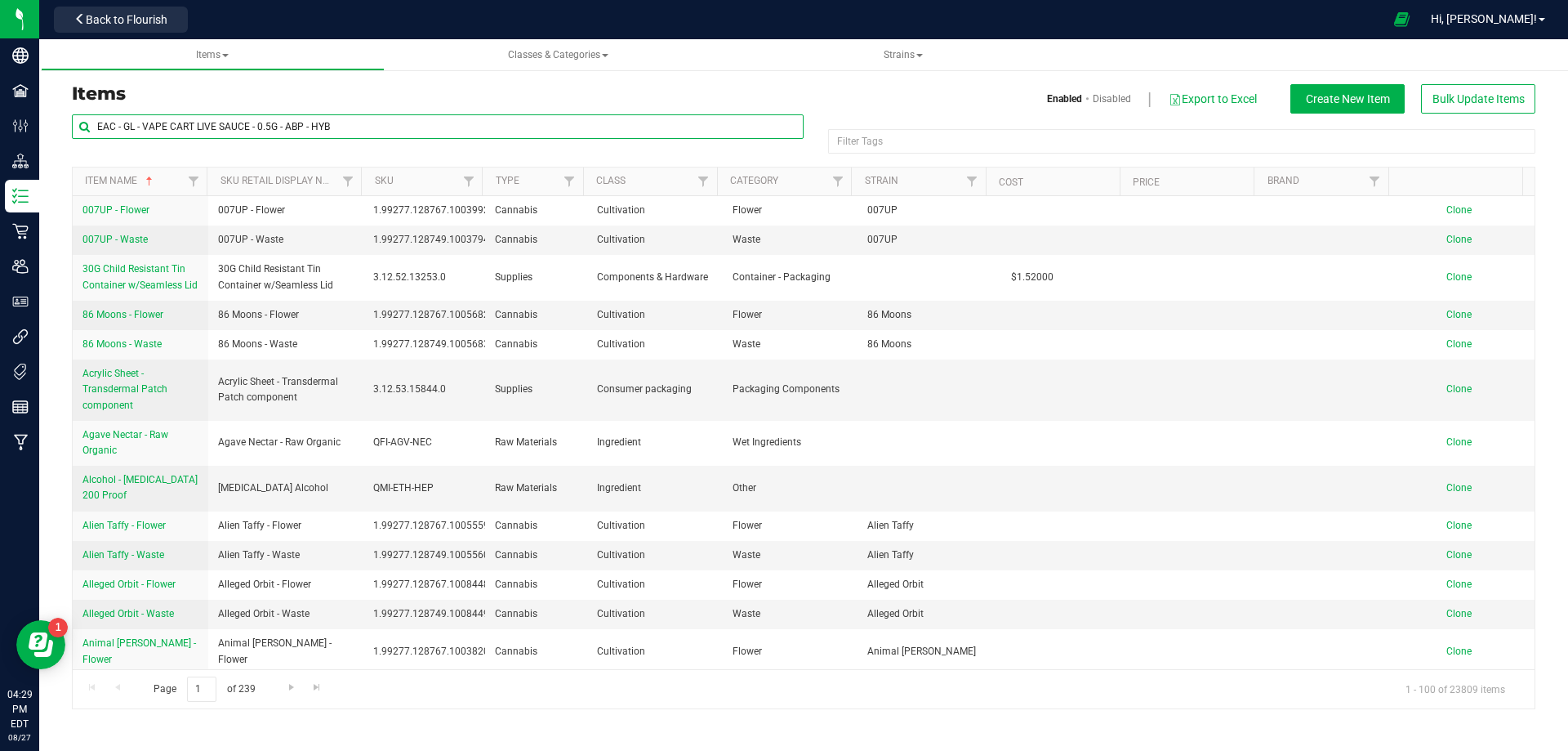
click at [94, 120] on input "EAC - GL - VAPE CART LIVE SAUCE - 0.5G - ABP - HYB" at bounding box center [438, 126] width 732 height 24
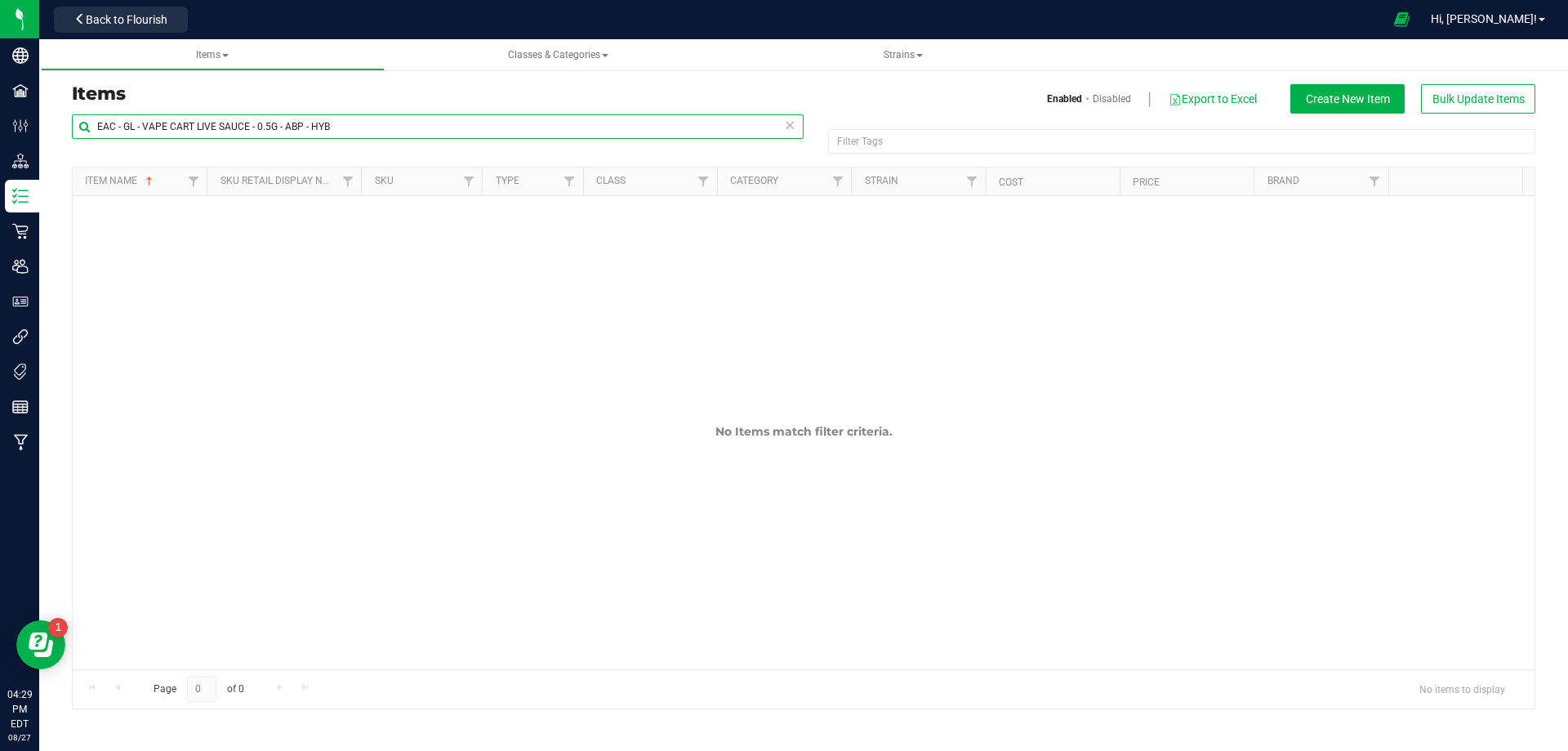
drag, startPoint x: 281, startPoint y: 123, endPoint x: 444, endPoint y: 134, distance: 163.4
click at [444, 134] on input "EAC - GL - VAPE CART LIVE SAUCE - 0.5G - ABP - HYB" at bounding box center [438, 126] width 732 height 24
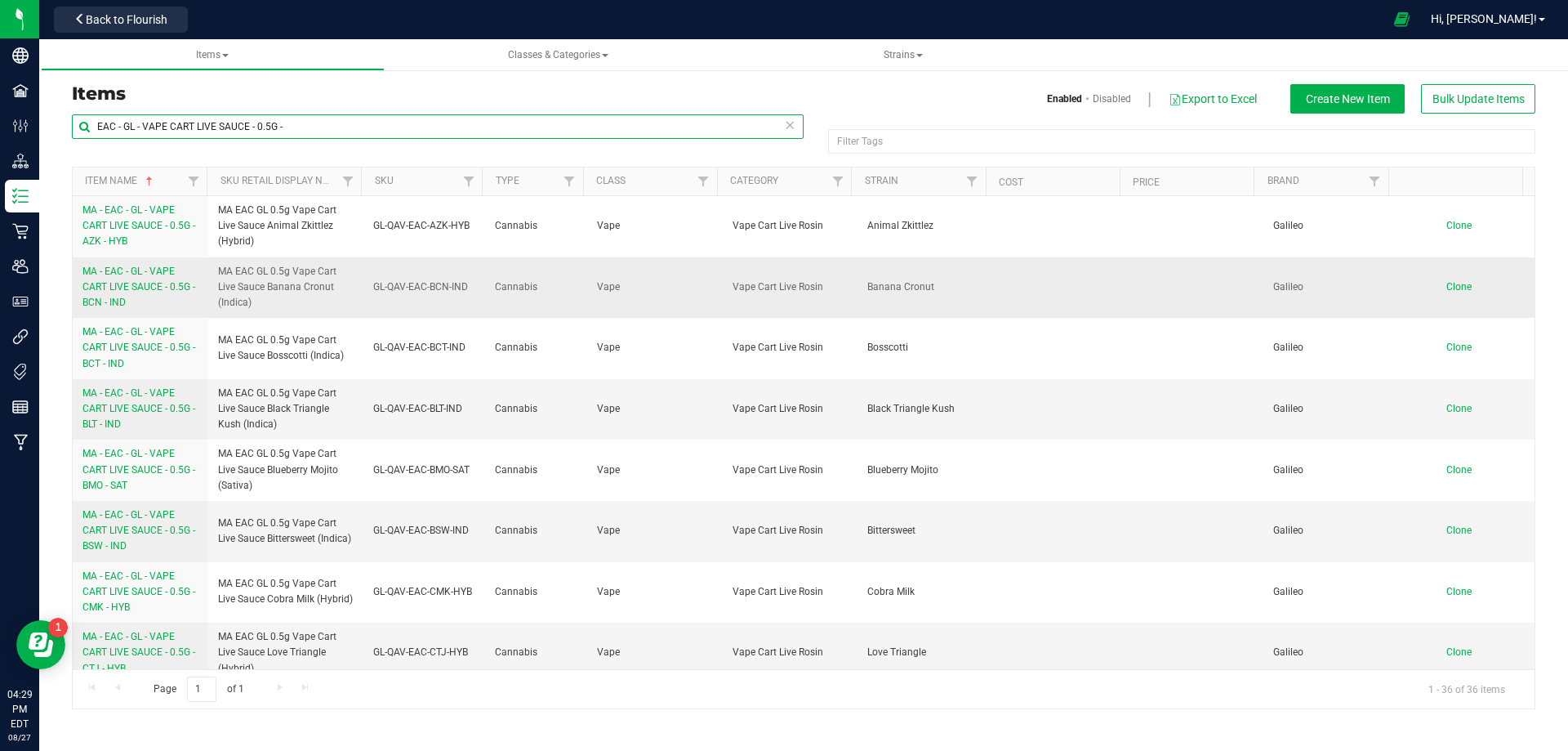
type input "EAC - GL - VAPE CART LIVE SAUCE - 0.5G -"
click at [1447, 287] on span "Clone" at bounding box center [1459, 287] width 25 height 12
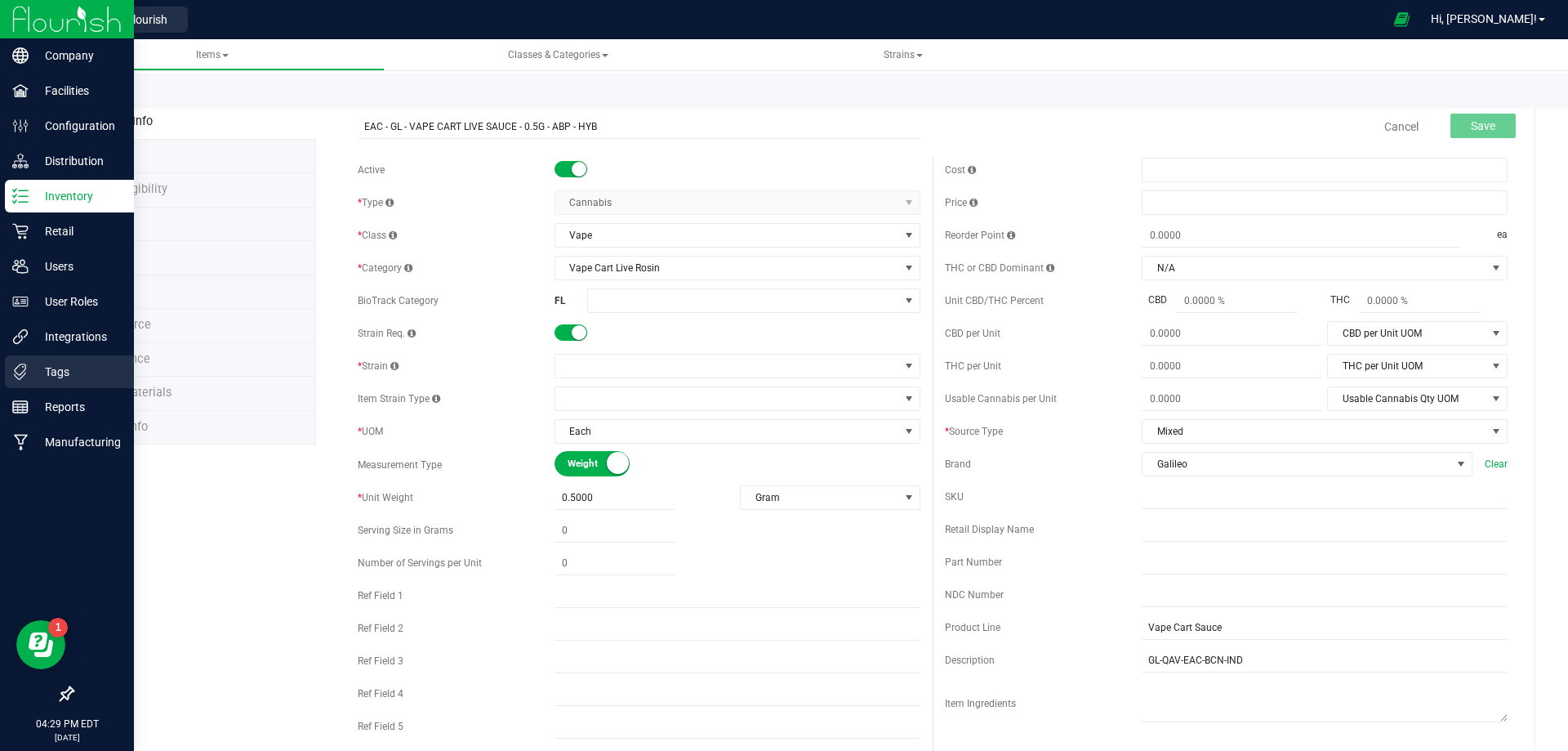
type input "EAC - GL - VAPE CART LIVE SAUCE - 0.5G - ABP - HYB"
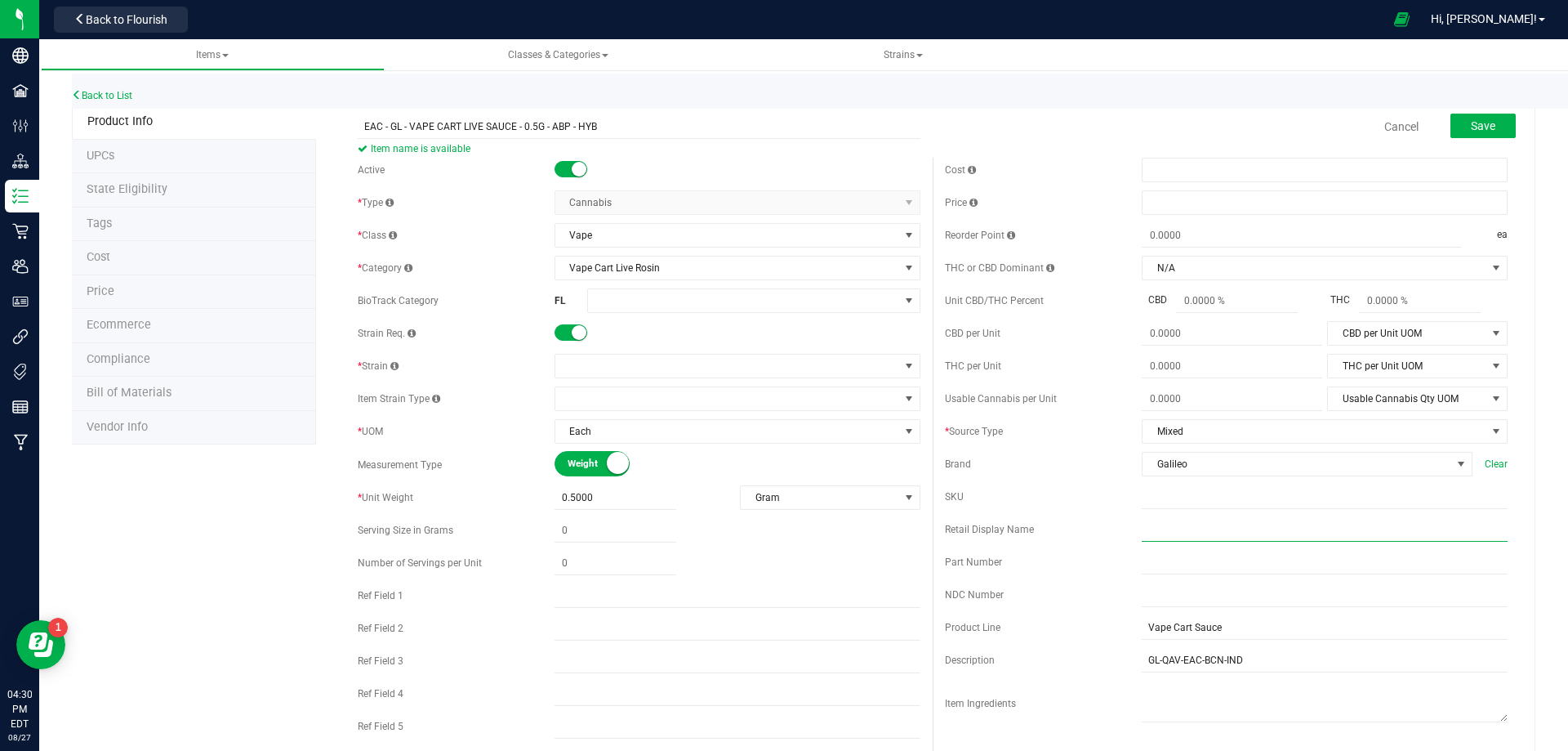
drag, startPoint x: 1204, startPoint y: 539, endPoint x: 1175, endPoint y: 526, distance: 31.8
click at [1204, 539] on input "text" at bounding box center [1325, 529] width 366 height 24
paste input "EAC GL 0.5g Vape Cart Live Sauce Apples N Bananas x Pancakes Jealousy (Hybrid)"
click at [1142, 526] on input "EAC GL 0.5g Vape Cart Live Sauce Apples N Bananas x Pancakes Jealousy (Hybrid)" at bounding box center [1325, 529] width 366 height 24
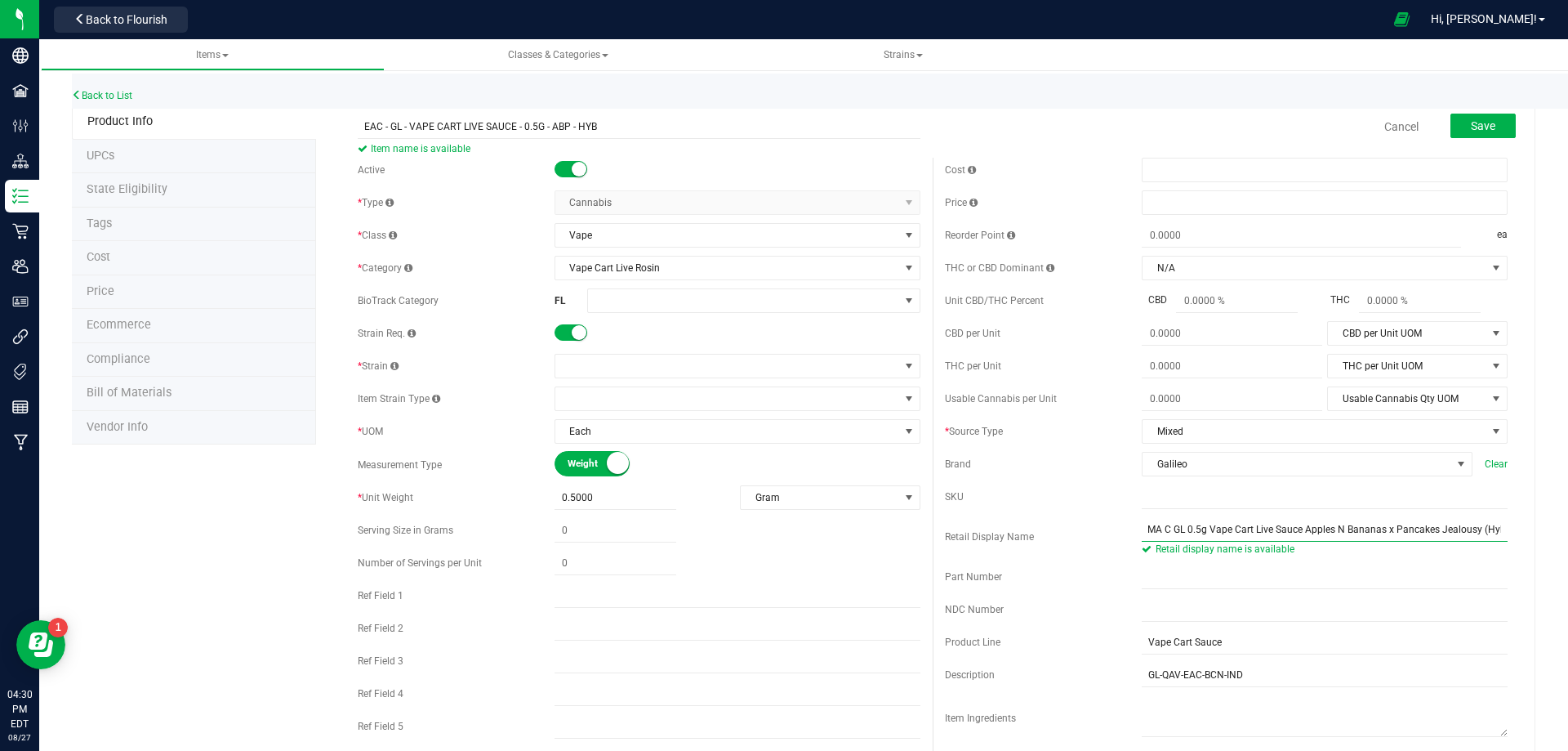
type input "EAC GL 0.5g Vape Cart Live Sauce Apples N Bananas x Pancakes Jealousy (Hybrid)"
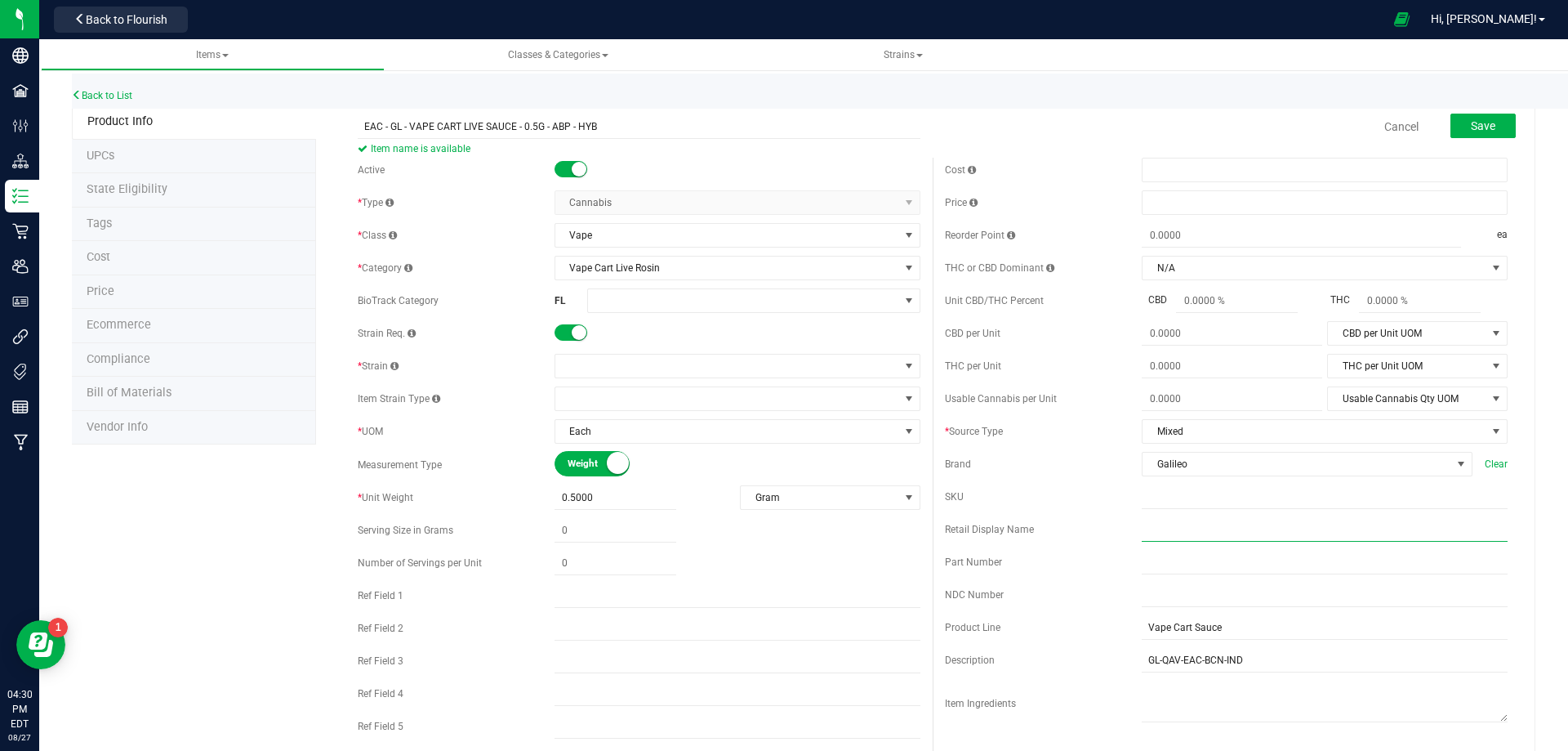
scroll to position [0, 0]
click at [1172, 530] on input "text" at bounding box center [1325, 529] width 366 height 24
paste input "EAC GL 0.5g Vape Cart Live Sauce Apples N Bananas x Pancakes Jealousy (Hybrid)"
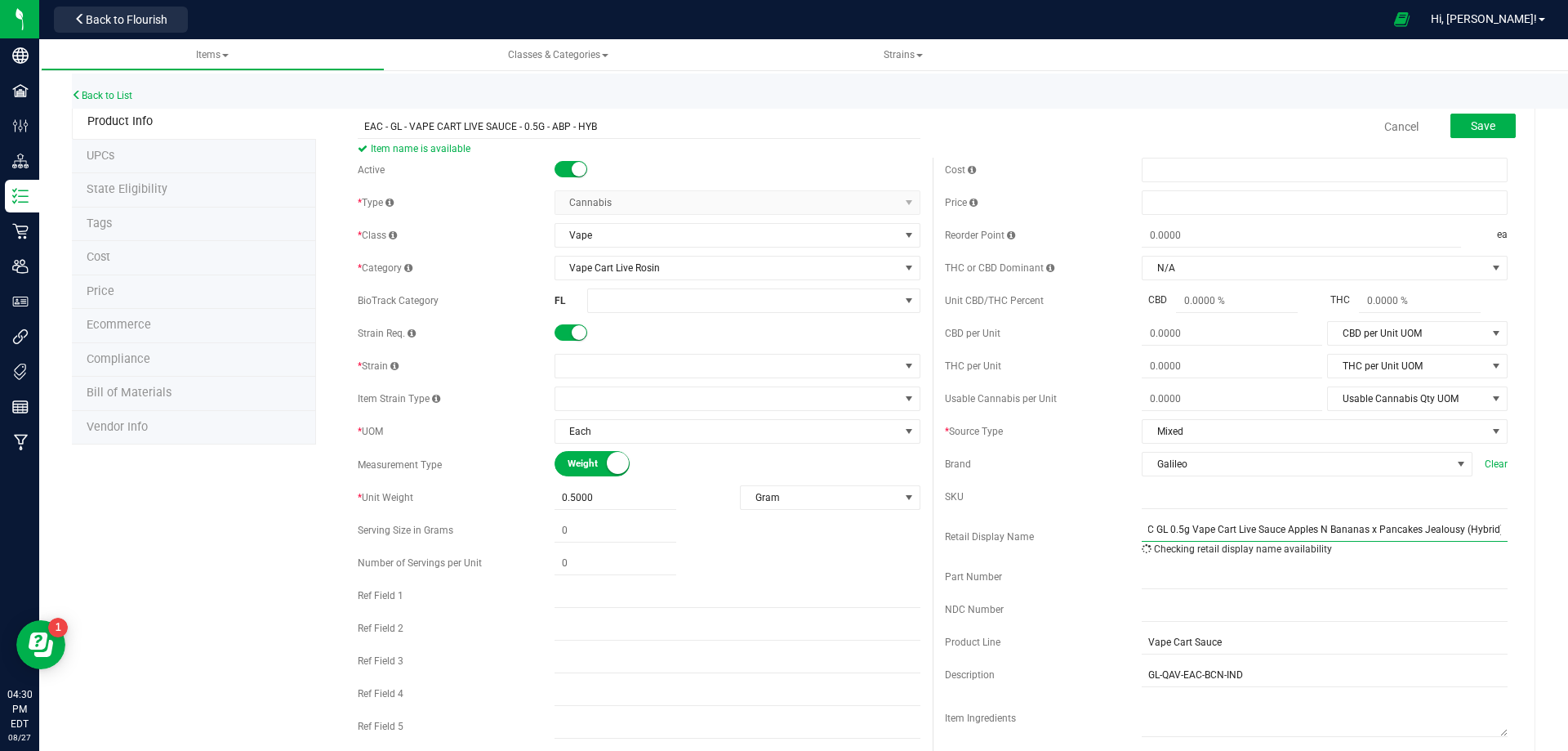
click at [1142, 528] on input "EAC GL 0.5g Vape Cart Live Sauce Apples N Bananas x Pancakes Jealousy (Hybrid)" at bounding box center [1325, 529] width 366 height 24
type input "MA EAC GL 0.5g Vape Cart Live Sauce Apples N Bananas x Pancakes Jealousy (Hybri…"
click at [358, 125] on input "EAC - GL - VAPE CART LIVE SAUCE - 0.5G - ABP - HYB" at bounding box center [640, 126] width 563 height 24
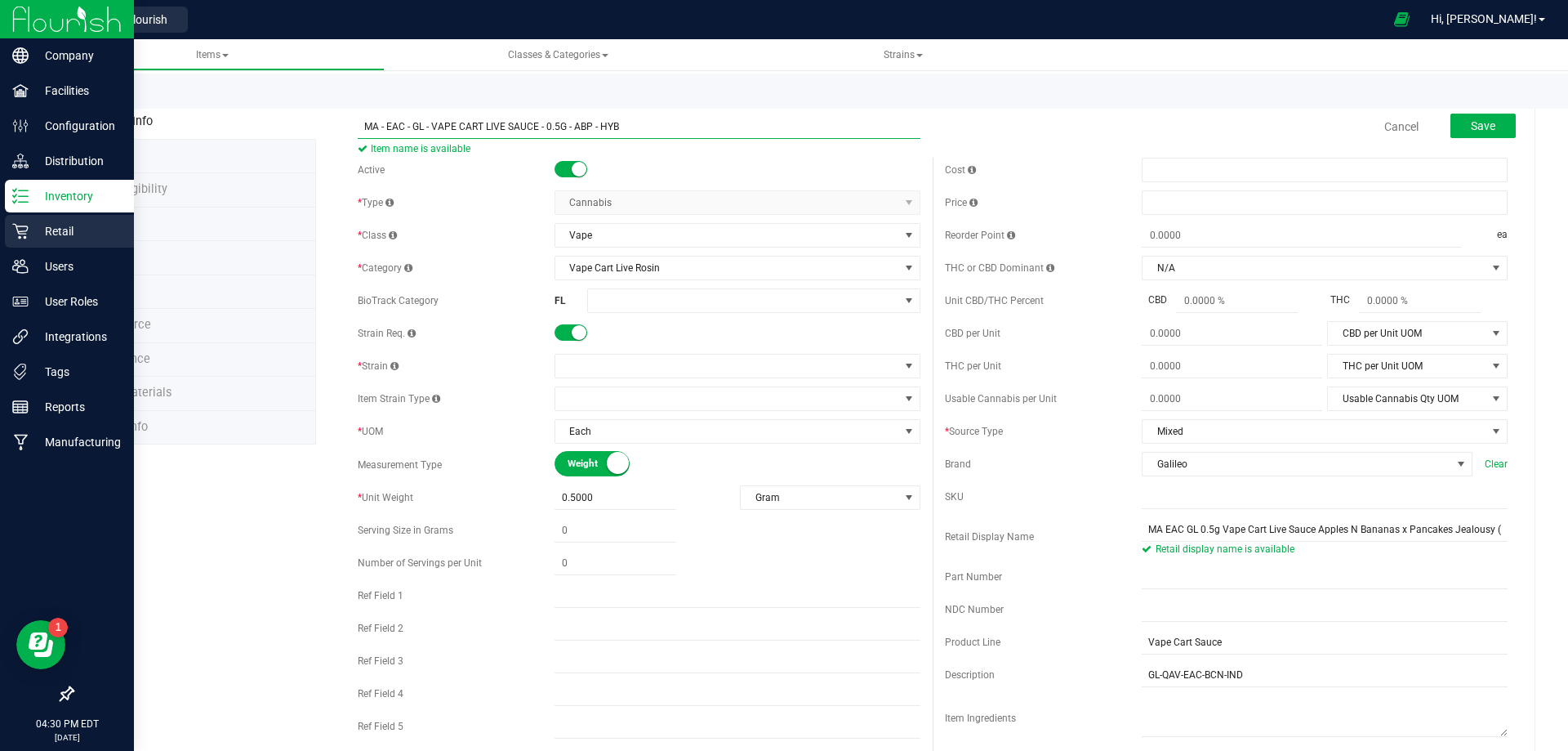
type input "MA - EAC - GL - VAPE CART LIVE SAUCE - 0.5G - ABP - HYB"
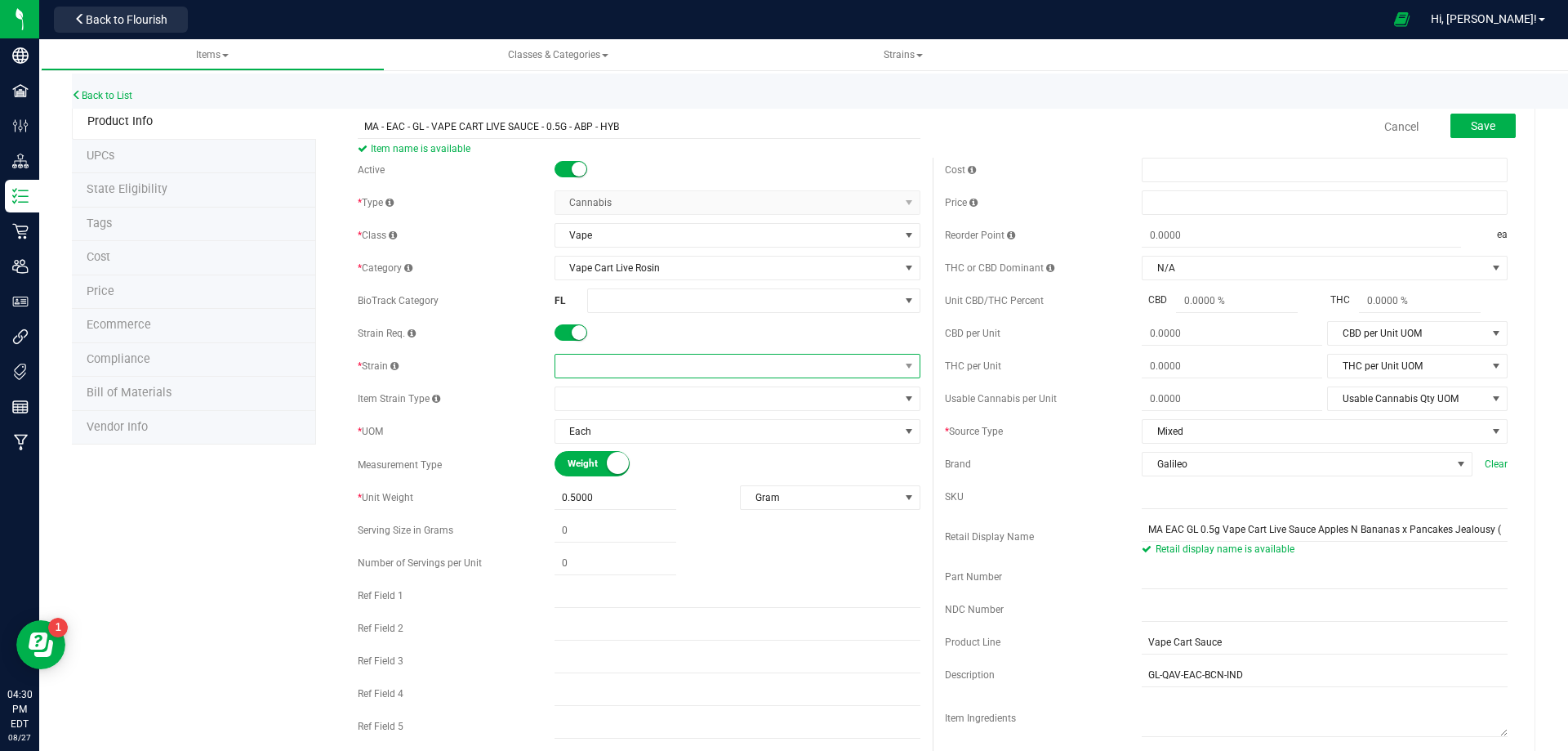
click at [626, 365] on span at bounding box center [727, 366] width 344 height 23
type input "Apples N Bananas x Pancakes Jealousy"
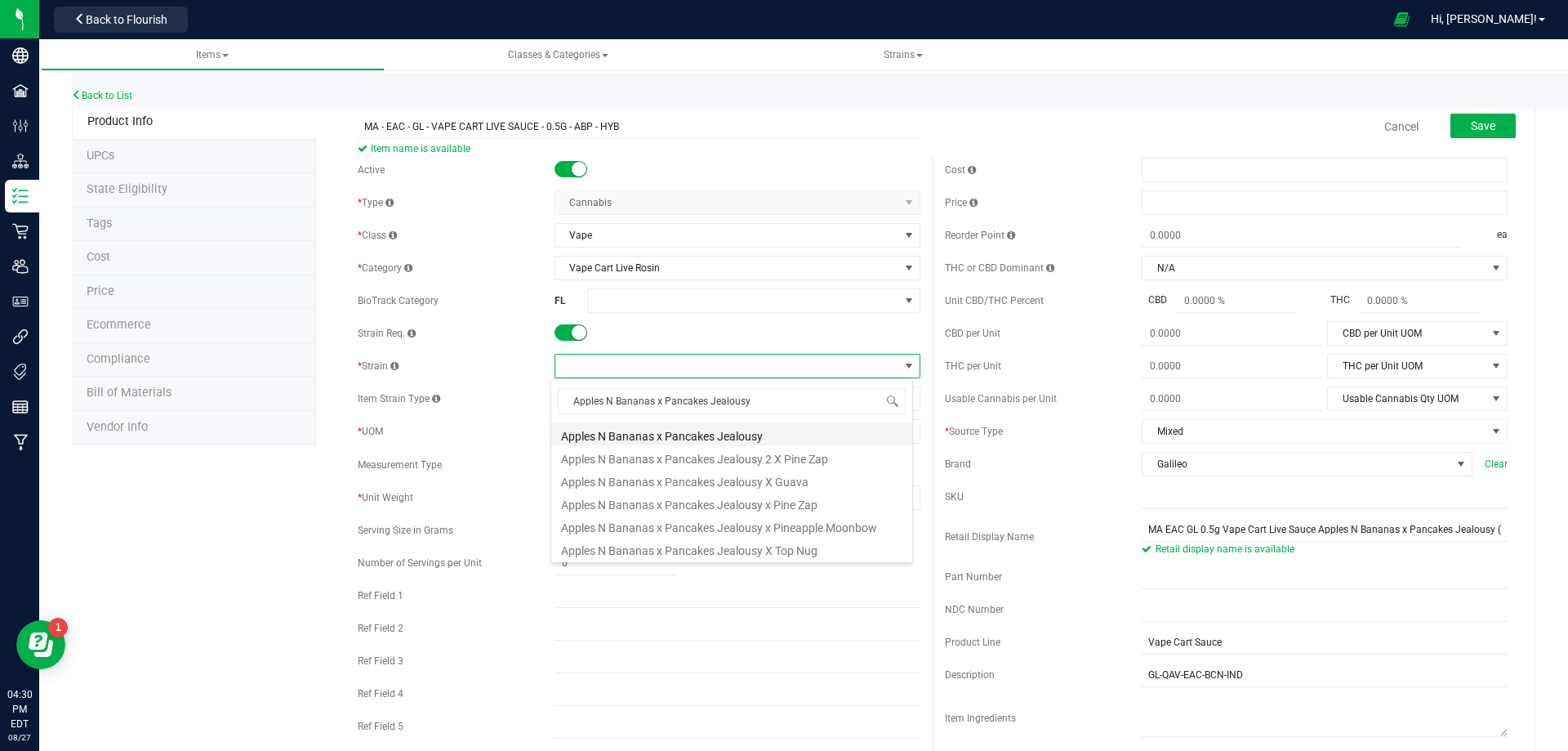
click at [647, 434] on li "Apples N Bananas x Pancakes Jealousy" at bounding box center [731, 434] width 361 height 23
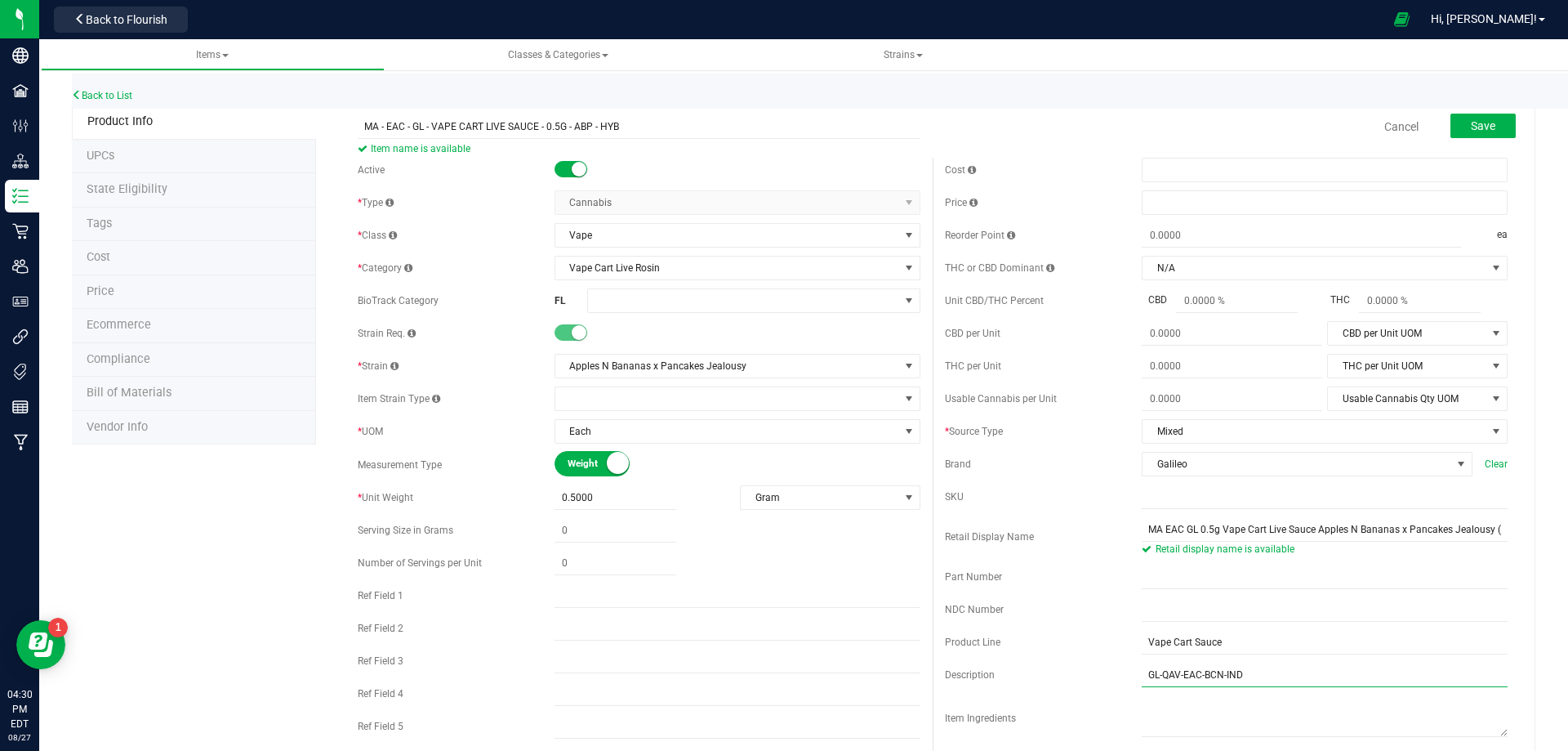
drag, startPoint x: 1305, startPoint y: 681, endPoint x: 965, endPoint y: 681, distance: 340.0
click at [965, 681] on div "Description GL-QAV-EAC-BCN-IND" at bounding box center [1227, 674] width 563 height 24
paste input "ABP-HYB"
type input "GL-QAV-EAC-ABP-HYB"
click at [1146, 502] on input "text" at bounding box center [1325, 496] width 366 height 24
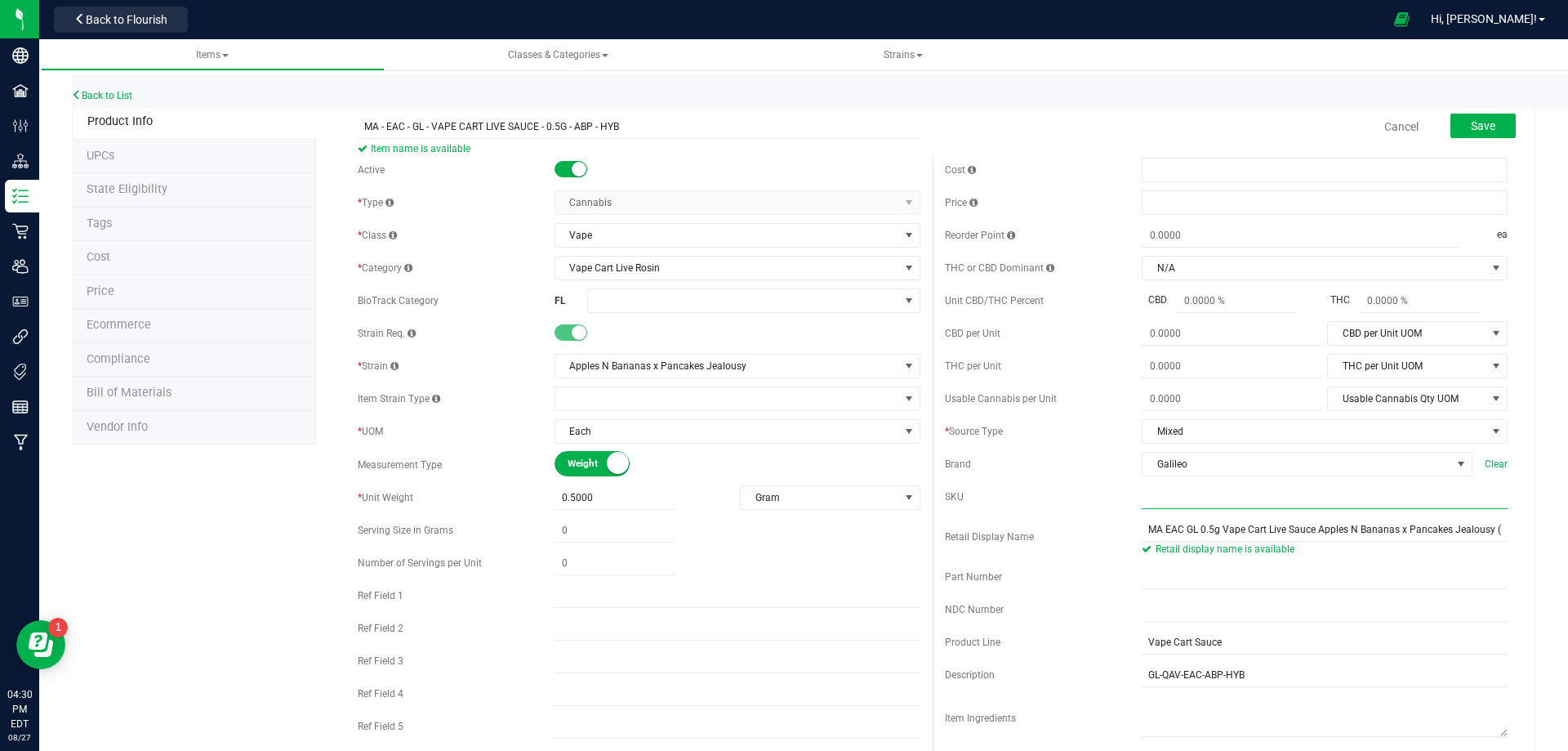
paste input "GL-QAV-EAC-ABP-HYB"
type input "GL-QAV-EAC-ABP-HYB"
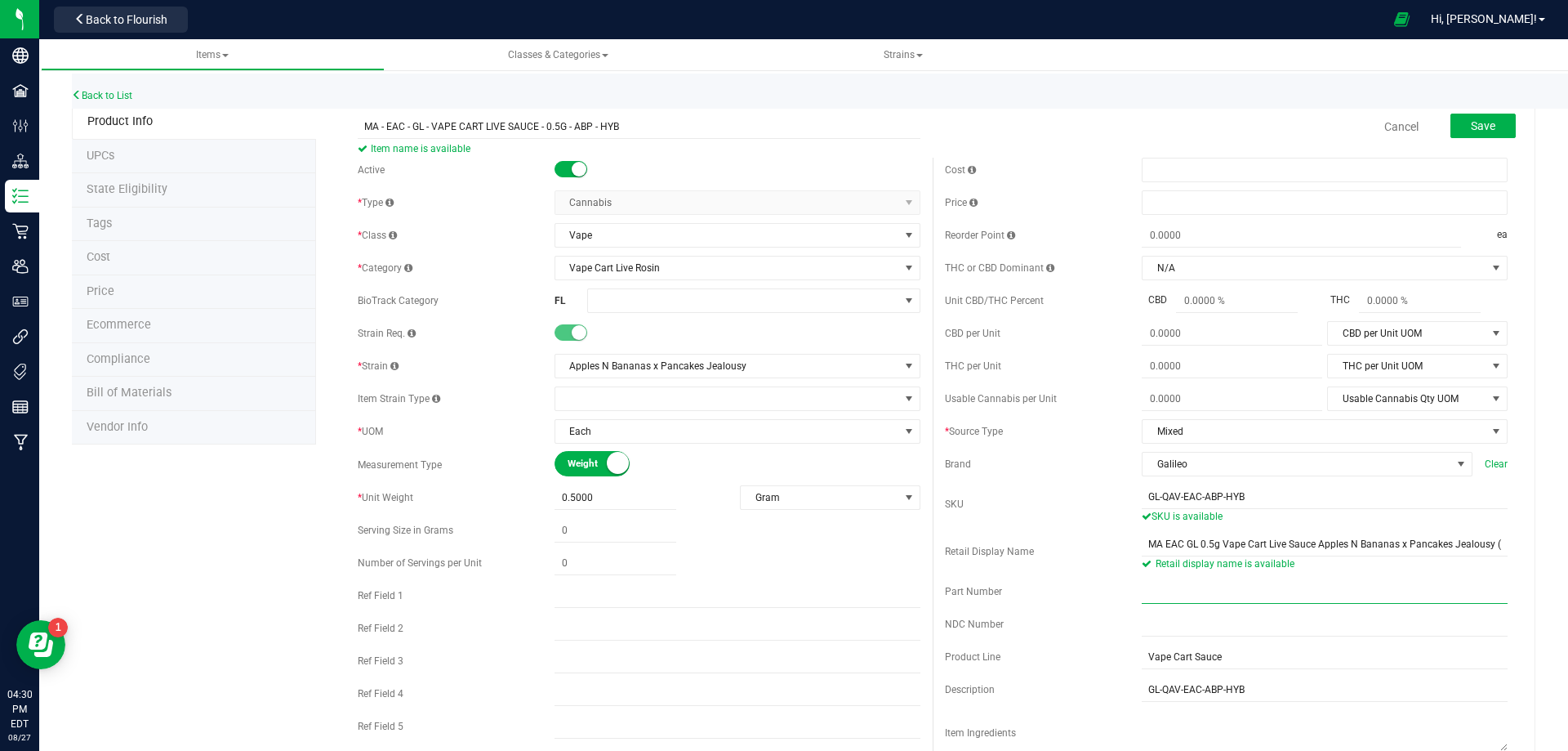
click at [1190, 595] on input "text" at bounding box center [1325, 591] width 366 height 24
paste input "2029256"
type input "2029256"
click at [165, 541] on div "Product Info UPCs State Eligibility Tags Cost Price Ecommerce Compliance Bill o…" at bounding box center [803, 756] width 1464 height 1304
click at [1471, 125] on span "Save" at bounding box center [1483, 126] width 24 height 13
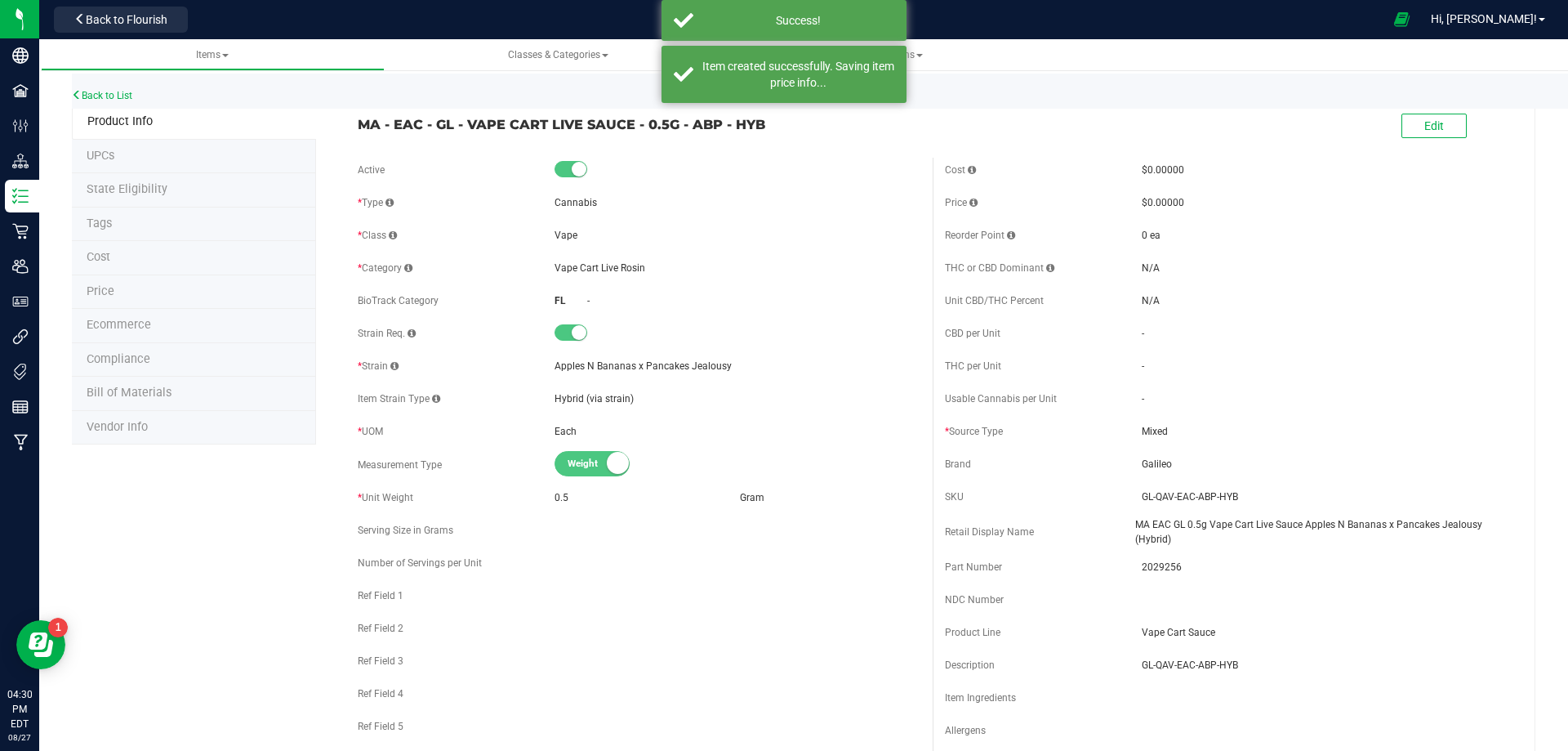
click at [127, 231] on li "Tags" at bounding box center [194, 224] width 245 height 34
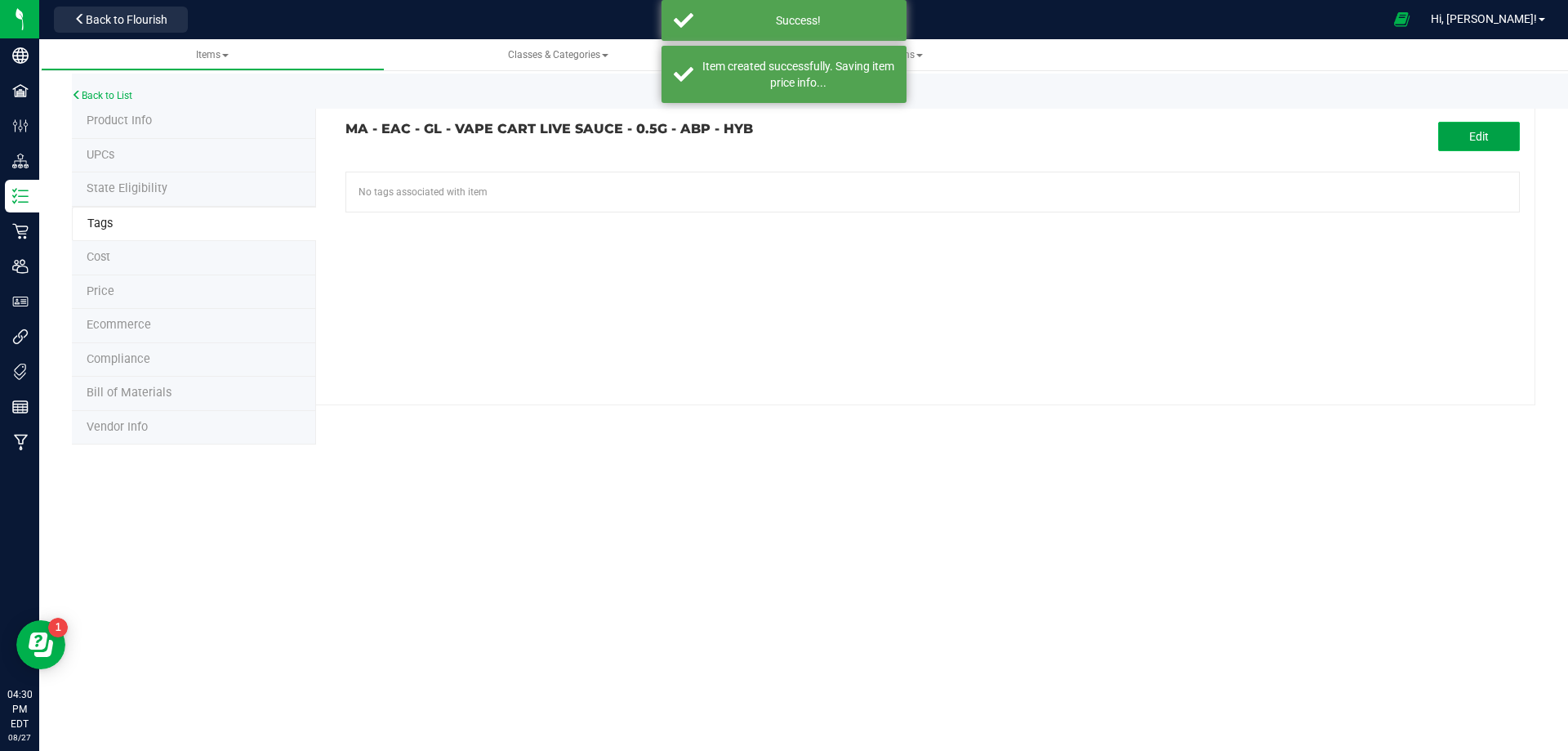
click at [1459, 140] on button "Edit" at bounding box center [1479, 136] width 82 height 29
click at [508, 181] on input "text" at bounding box center [746, 183] width 801 height 23
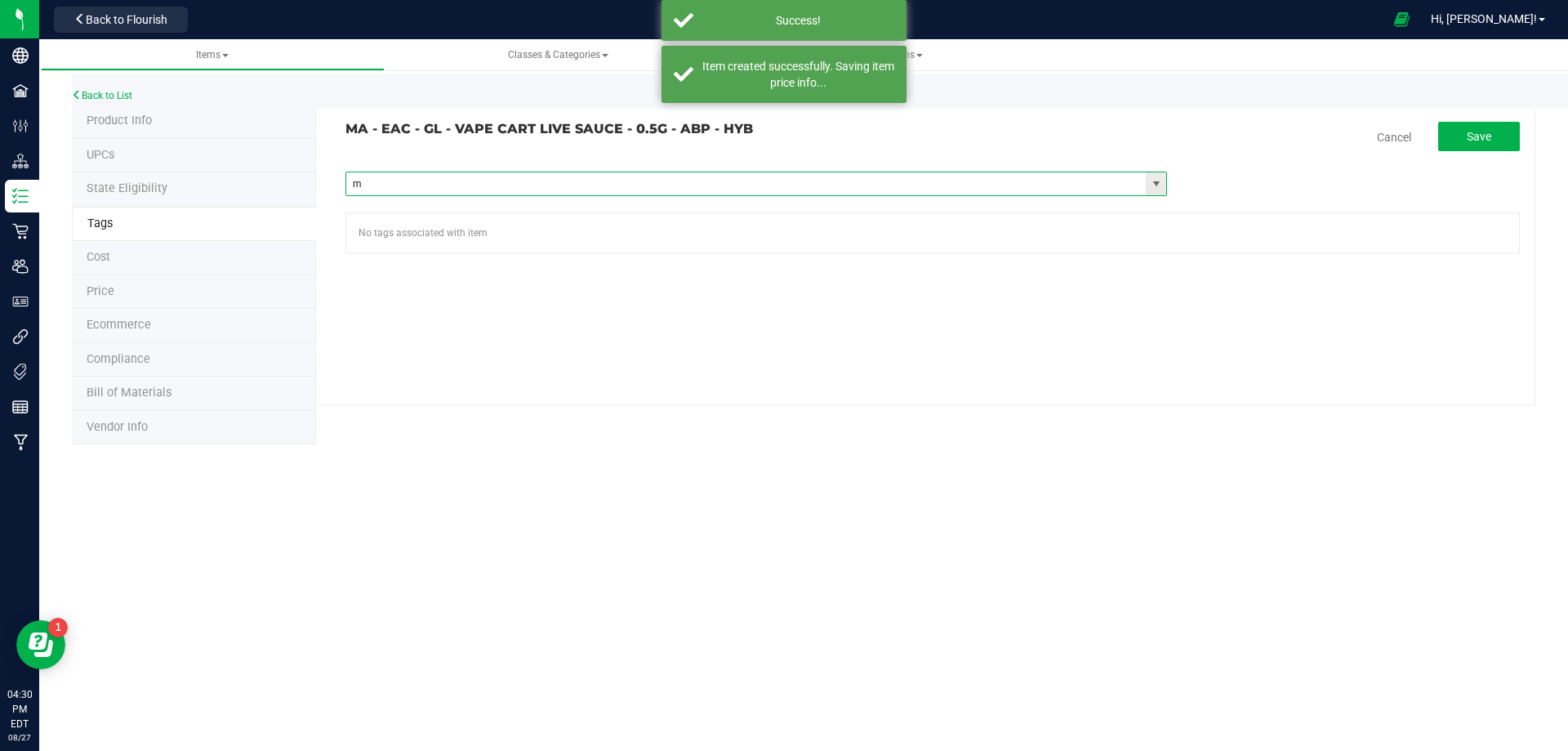
type input "ma"
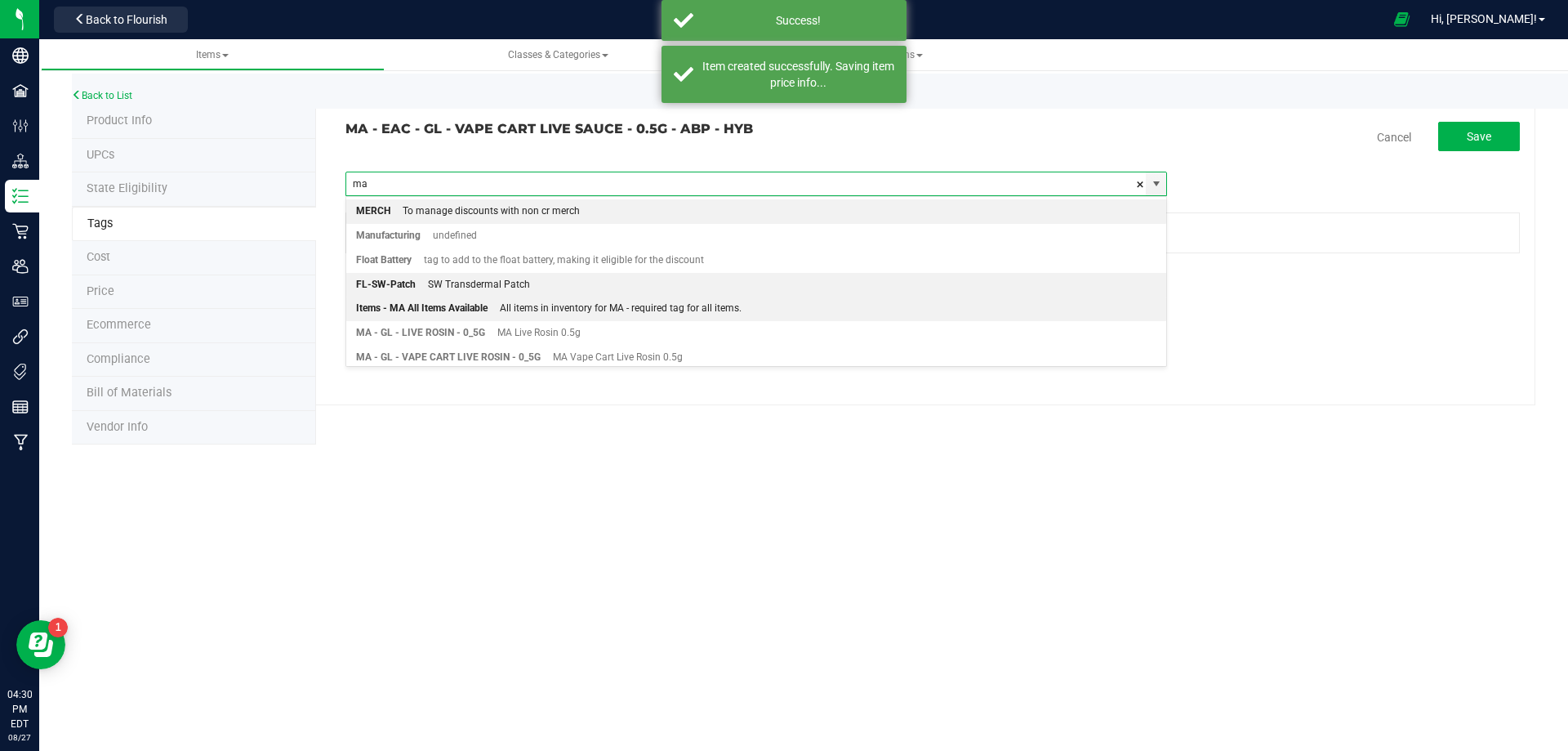
click at [448, 292] on div "SW Transdermal Patch" at bounding box center [473, 285] width 114 height 21
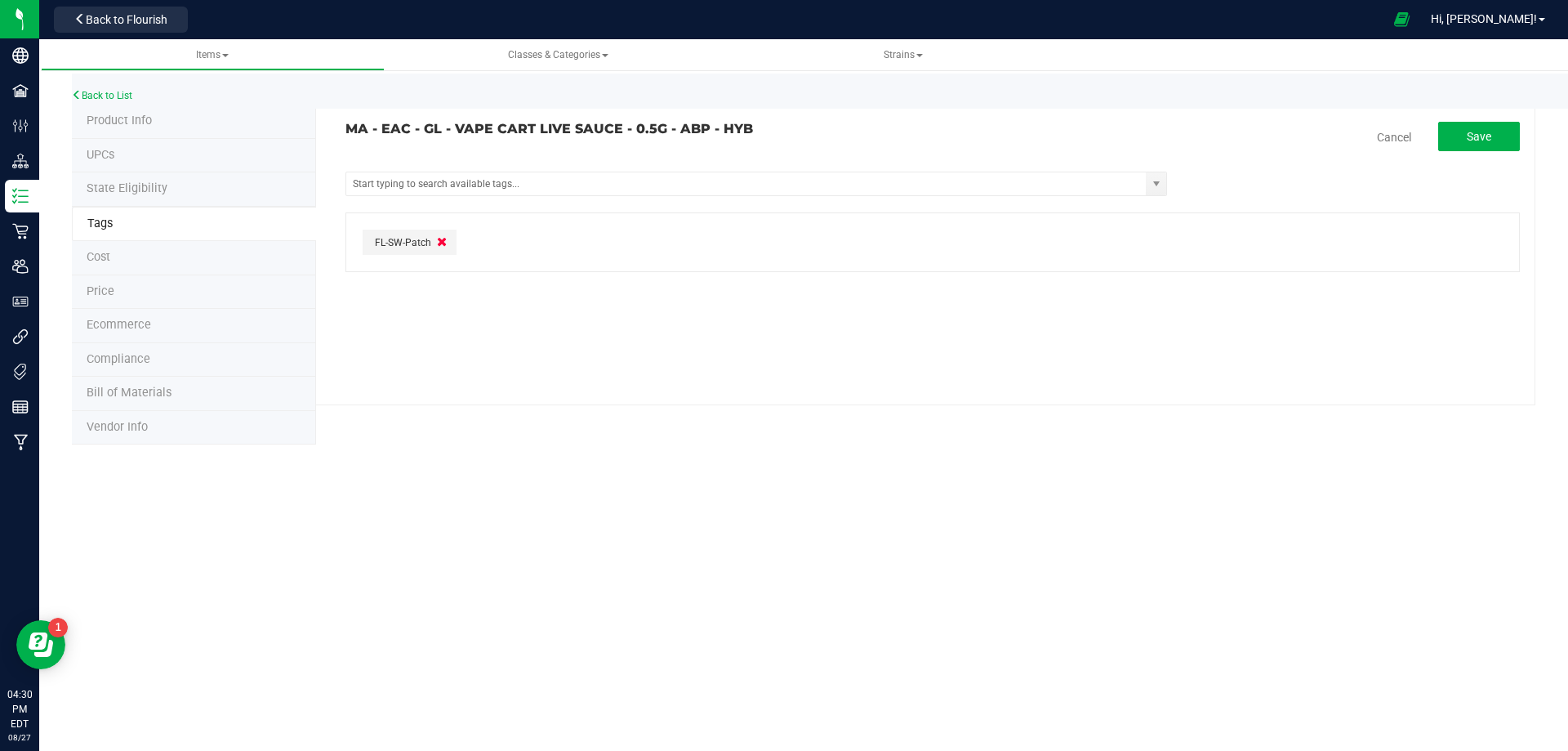
click at [446, 241] on button "button" at bounding box center [443, 242] width 19 height 19
click at [465, 186] on input "text" at bounding box center [746, 183] width 801 height 23
type input "ma"
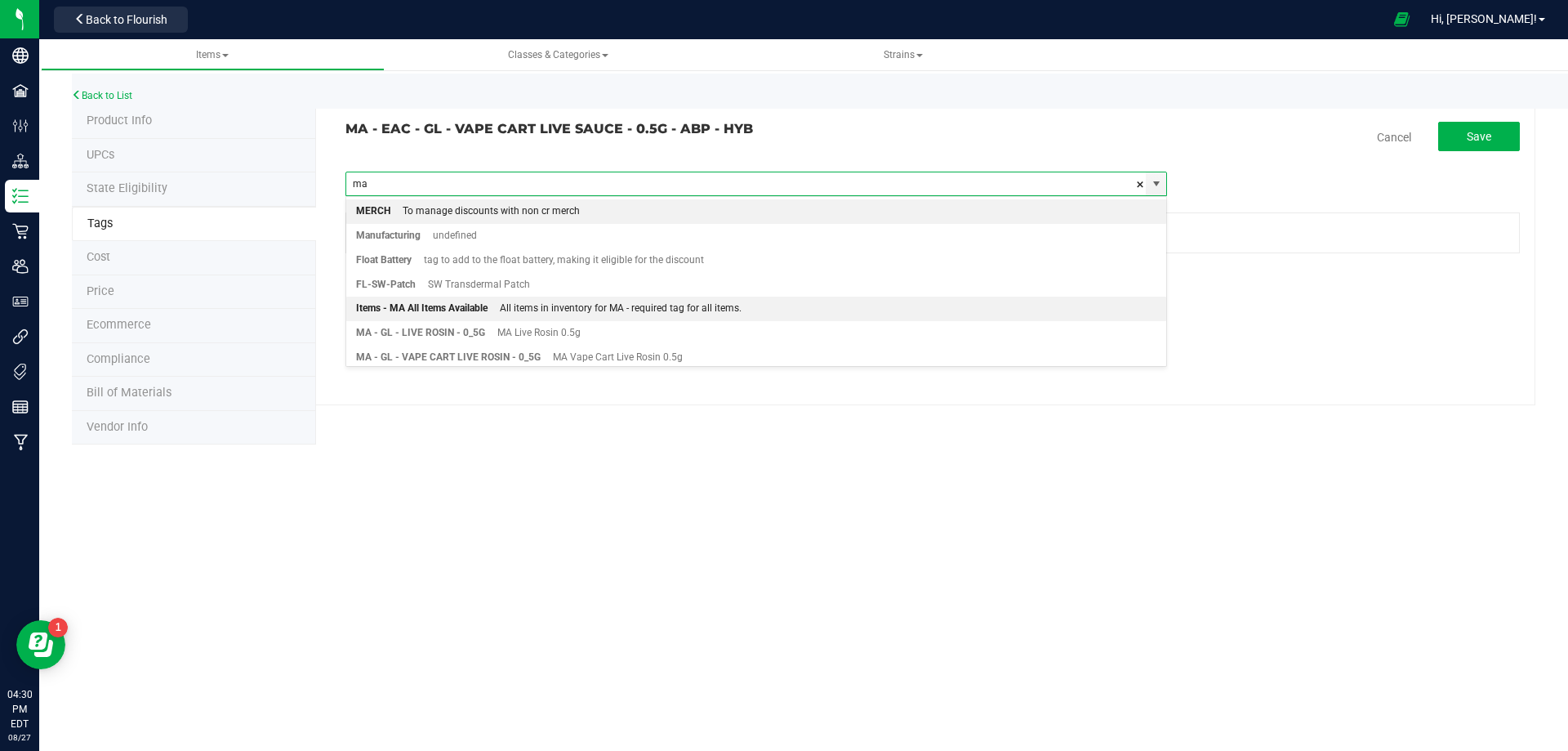
click at [448, 309] on div "Items - MA All Items Available" at bounding box center [422, 308] width 132 height 21
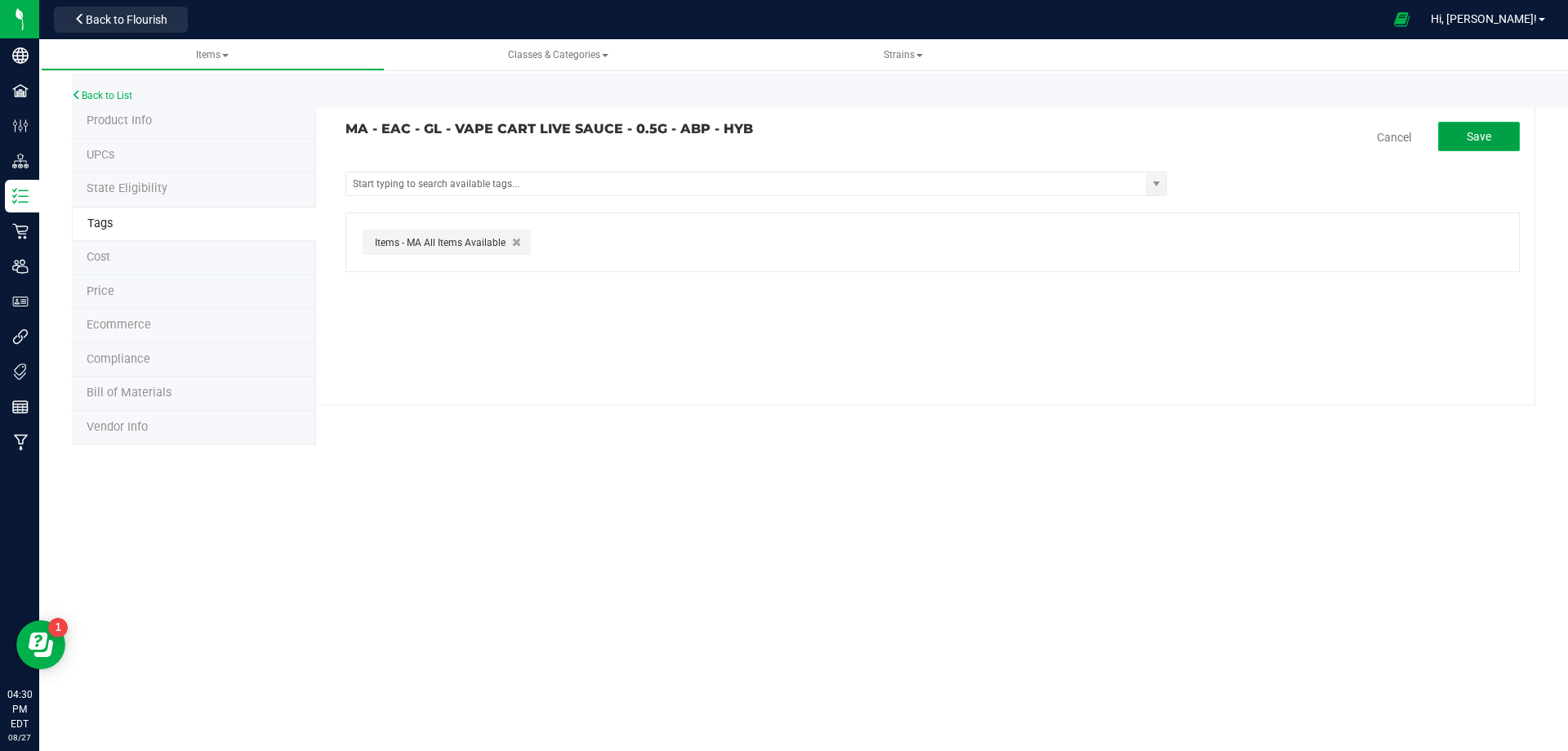
click at [1490, 147] on button "Save" at bounding box center [1479, 136] width 82 height 29
click at [132, 99] on link "Back to List" at bounding box center [102, 96] width 60 height 12
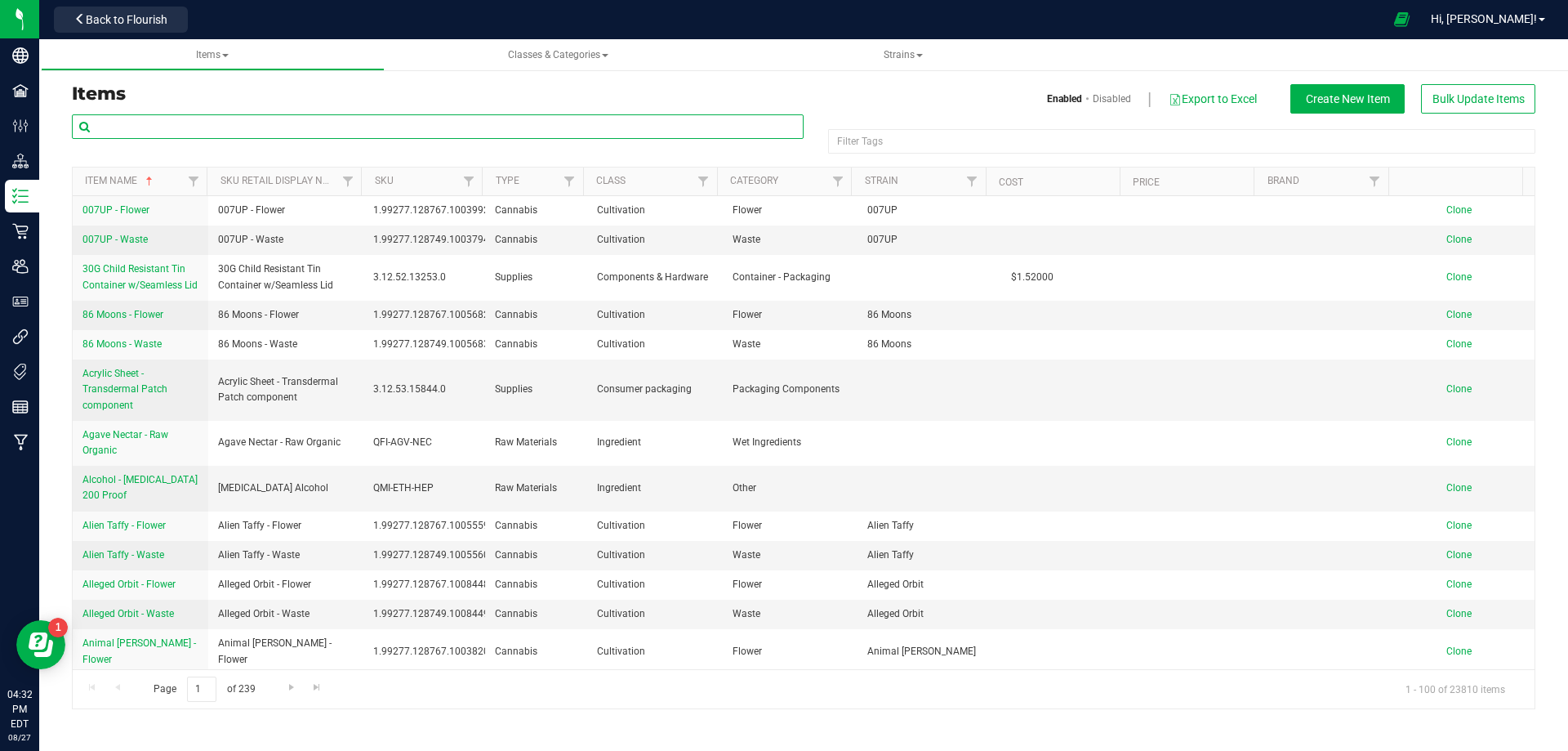
click at [298, 134] on input "text" at bounding box center [438, 126] width 732 height 24
click at [303, 109] on div "Items Enabled Disabled Export to Excel Create New Item Bulk Update Items" at bounding box center [803, 99] width 1488 height 29
click at [299, 123] on input "text" at bounding box center [438, 126] width 732 height 24
paste input "1019963"
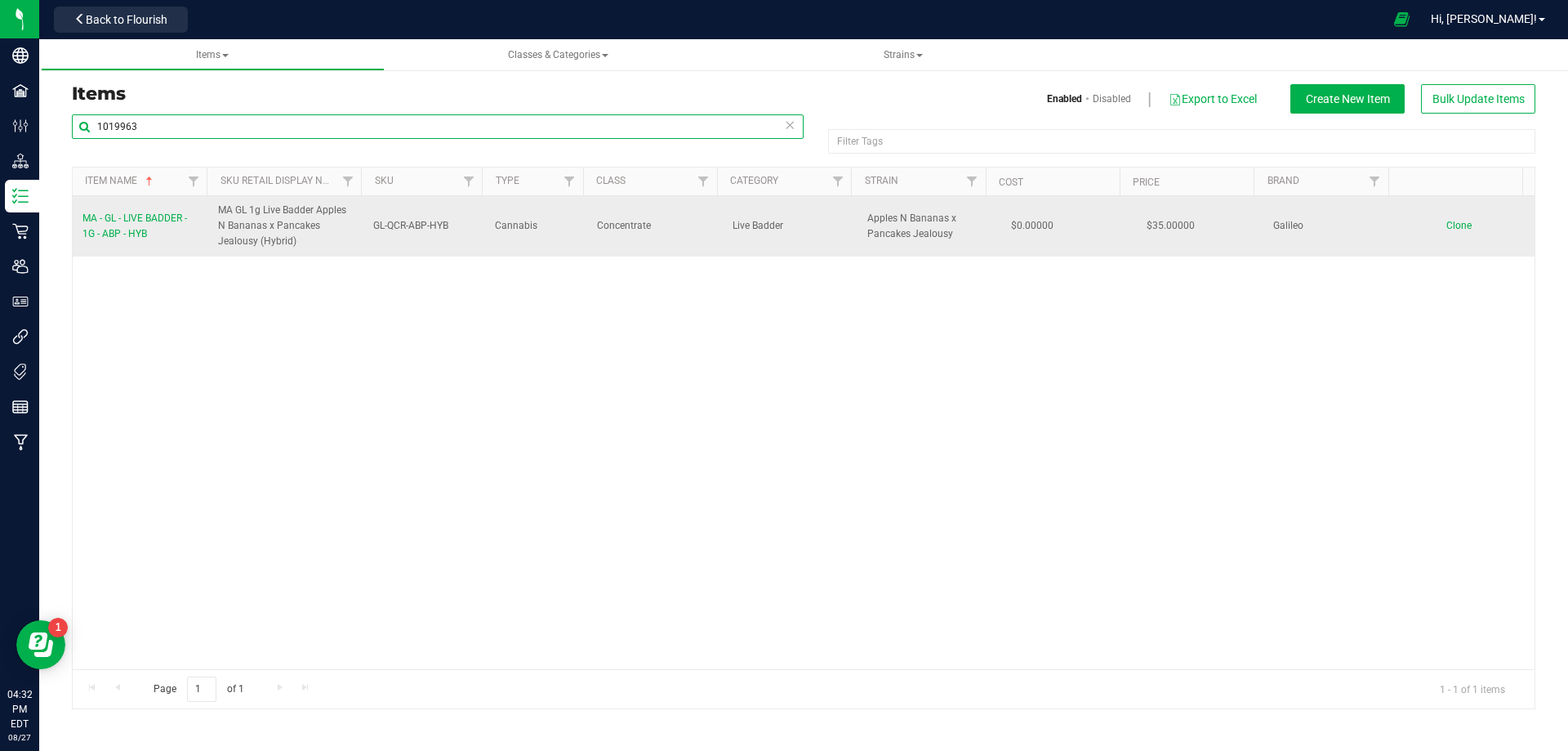
type input "1019963"
click at [140, 220] on span "MA - GL - LIVE BADDER - 1G - ABP - HYB" at bounding box center [134, 226] width 104 height 27
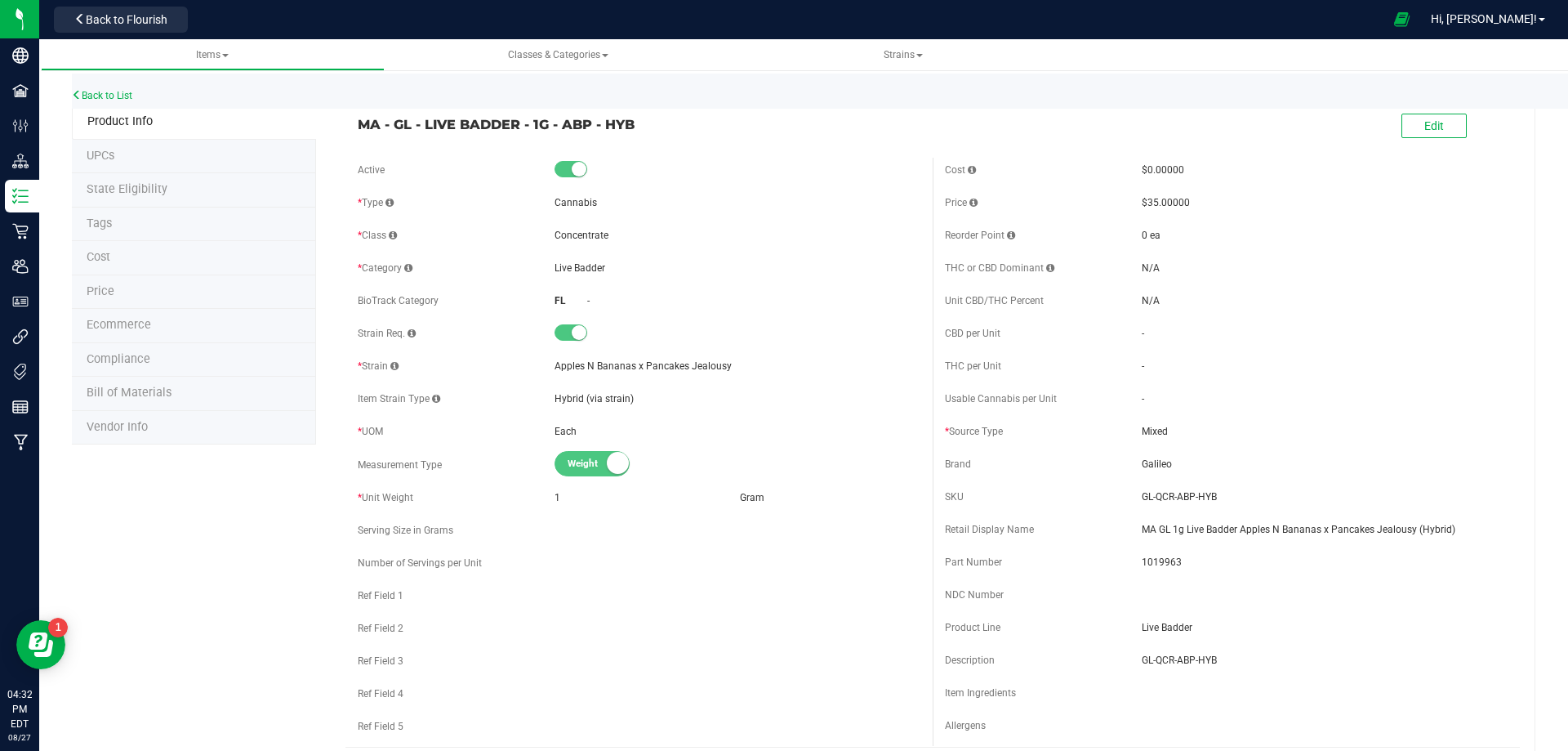
click at [128, 214] on li "Tags" at bounding box center [194, 224] width 245 height 34
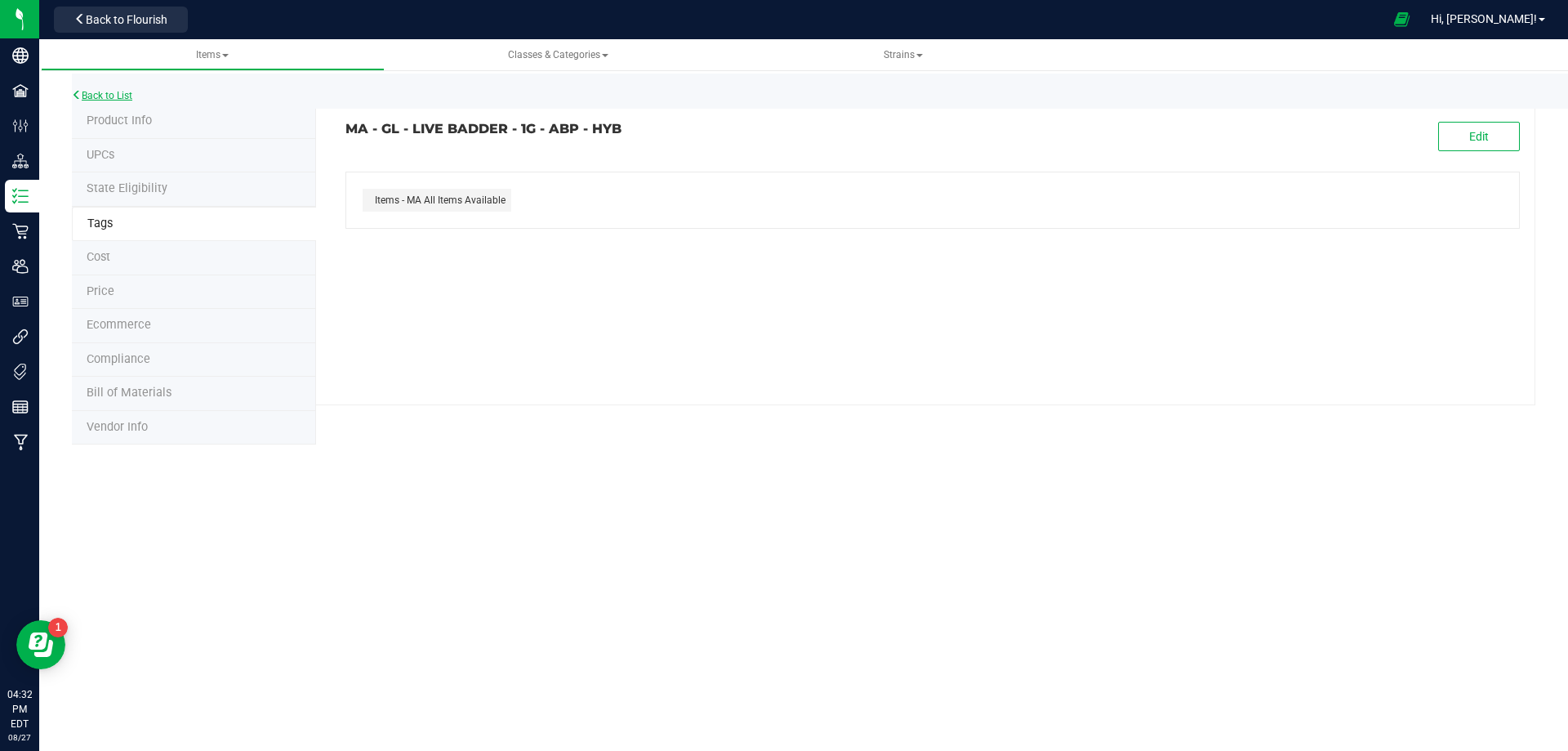
click at [109, 90] on link "Back to List" at bounding box center [102, 96] width 60 height 12
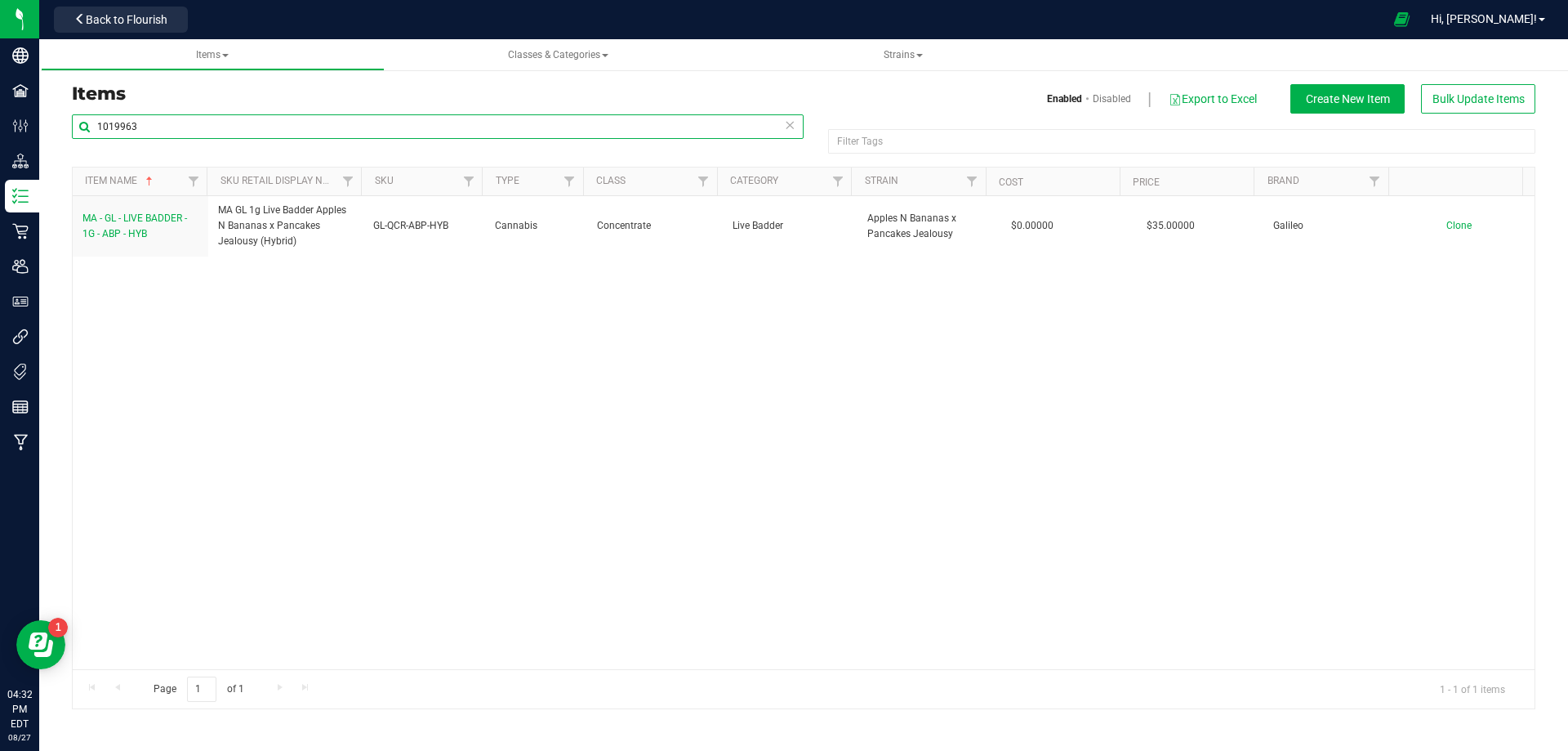
drag, startPoint x: 158, startPoint y: 131, endPoint x: 83, endPoint y: 126, distance: 75.2
click at [83, 126] on input "1019963" at bounding box center [438, 126] width 732 height 24
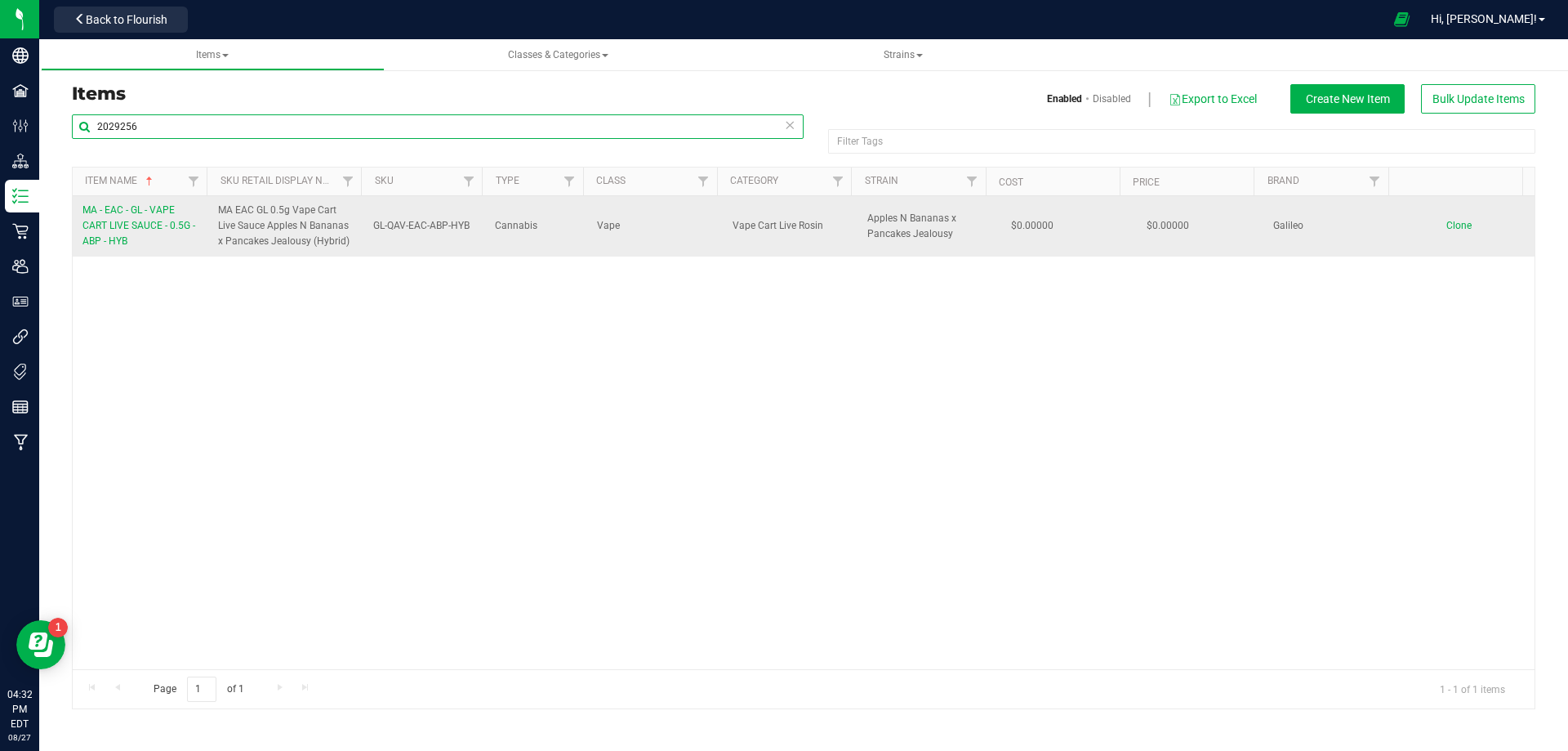
type input "2029256"
click at [133, 236] on link "MA - EAC - GL - VAPE CART LIVE SAUCE - 0.5G - ABP - HYB" at bounding box center [140, 226] width 116 height 48
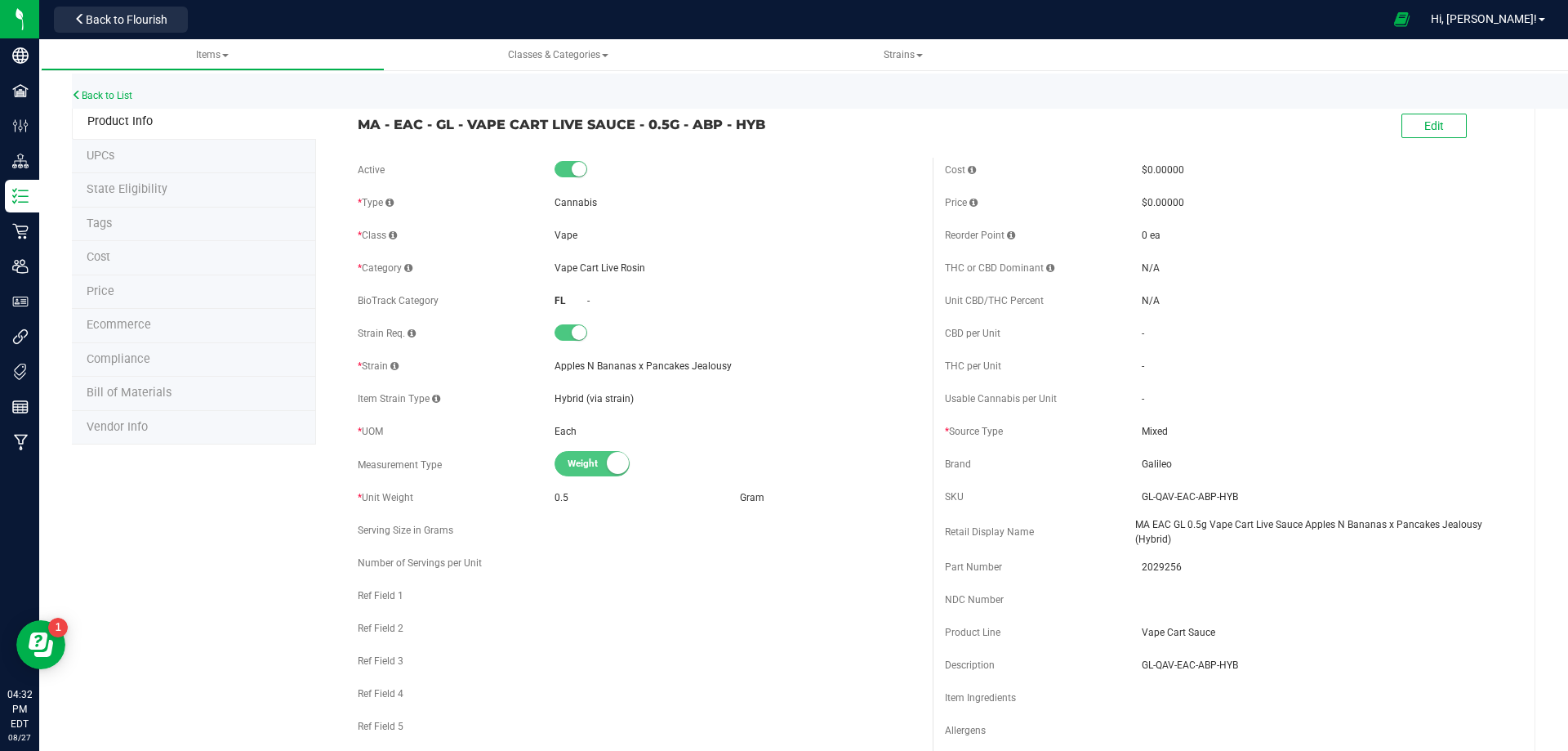
click at [144, 235] on li "Tags" at bounding box center [194, 224] width 245 height 34
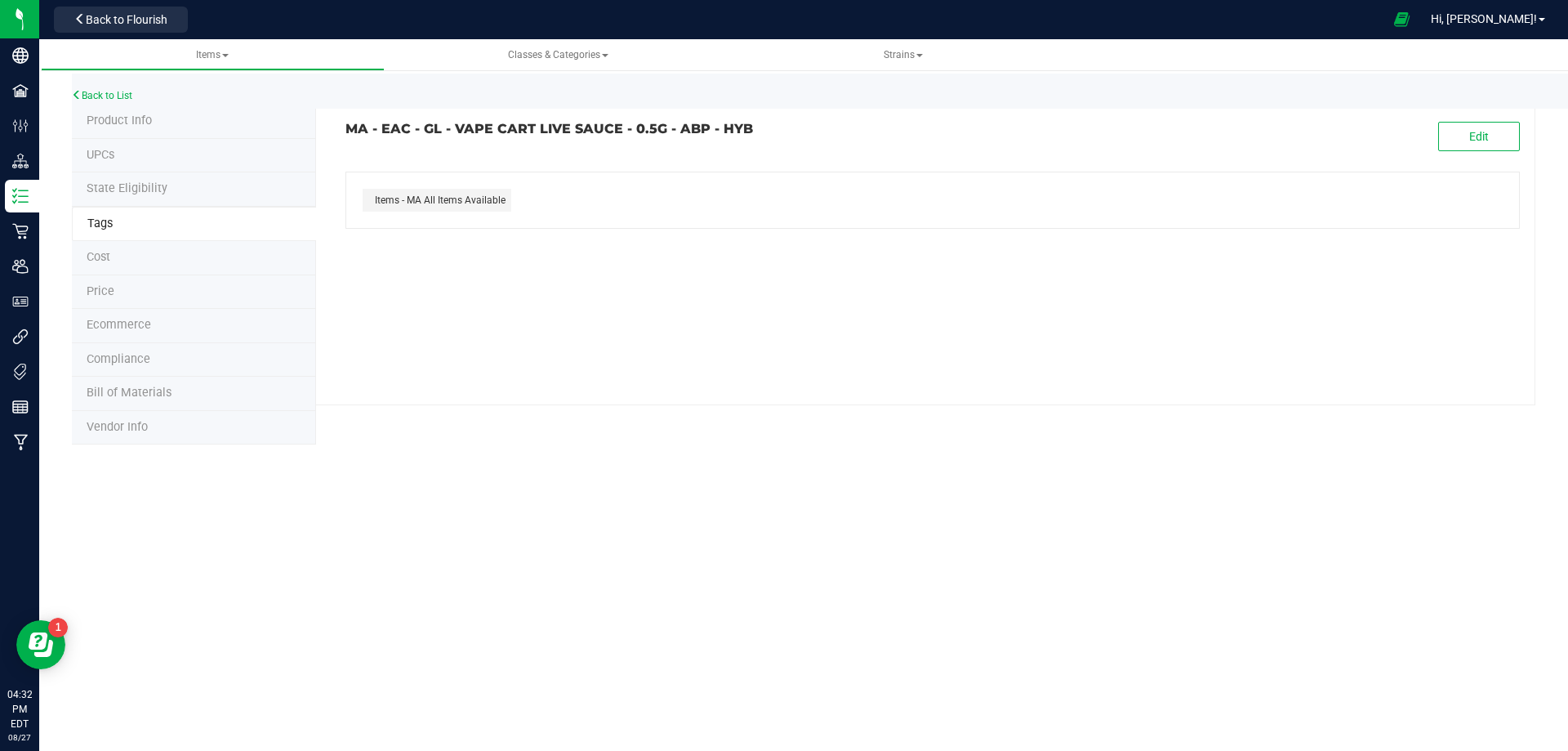
click at [135, 89] on div "Back to List" at bounding box center [856, 91] width 1568 height 35
click at [131, 89] on div "Back to List" at bounding box center [856, 91] width 1568 height 35
click at [123, 95] on link "Back to List" at bounding box center [102, 96] width 60 height 12
